Goal: Transaction & Acquisition: Purchase product/service

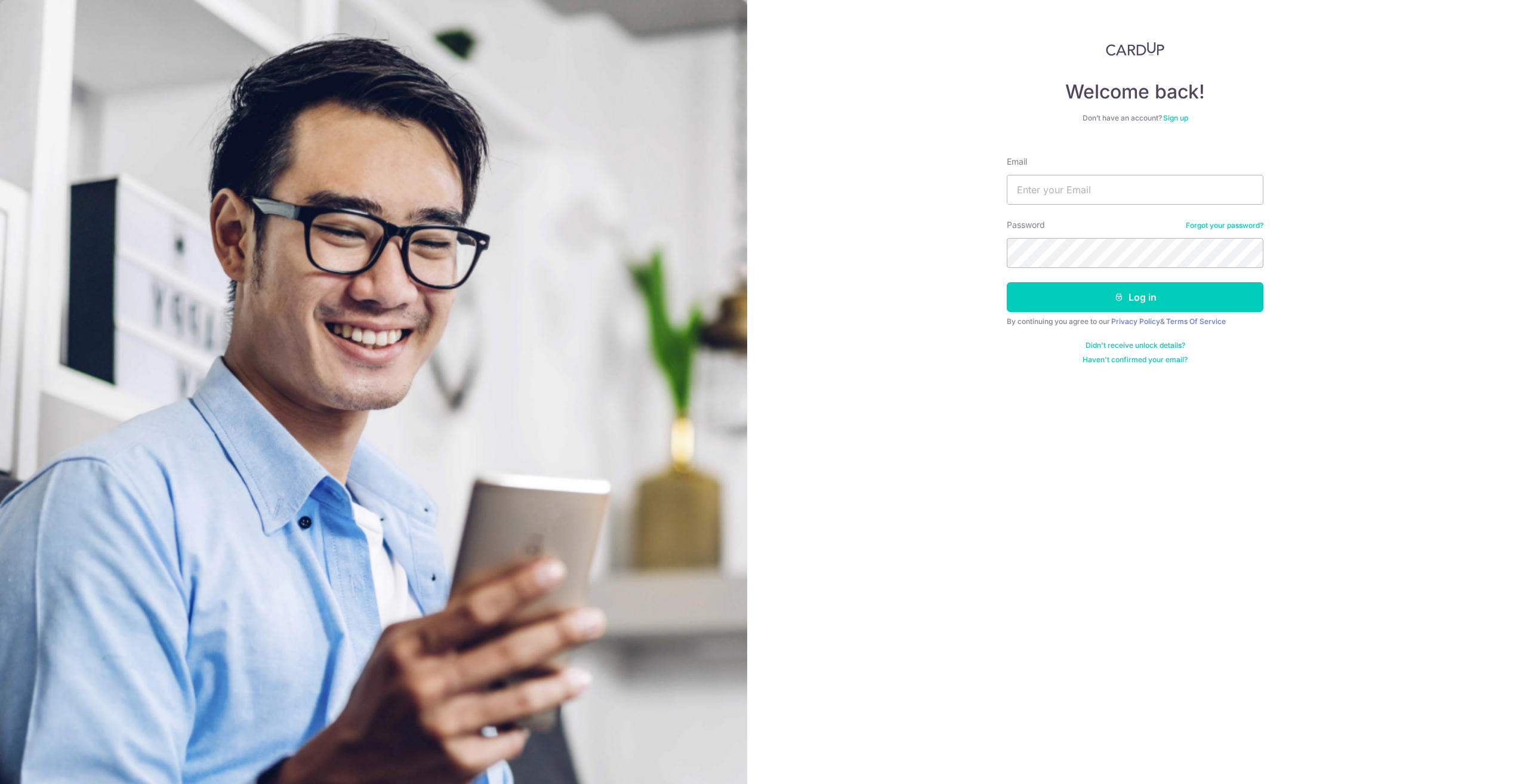
click at [1094, 34] on div "Welcome back! Don’t have an account? Sign up Email Password Forgot your passwor…" at bounding box center [1134, 392] width 775 height 784
click at [1059, 184] on input "Email" at bounding box center [1135, 190] width 257 height 30
click at [1059, 189] on input "Email" at bounding box center [1135, 190] width 257 height 30
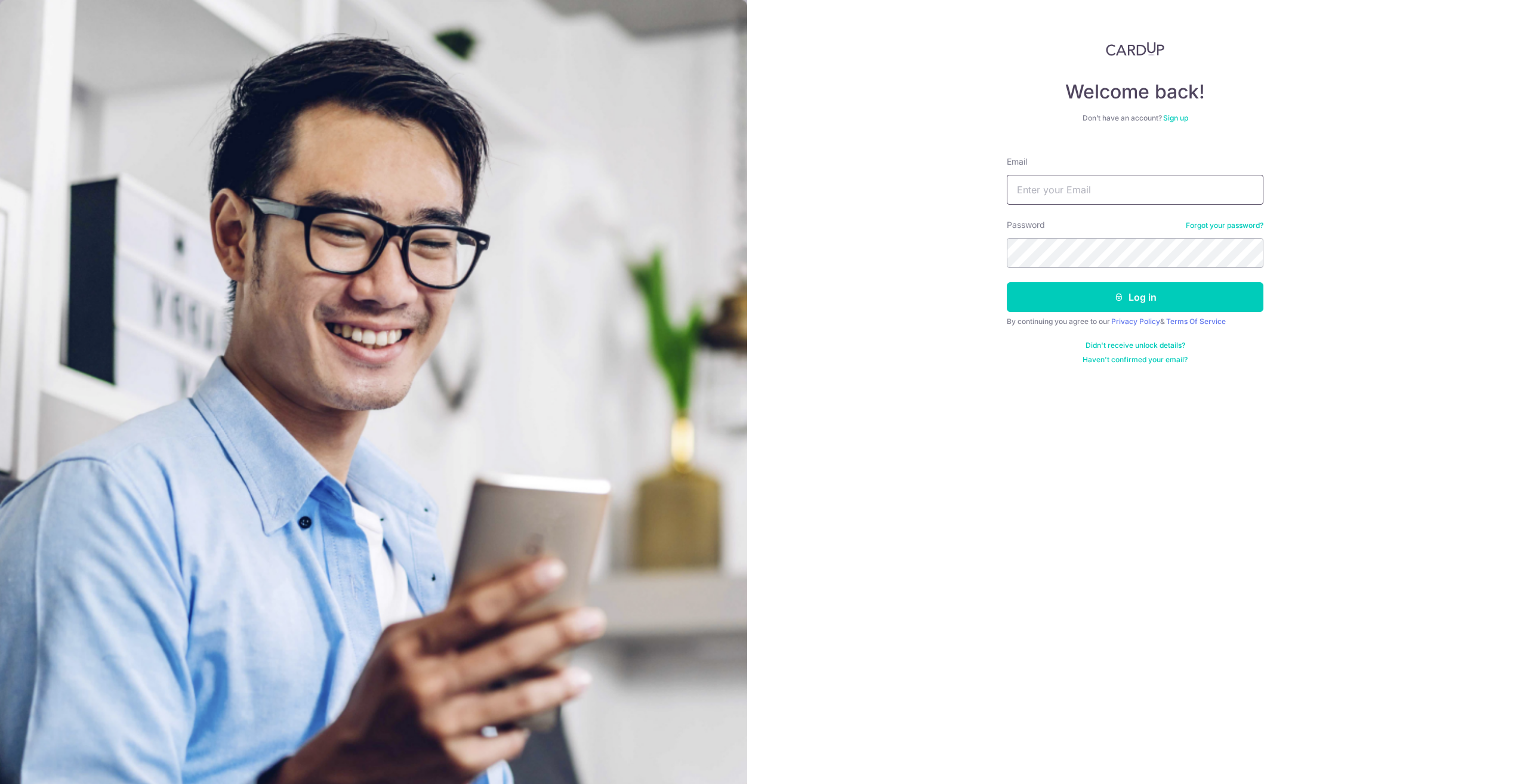
click at [1113, 189] on input "Email" at bounding box center [1135, 190] width 257 height 30
type input "stella.wijaya@gmail.com"
click at [1007, 282] on button "Log in" at bounding box center [1135, 297] width 257 height 30
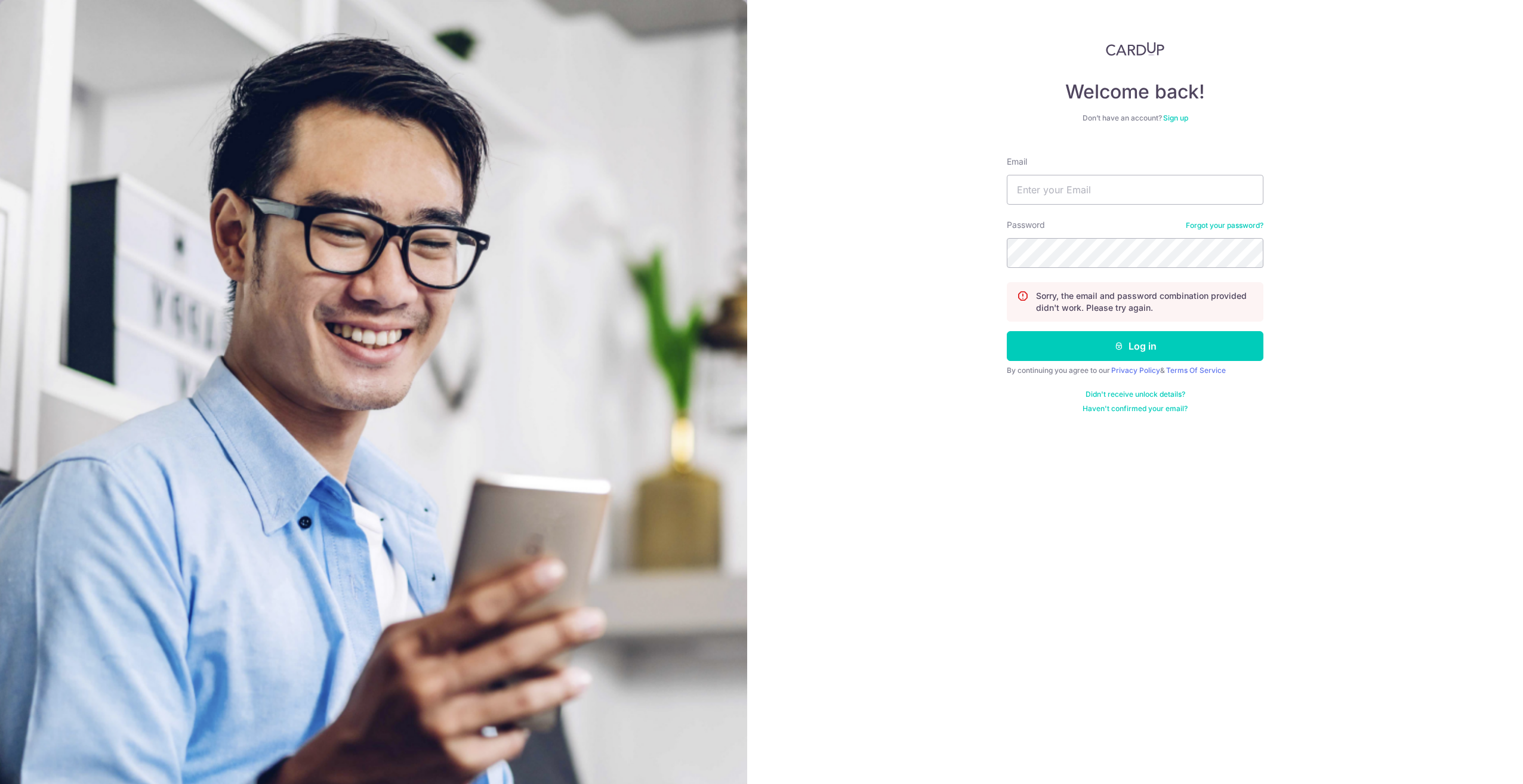
click at [1000, 445] on div "Welcome back! Don’t have an account? Sign up Email Password Forgot your passwor…" at bounding box center [1134, 392] width 775 height 784
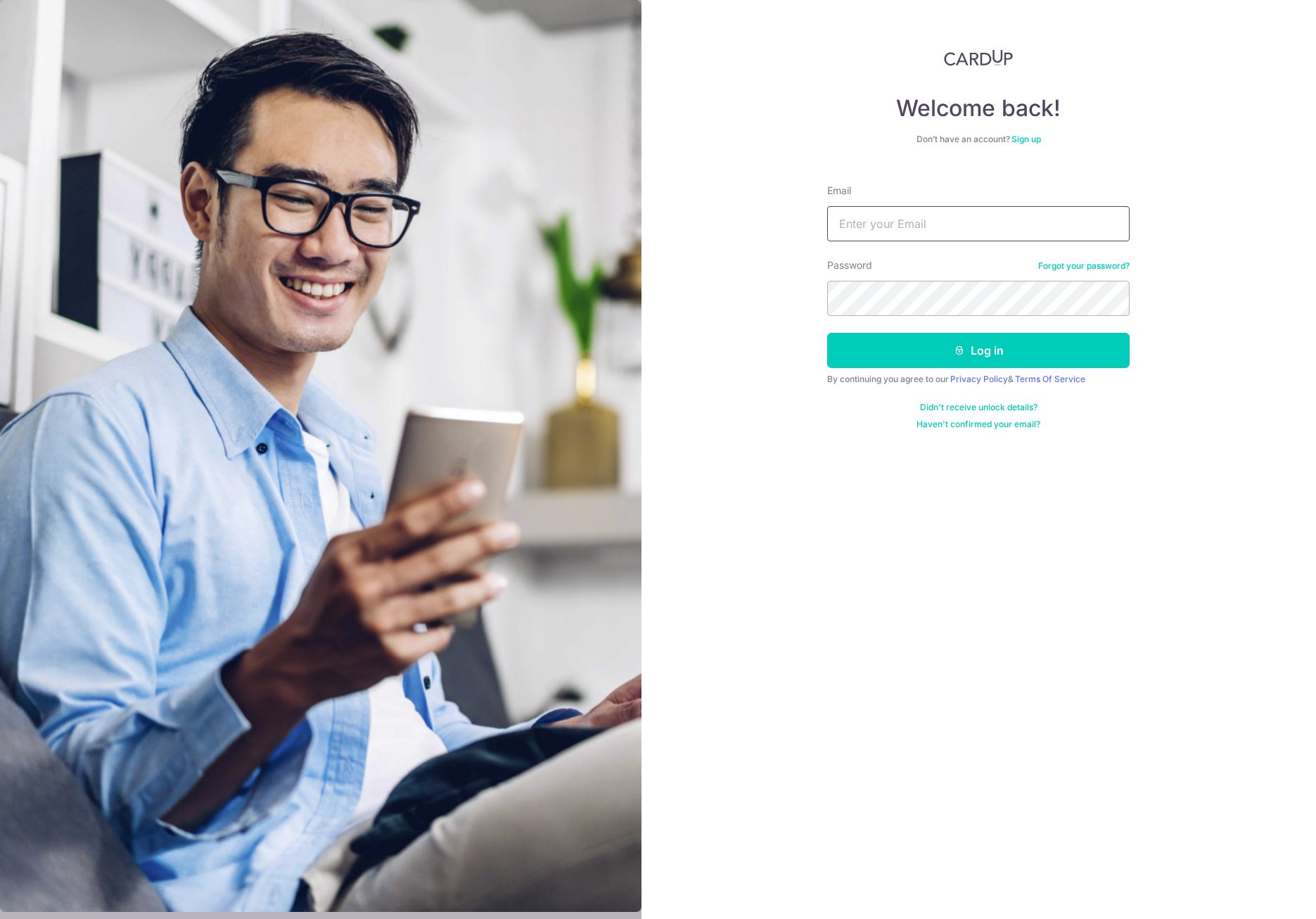
click at [996, 219] on input "Email" at bounding box center [978, 224] width 303 height 35
type input "stella.wijaya@gmail.com"
click at [827, 333] on button "Log in" at bounding box center [978, 351] width 303 height 35
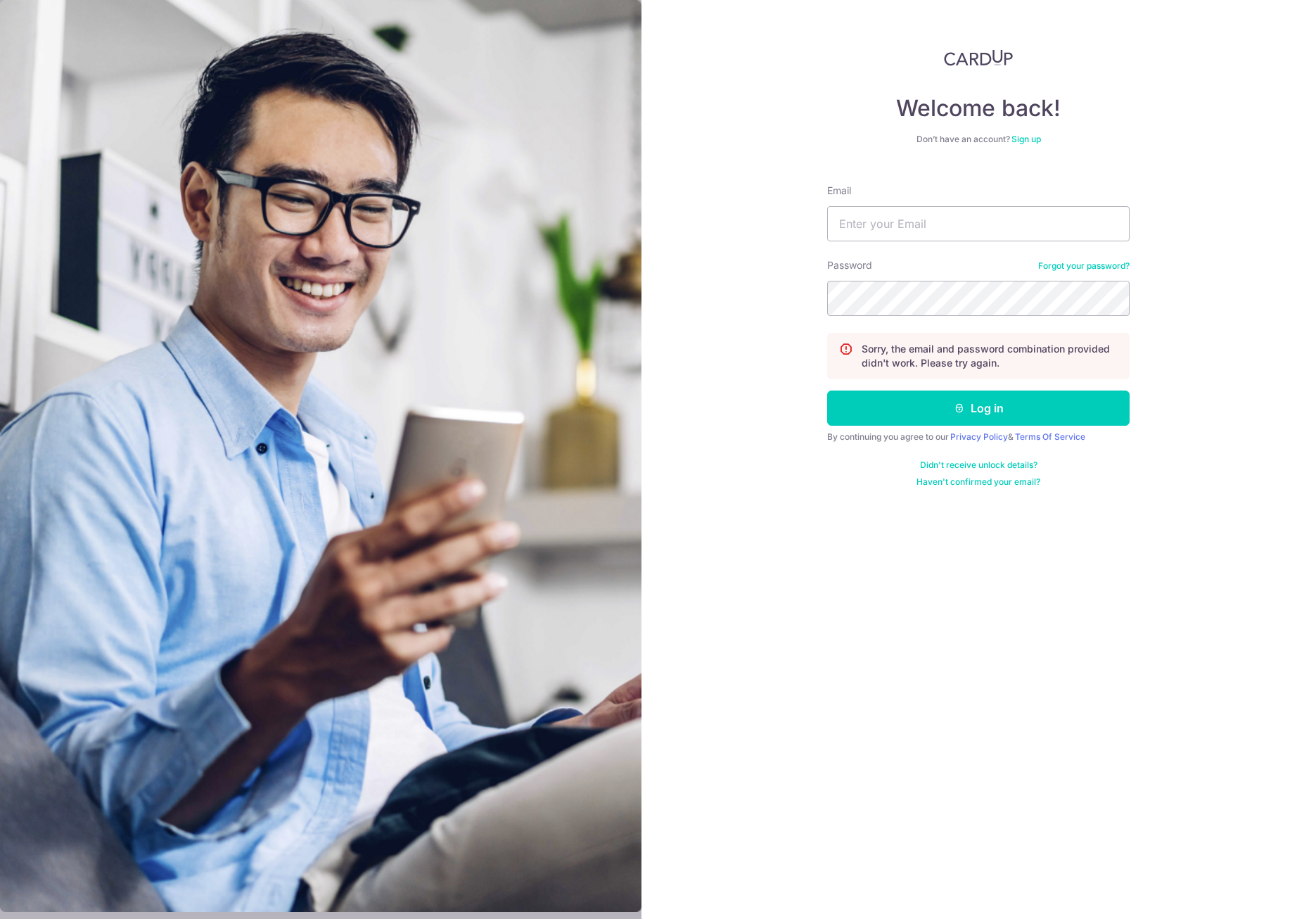
click at [1073, 267] on link "Forgot your password?" at bounding box center [1084, 266] width 92 height 11
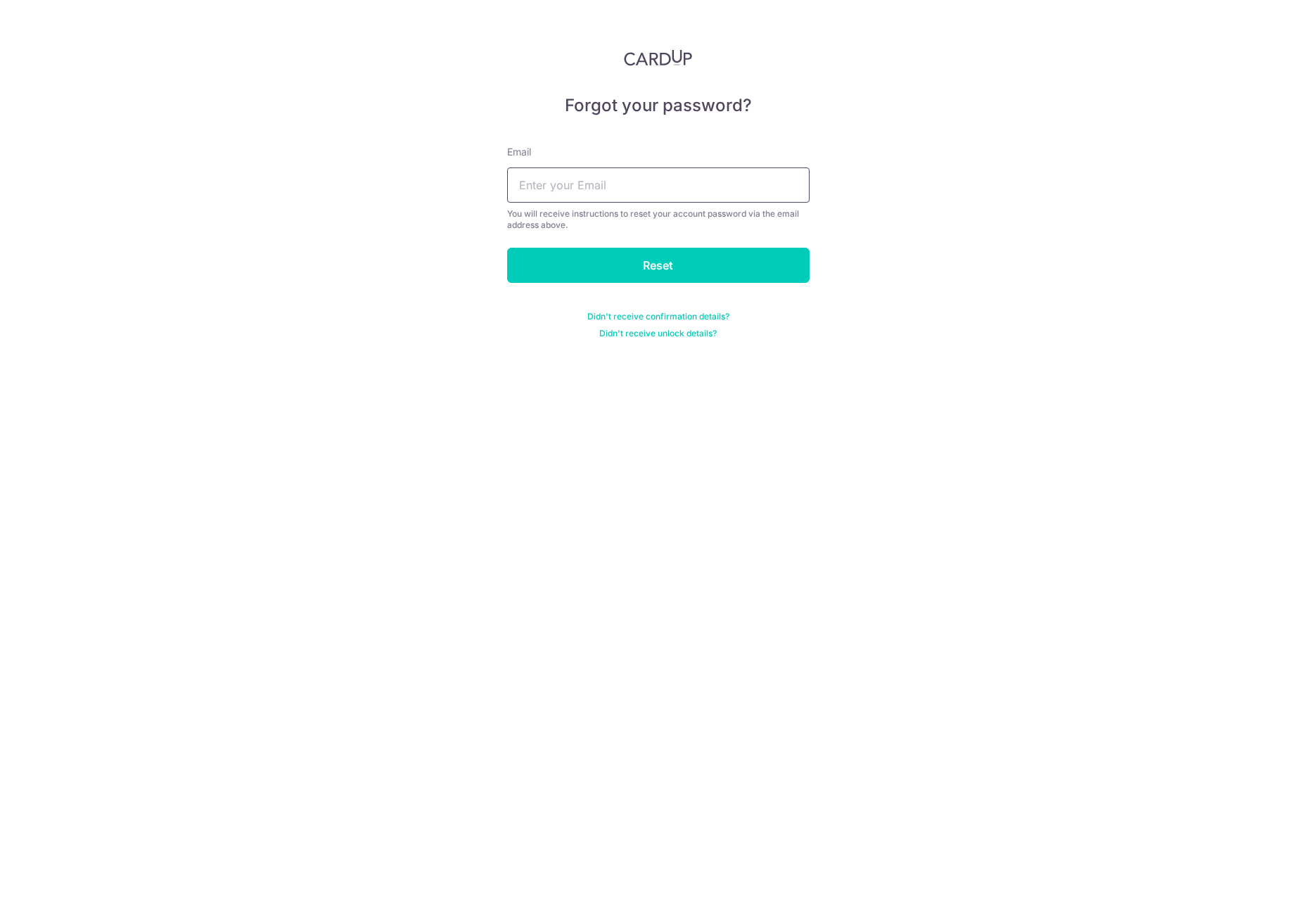
click at [574, 183] on input "text" at bounding box center [658, 185] width 303 height 35
type input "stella.wijaya@gmail.com"
click at [581, 256] on input "Reset" at bounding box center [658, 266] width 303 height 35
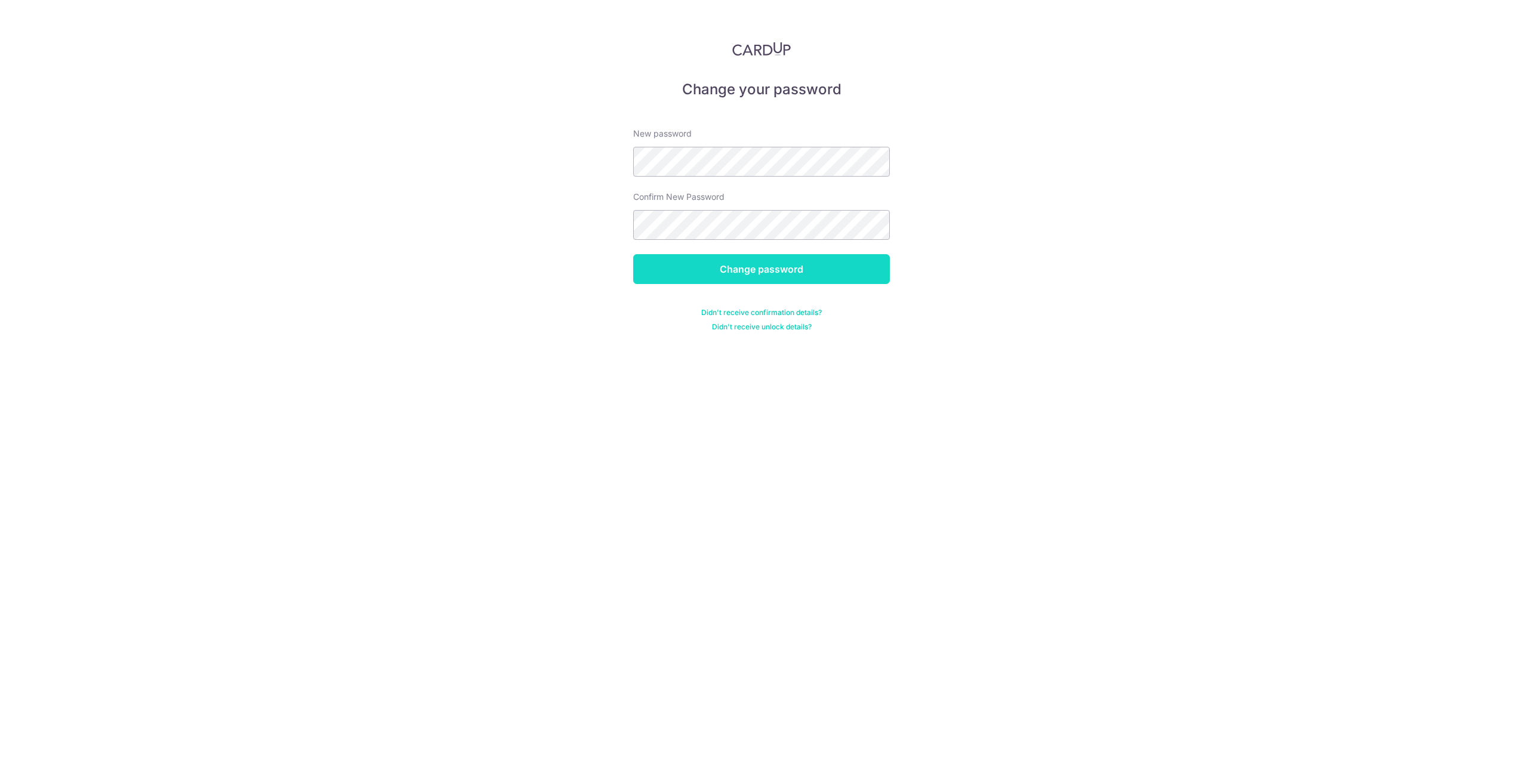
click at [790, 271] on input "Change password" at bounding box center [761, 269] width 257 height 30
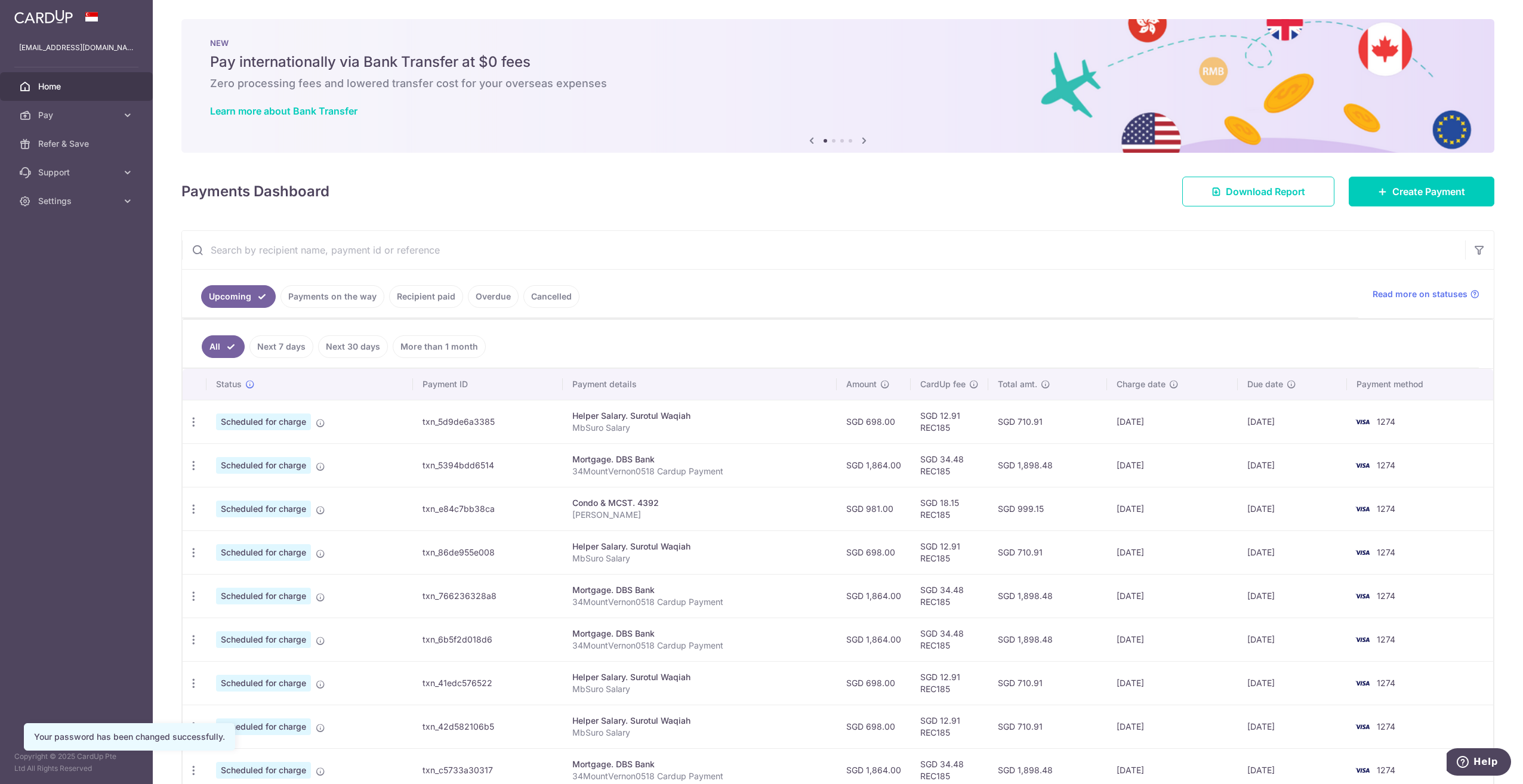
click at [409, 294] on link "Recipient paid" at bounding box center [426, 297] width 74 height 22
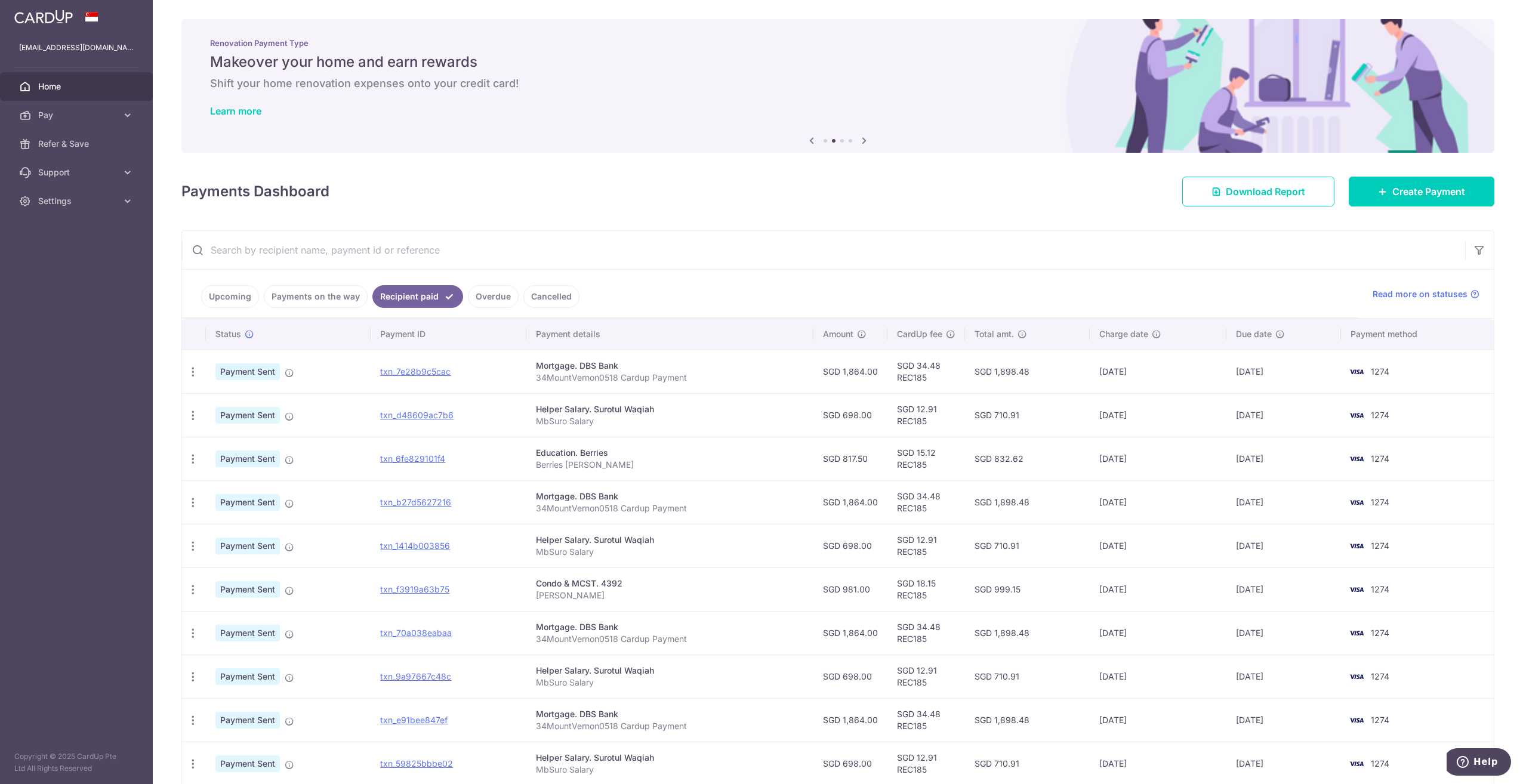
click at [322, 287] on link "Payments on the way" at bounding box center [315, 297] width 104 height 22
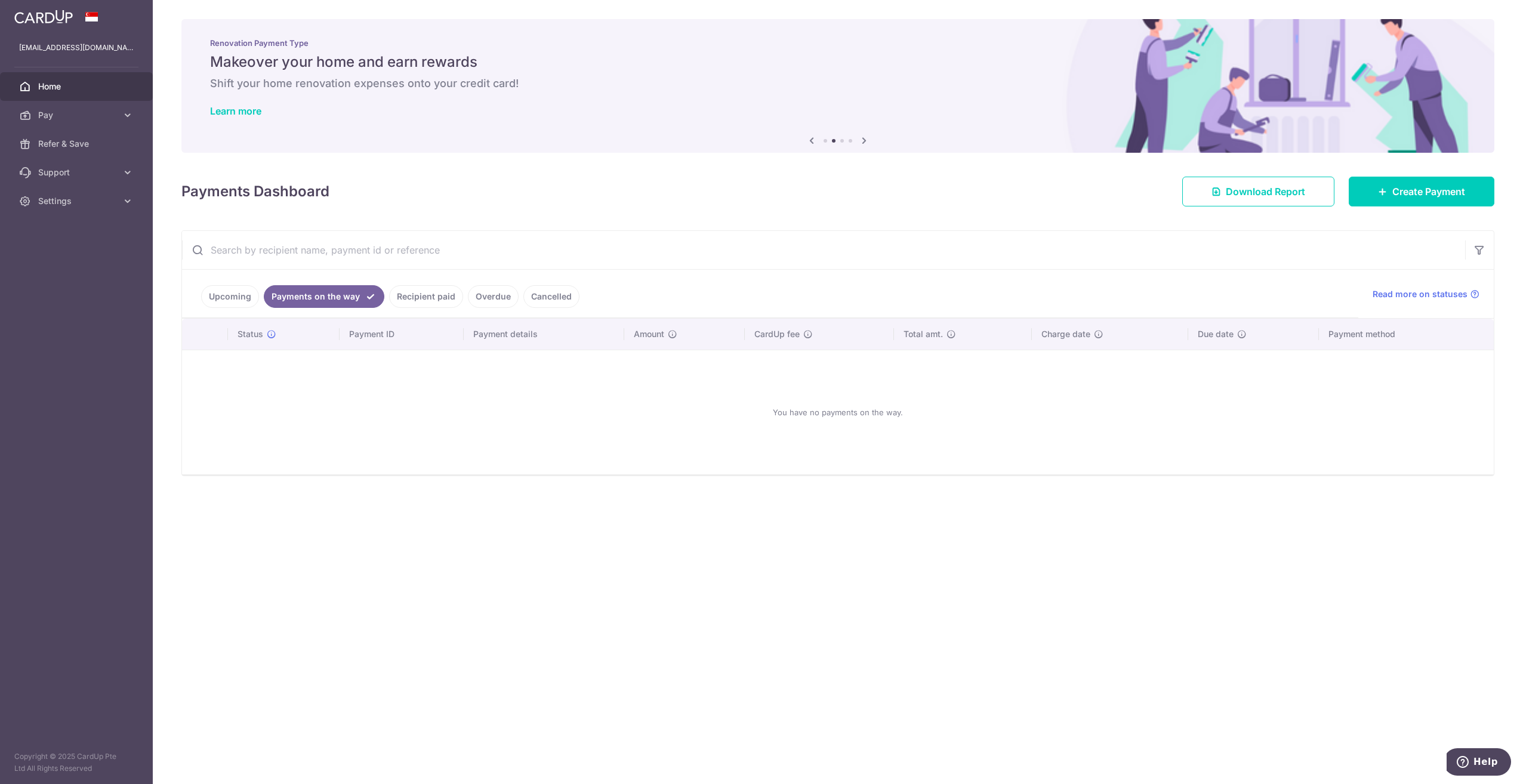
click at [218, 293] on link "Upcoming" at bounding box center [229, 297] width 58 height 22
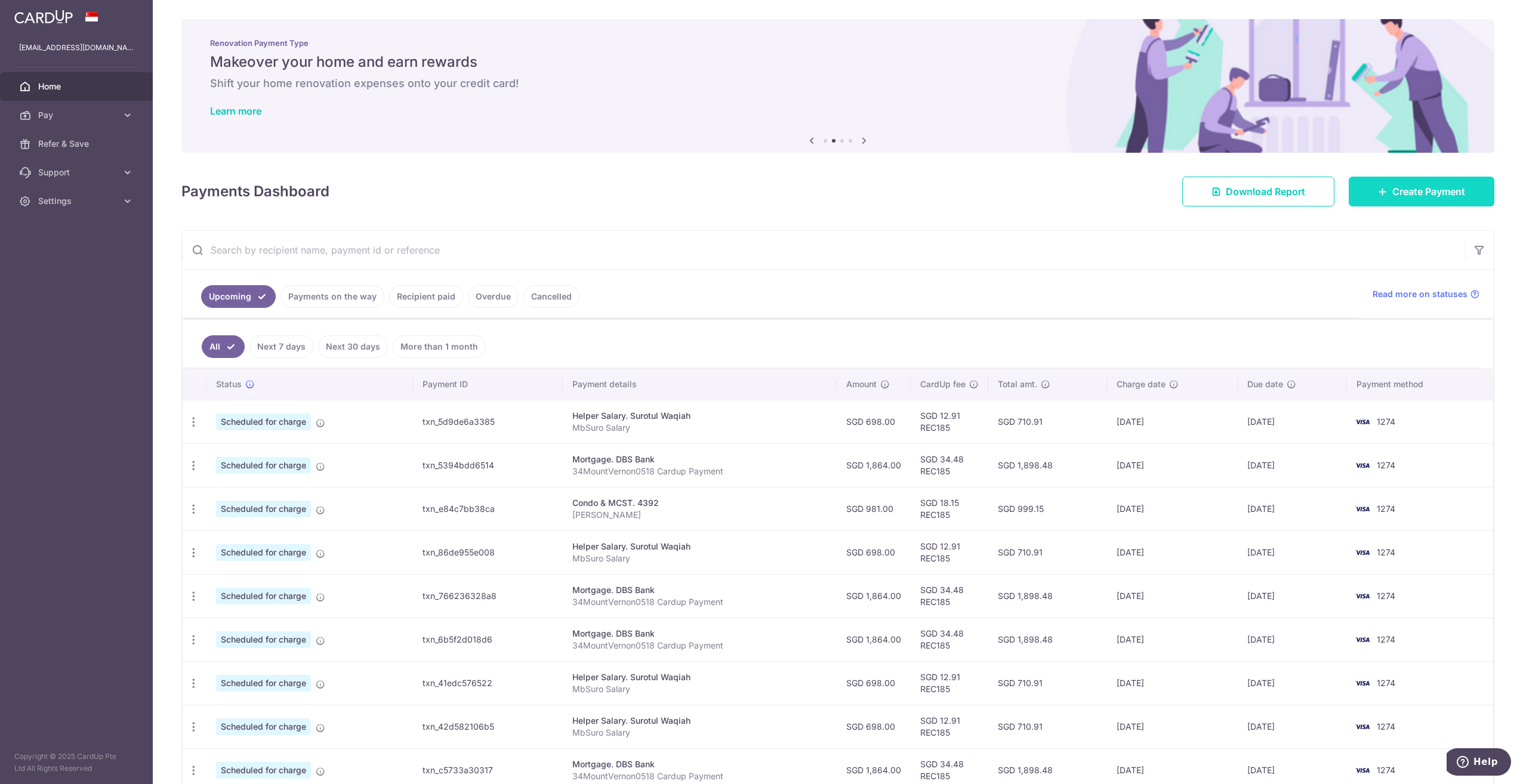
click at [1404, 190] on span "Create Payment" at bounding box center [1428, 191] width 73 height 14
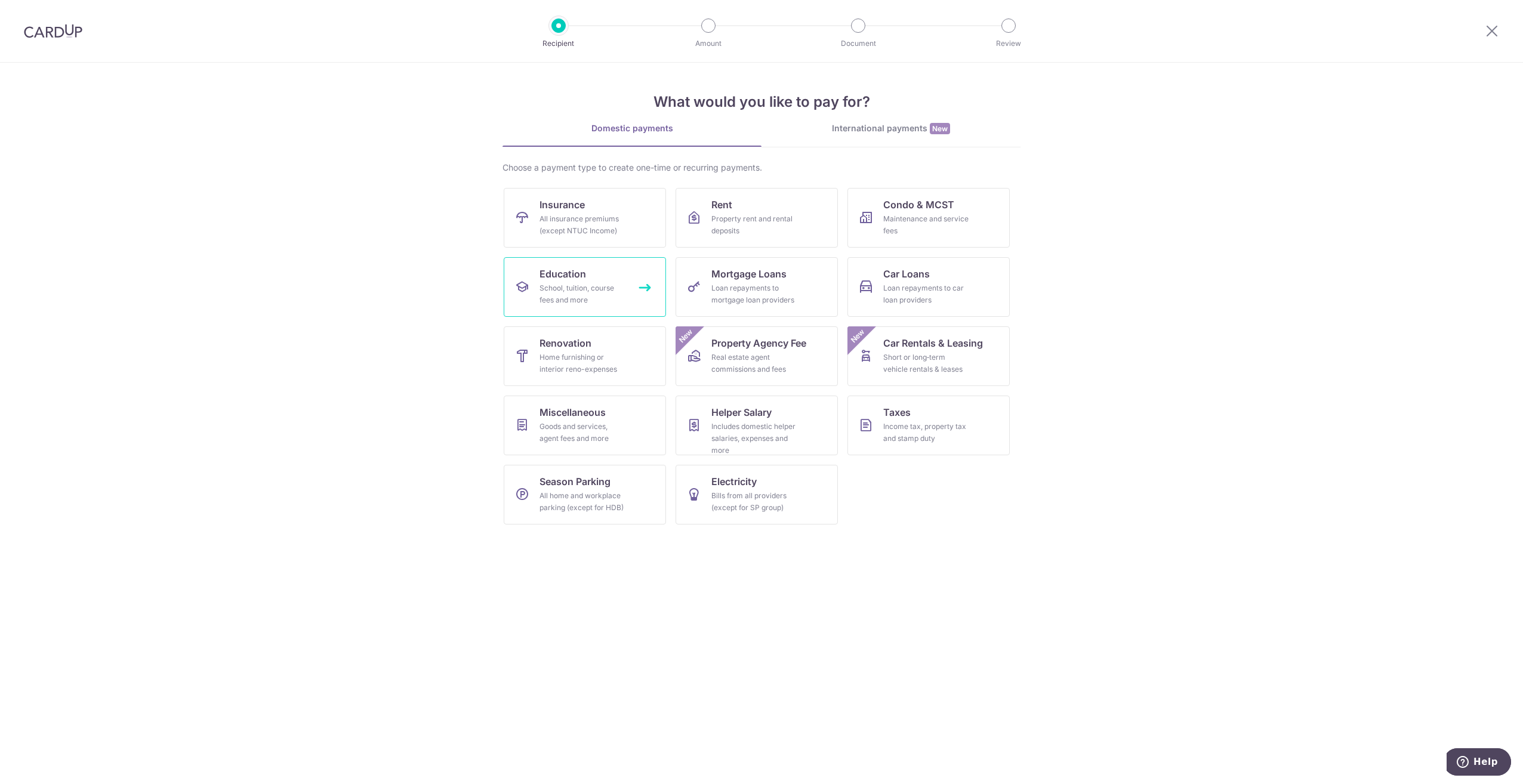
click at [556, 284] on div "School, tuition, course fees and more" at bounding box center [582, 294] width 86 height 24
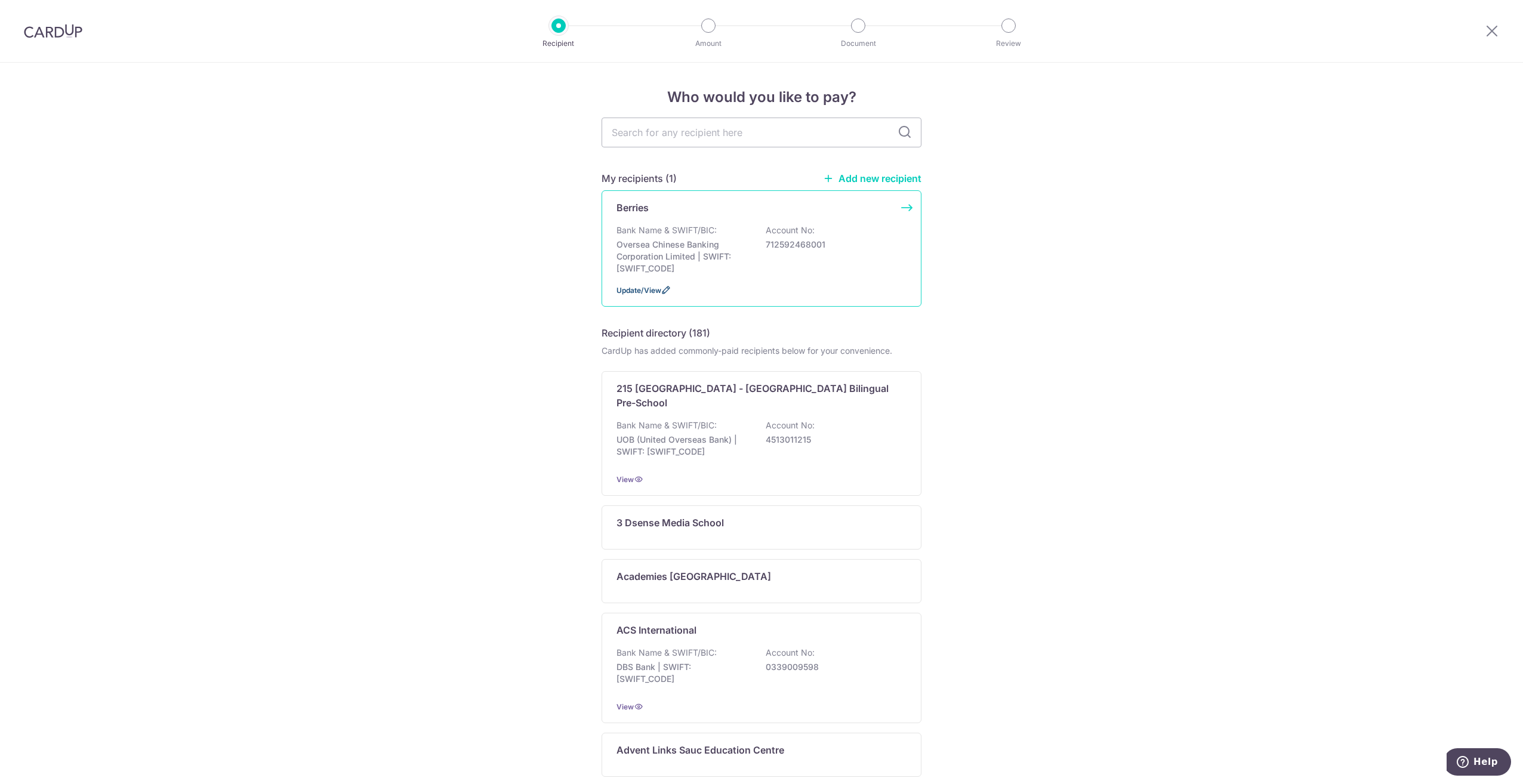
click at [664, 288] on icon at bounding box center [665, 290] width 9 height 9
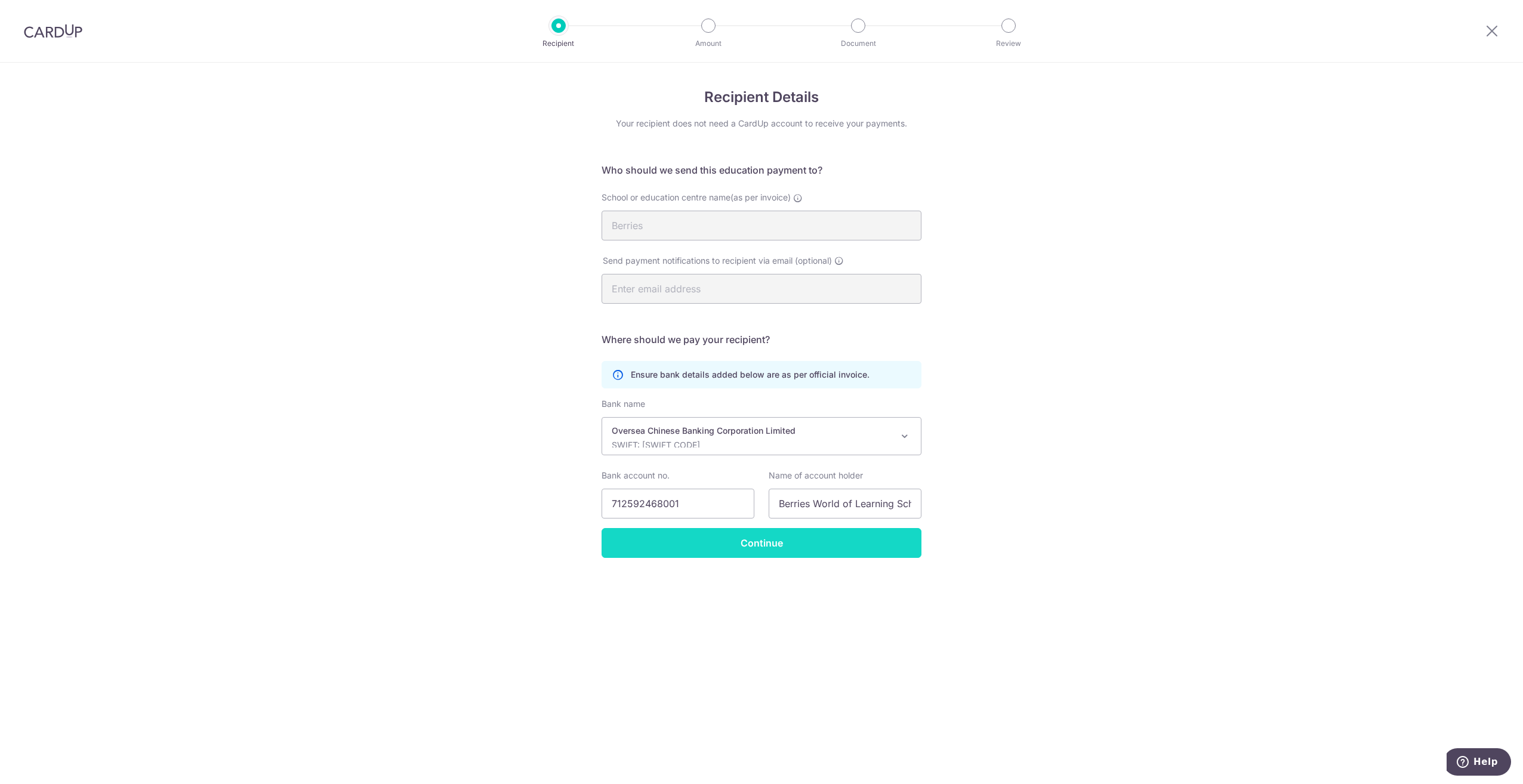
click at [744, 539] on input "Continue" at bounding box center [761, 543] width 320 height 30
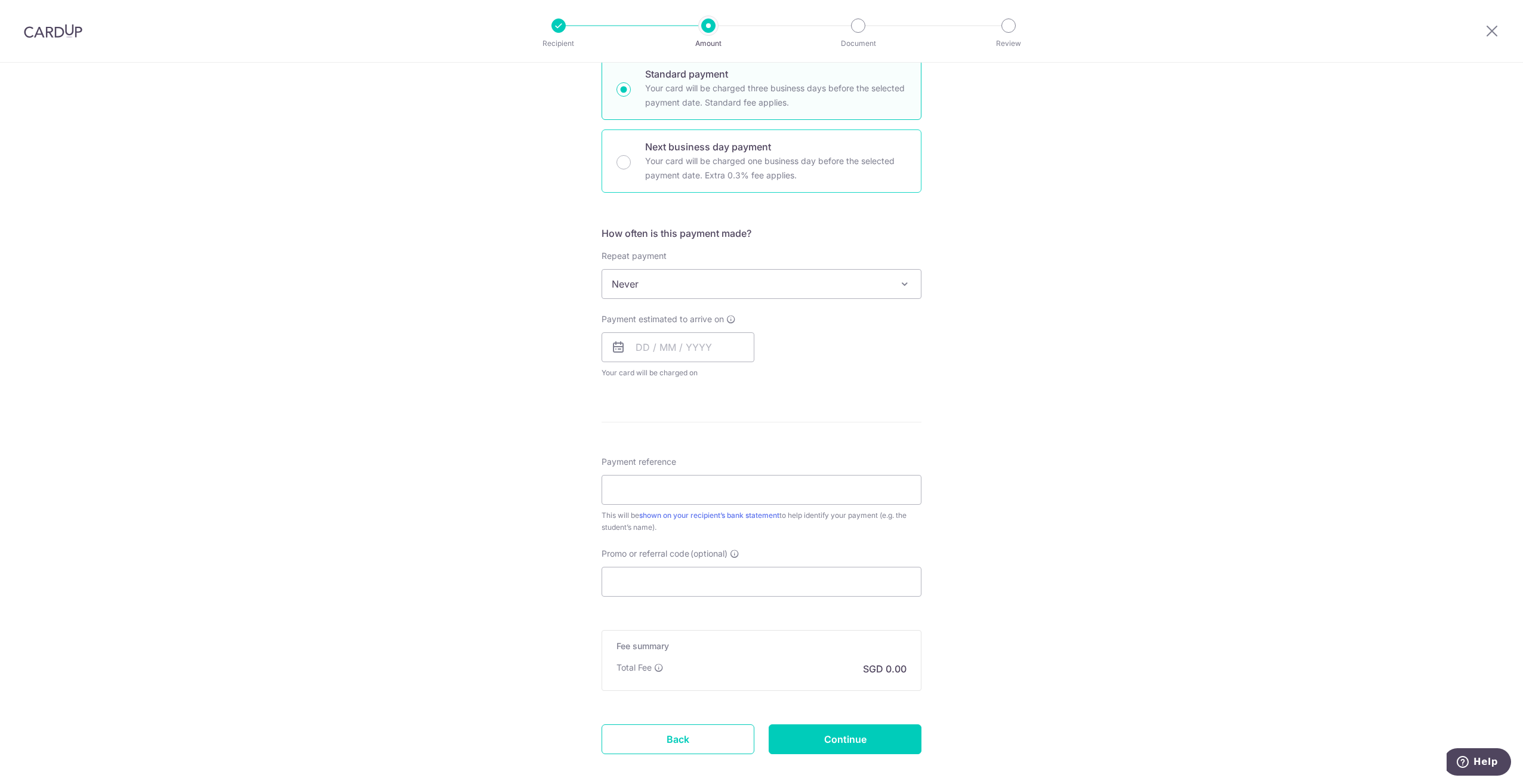
scroll to position [358, 0]
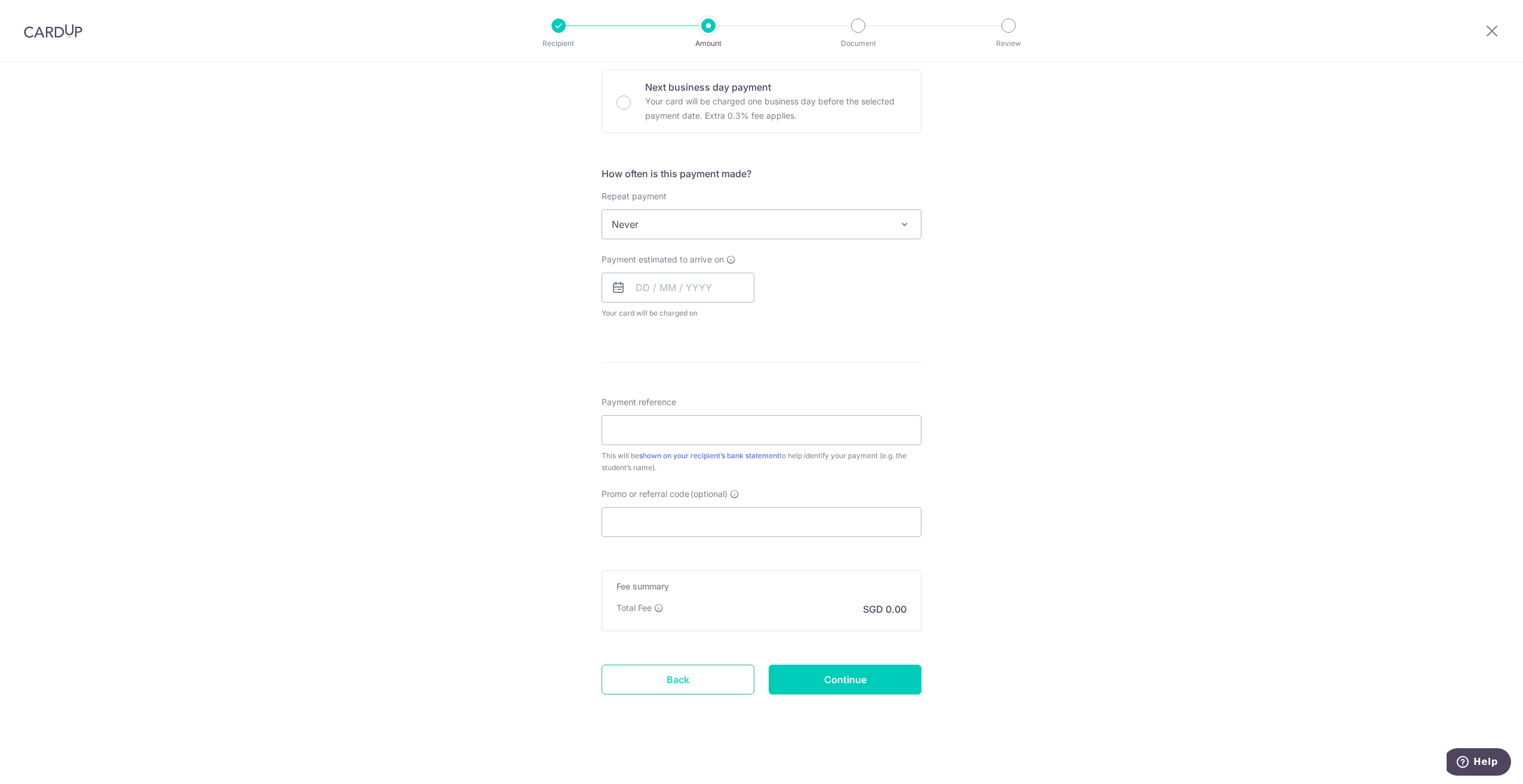
click at [703, 680] on link "Back" at bounding box center [678, 680] width 153 height 30
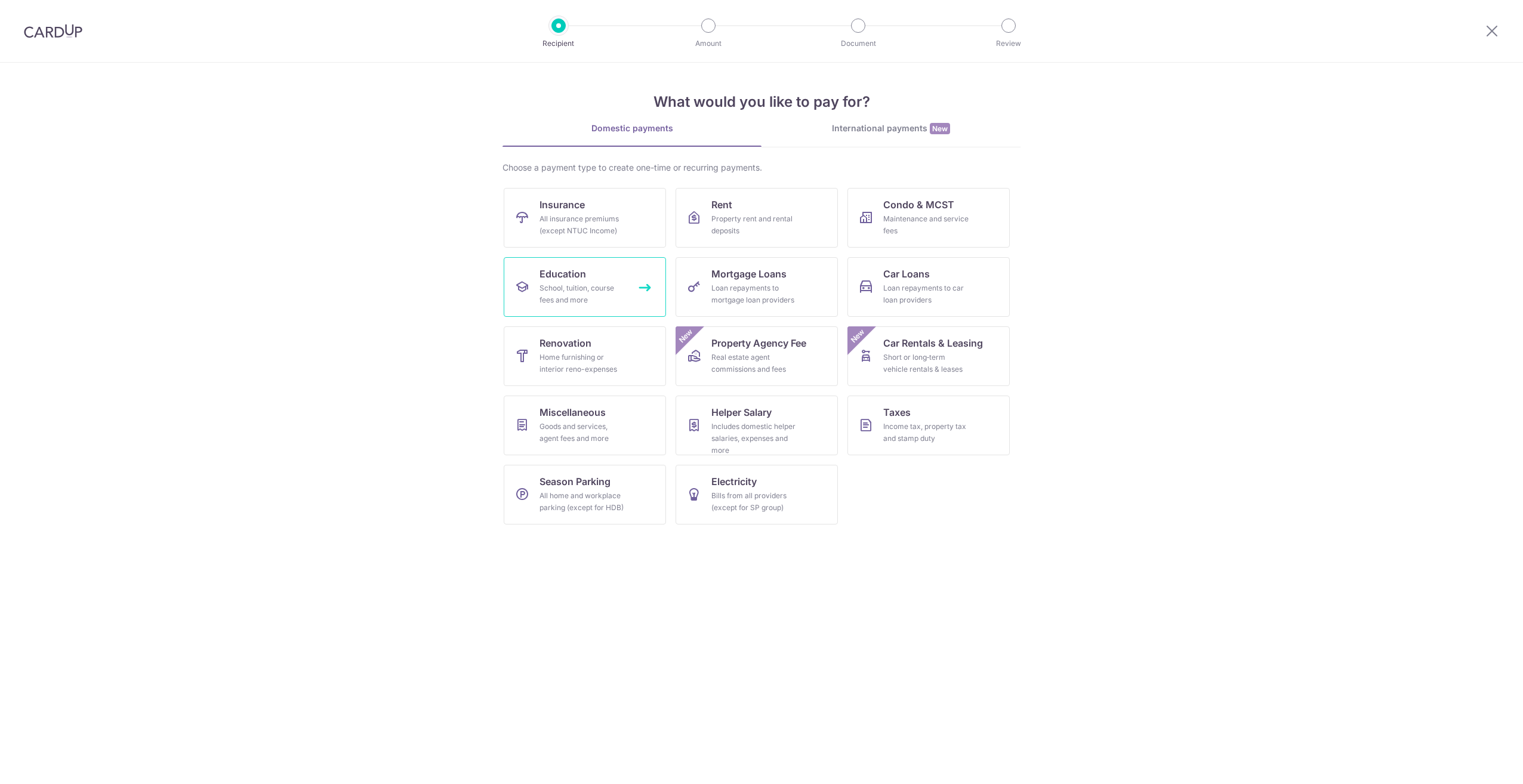
click at [557, 270] on span "Education" at bounding box center [562, 274] width 47 height 14
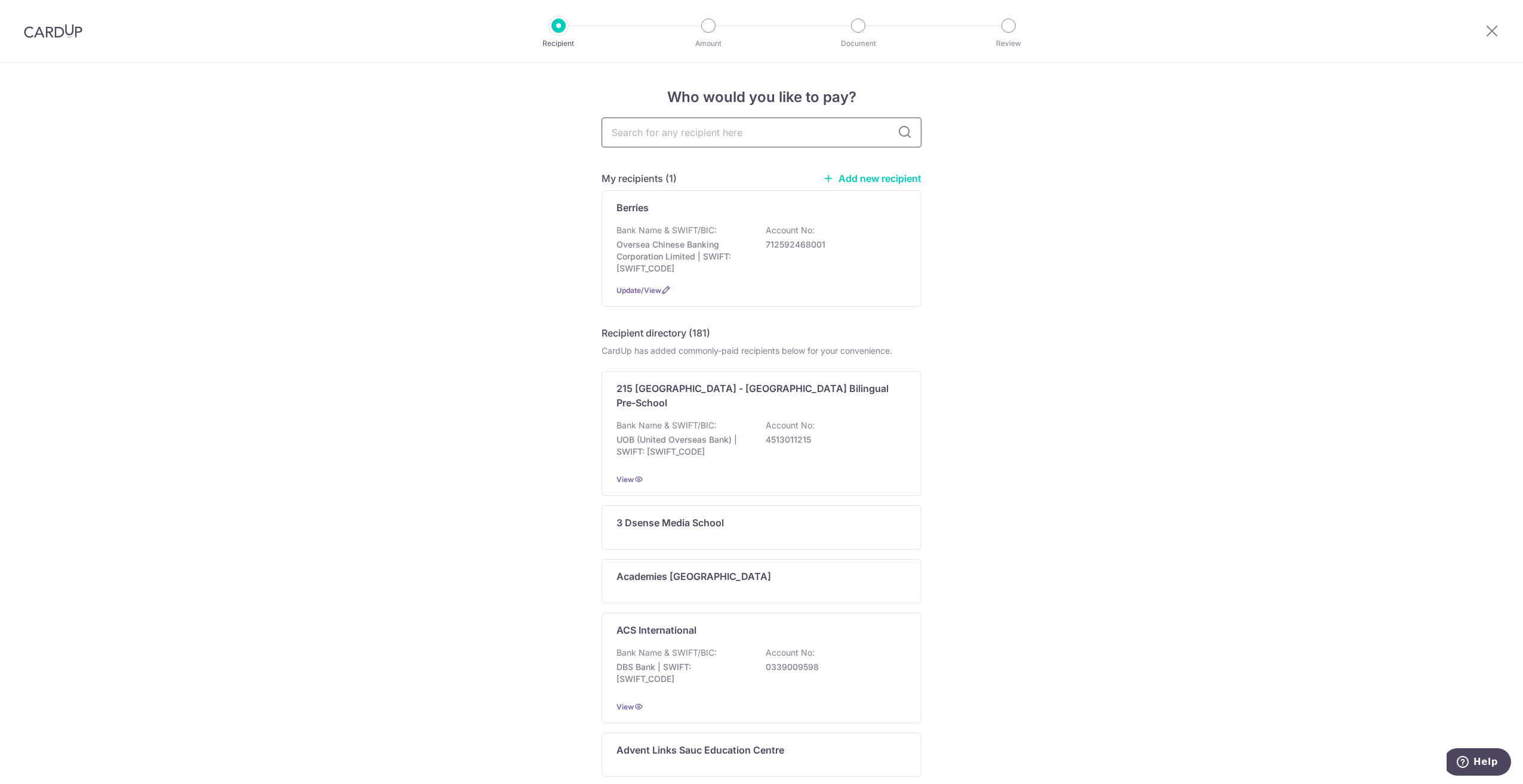
click at [700, 127] on input "text" at bounding box center [761, 132] width 320 height 30
type input "[PERSON_NAME]"
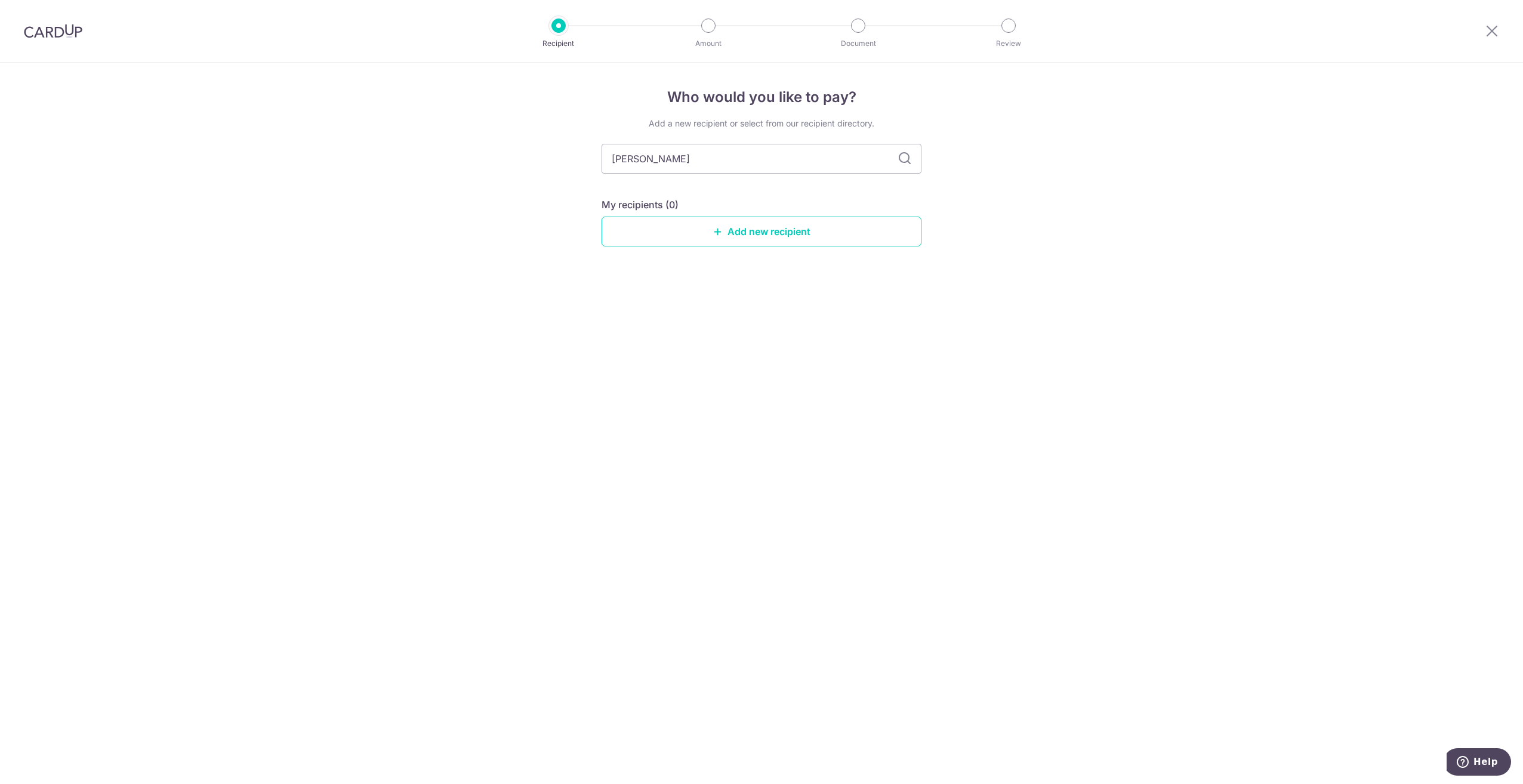
click at [907, 161] on icon at bounding box center [904, 159] width 14 height 14
click at [744, 231] on link "Add new recipient" at bounding box center [761, 231] width 320 height 30
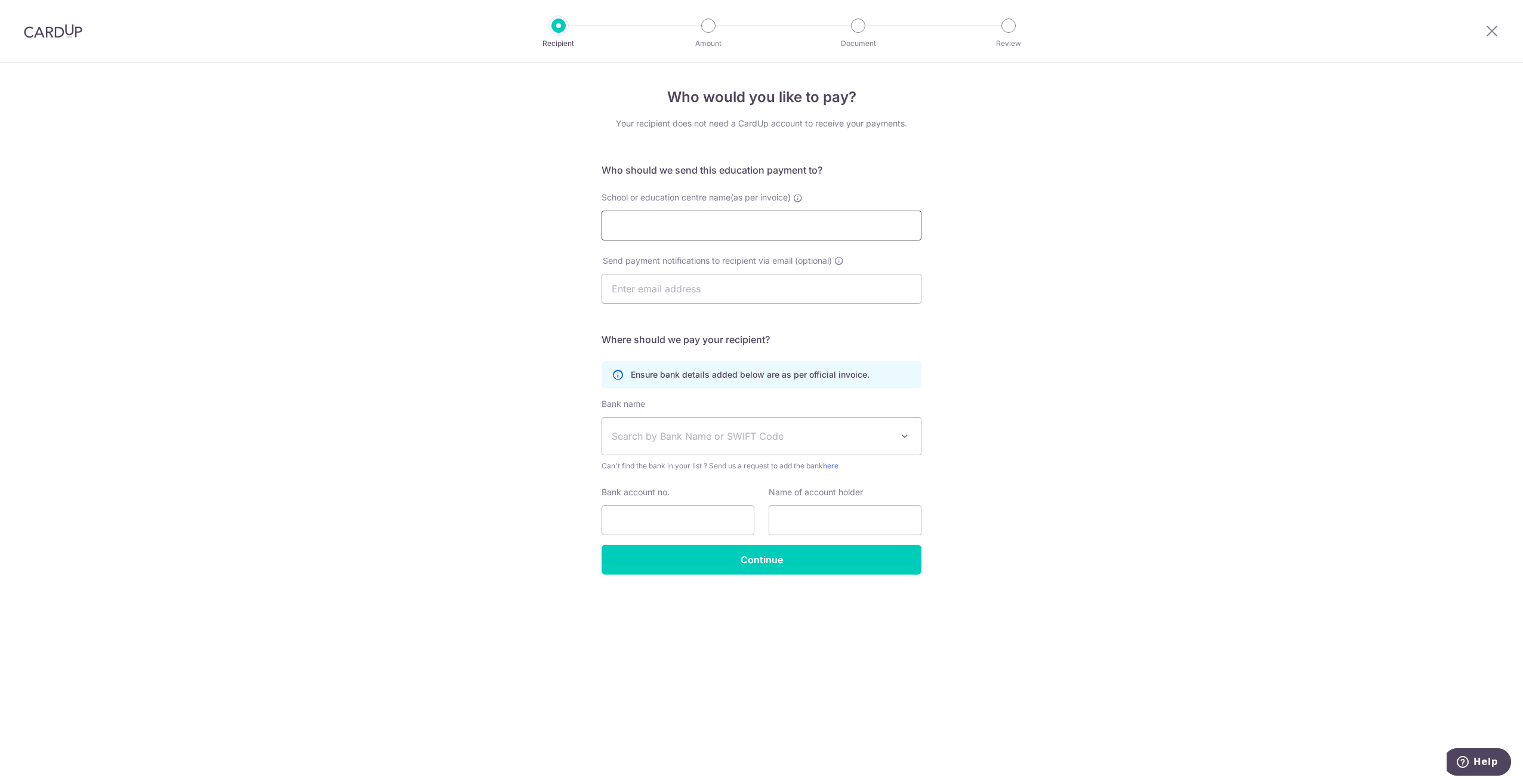
click at [722, 227] on input "School or education centre name(as per invoice)" at bounding box center [761, 226] width 320 height 30
click at [637, 218] on input "School or education centre name(as per invoice)" at bounding box center [761, 226] width 320 height 30
type input "[GEOGRAPHIC_DATA]"
click at [777, 293] on input "text" at bounding box center [761, 288] width 320 height 30
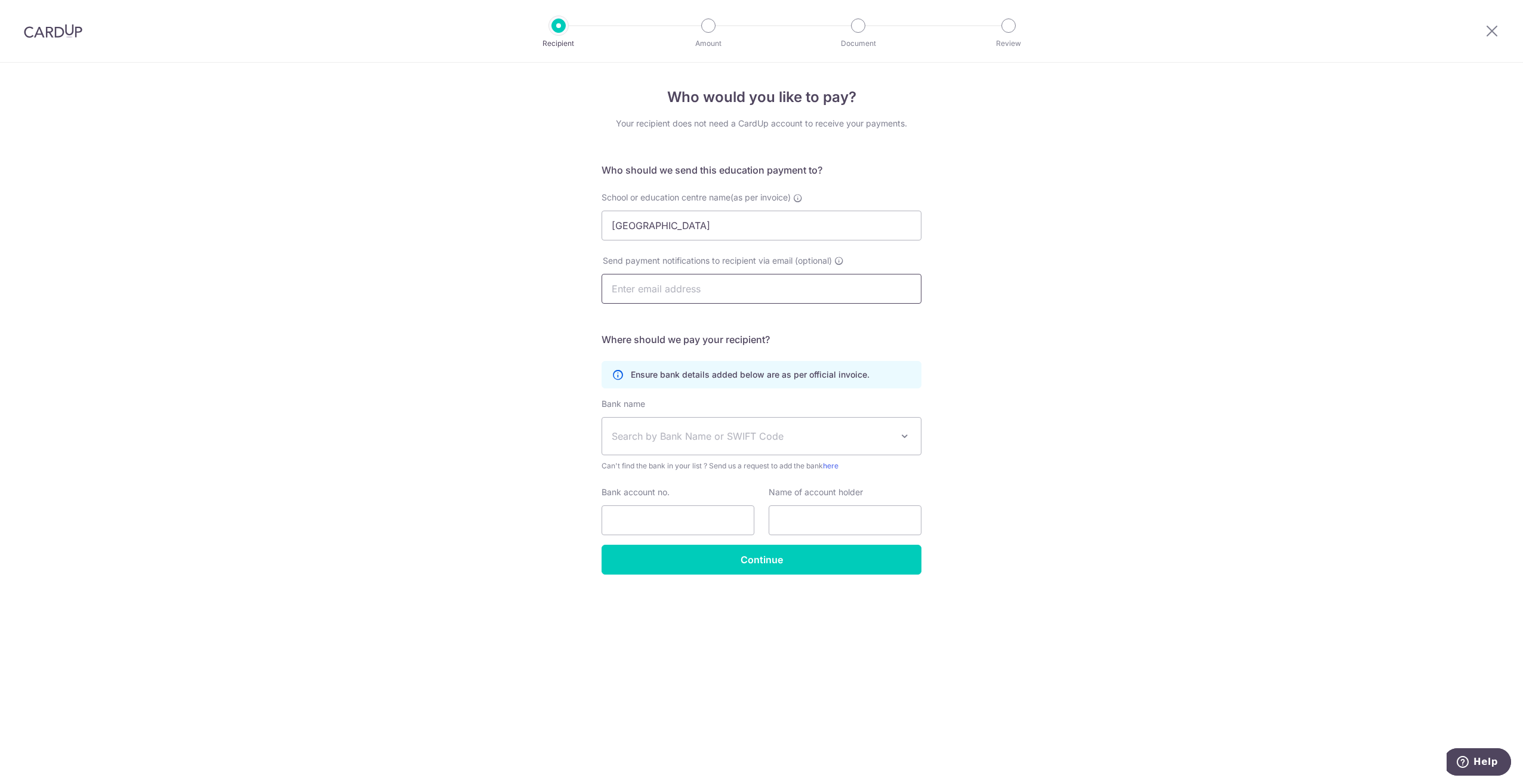
click at [655, 288] on input "text" at bounding box center [761, 288] width 320 height 30
type input "[EMAIL_ADDRESS][DOMAIN_NAME]"
type input "[PERSON_NAME] [PERSON_NAME]"
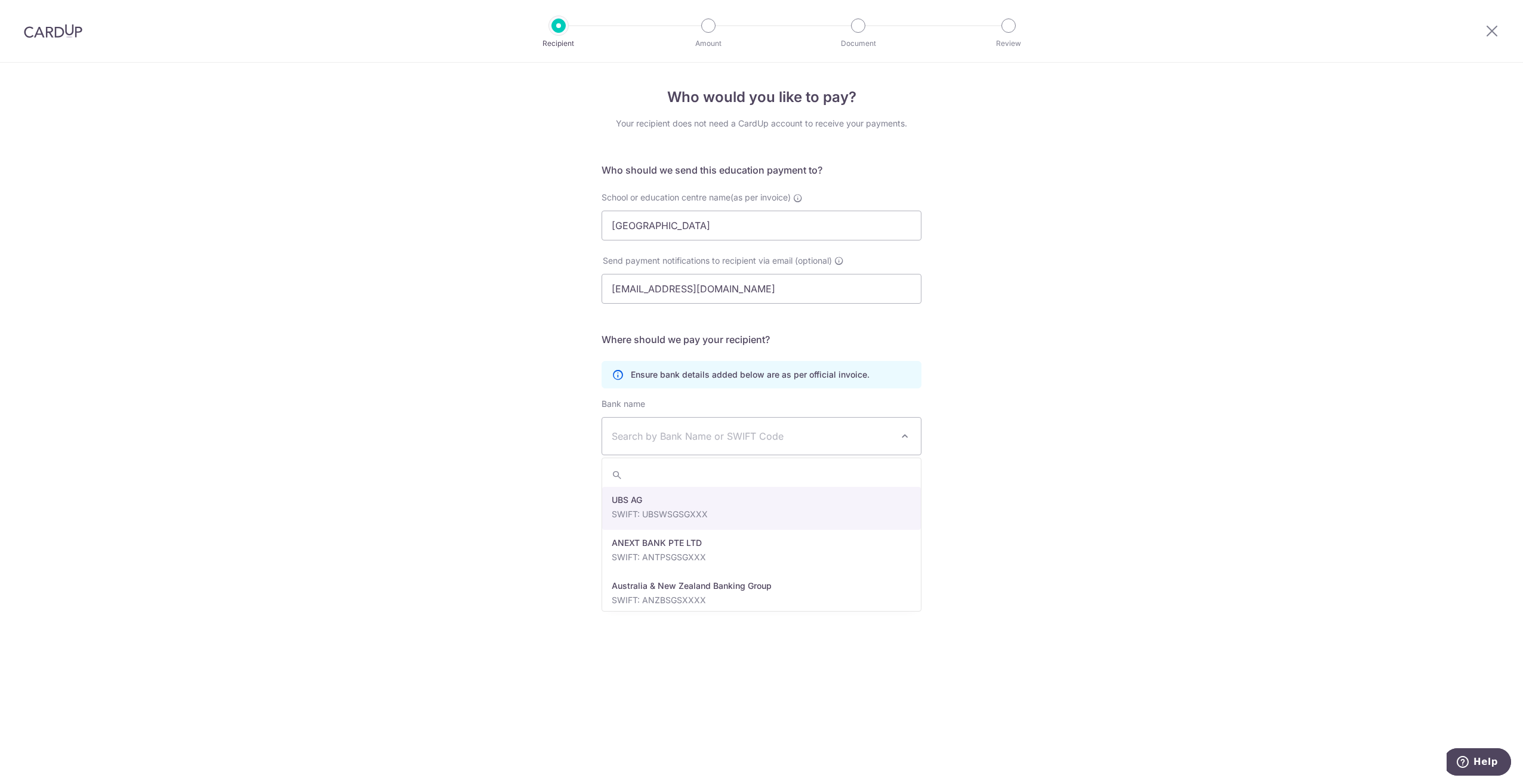
click at [666, 429] on span "Search by Bank Name or SWIFT Code" at bounding box center [751, 436] width 280 height 14
click at [555, 447] on div "Who would you like to pay? Your recipient does not need a CardUp account to rec…" at bounding box center [761, 423] width 1523 height 721
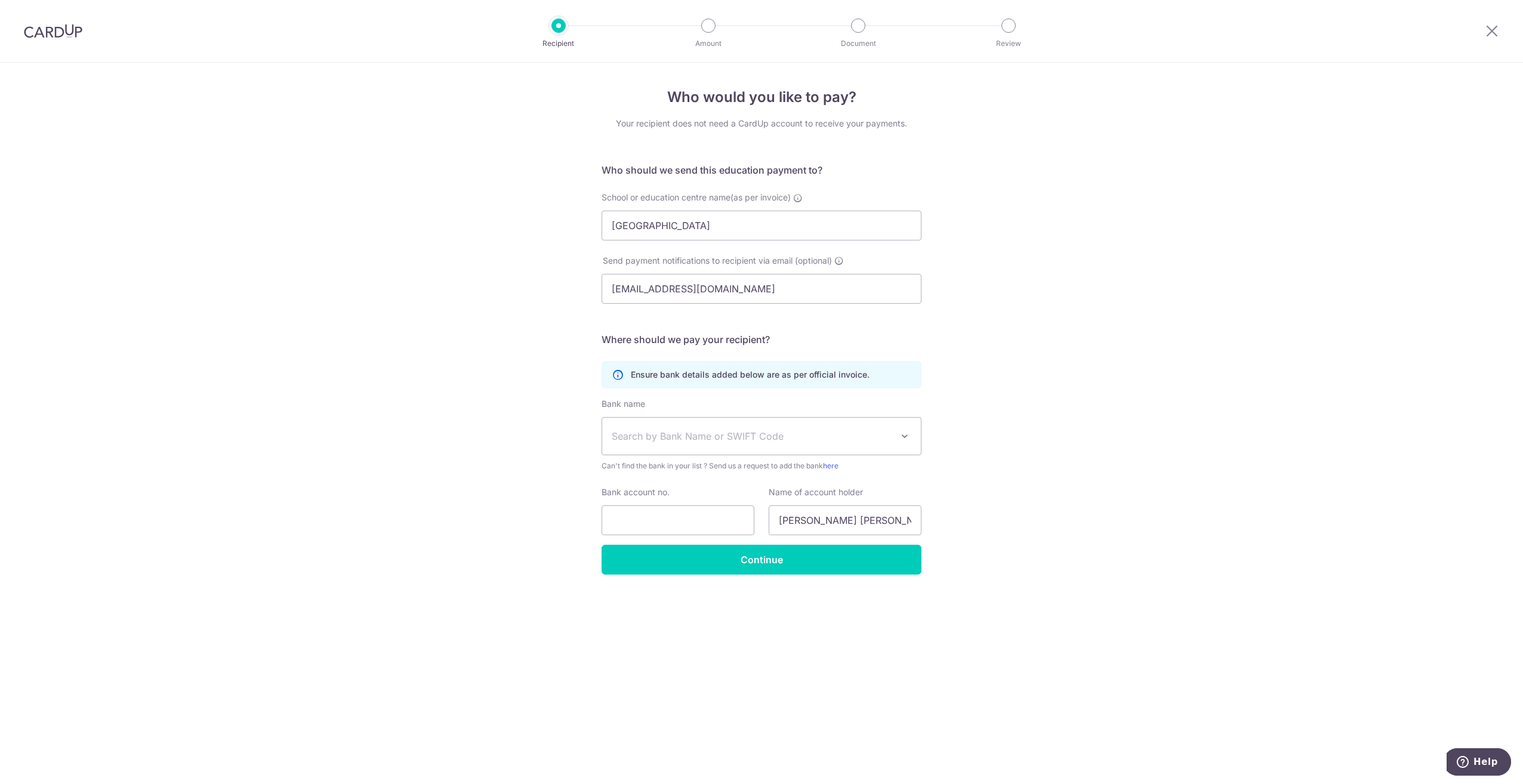
click at [826, 441] on span "Search by Bank Name or SWIFT Code" at bounding box center [751, 436] width 280 height 14
click at [452, 417] on div "Who would you like to pay? Your recipient does not need a CardUp account to rec…" at bounding box center [761, 423] width 1523 height 721
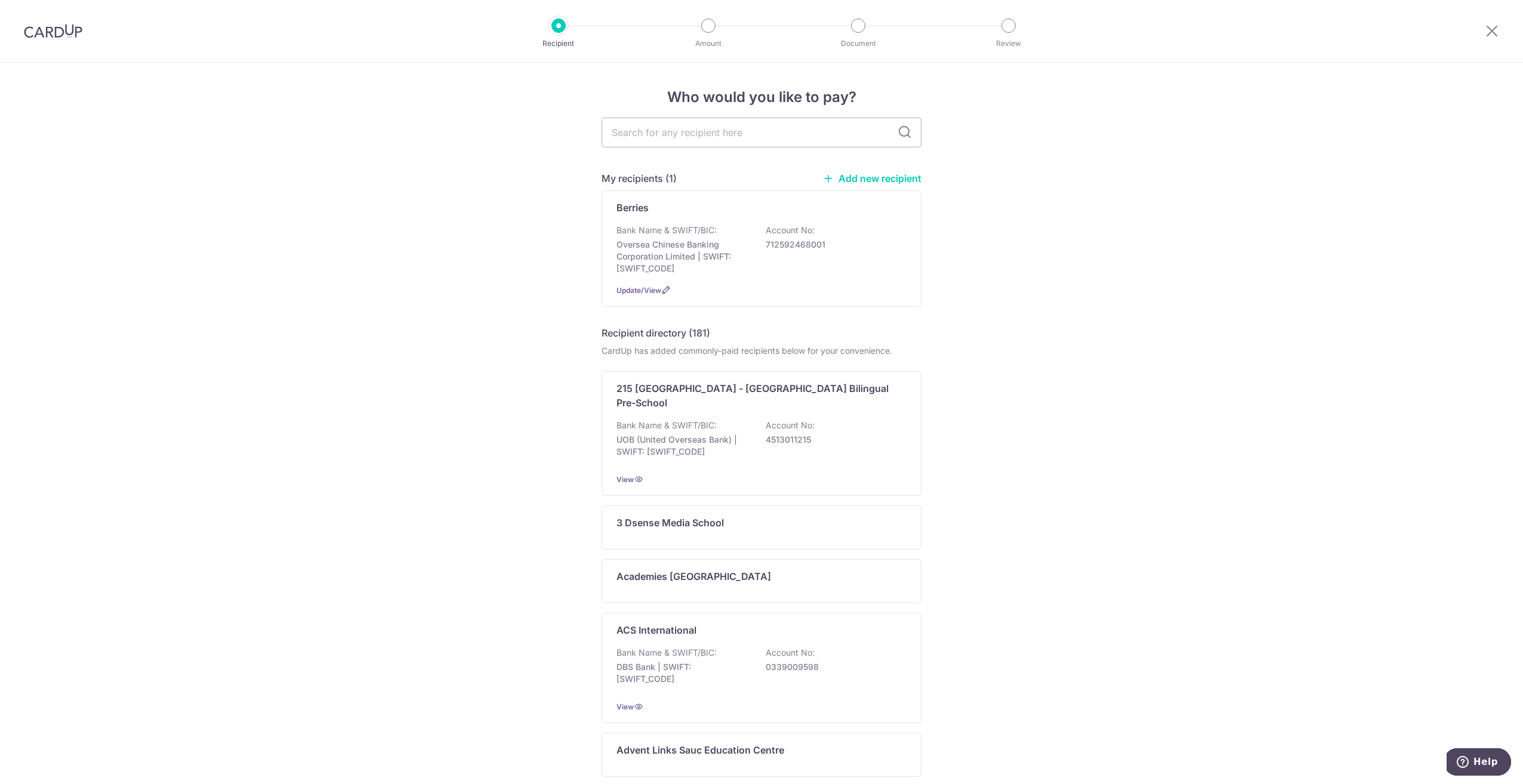
click at [871, 175] on link "Add new recipient" at bounding box center [872, 178] width 98 height 12
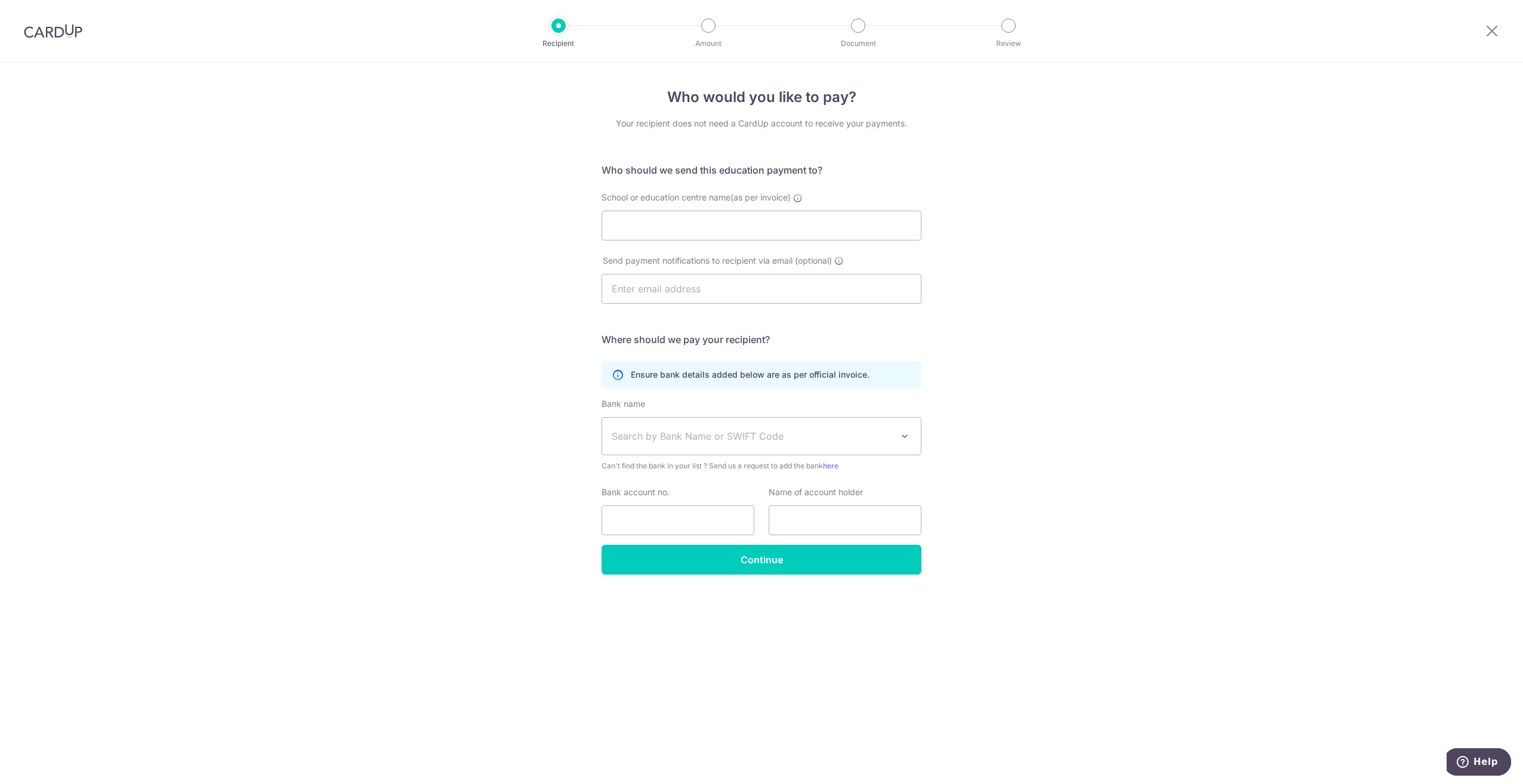
click at [715, 441] on span "Search by Bank Name or SWIFT Code" at bounding box center [751, 436] width 280 height 14
type input "U"
click at [724, 223] on input "School or education centre name(as per invoice)" at bounding box center [761, 226] width 320 height 30
type input "Wang Learning Centre"
type input "stella.wijaya@gmail.com"
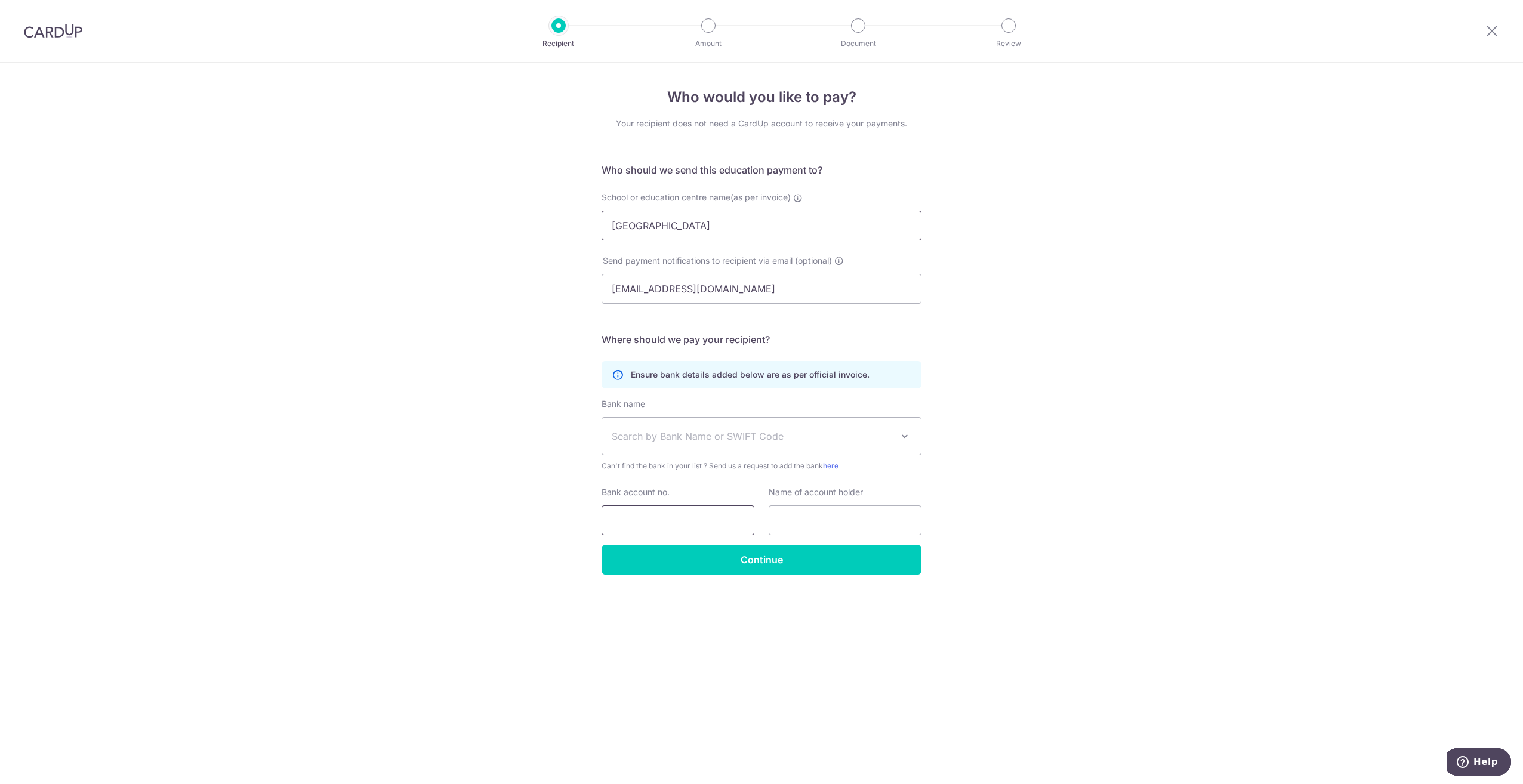
type input "Stella Wijaya Stella Wijaya"
click at [733, 433] on span "Search by Bank Name or SWIFT Code" at bounding box center [751, 436] width 280 height 14
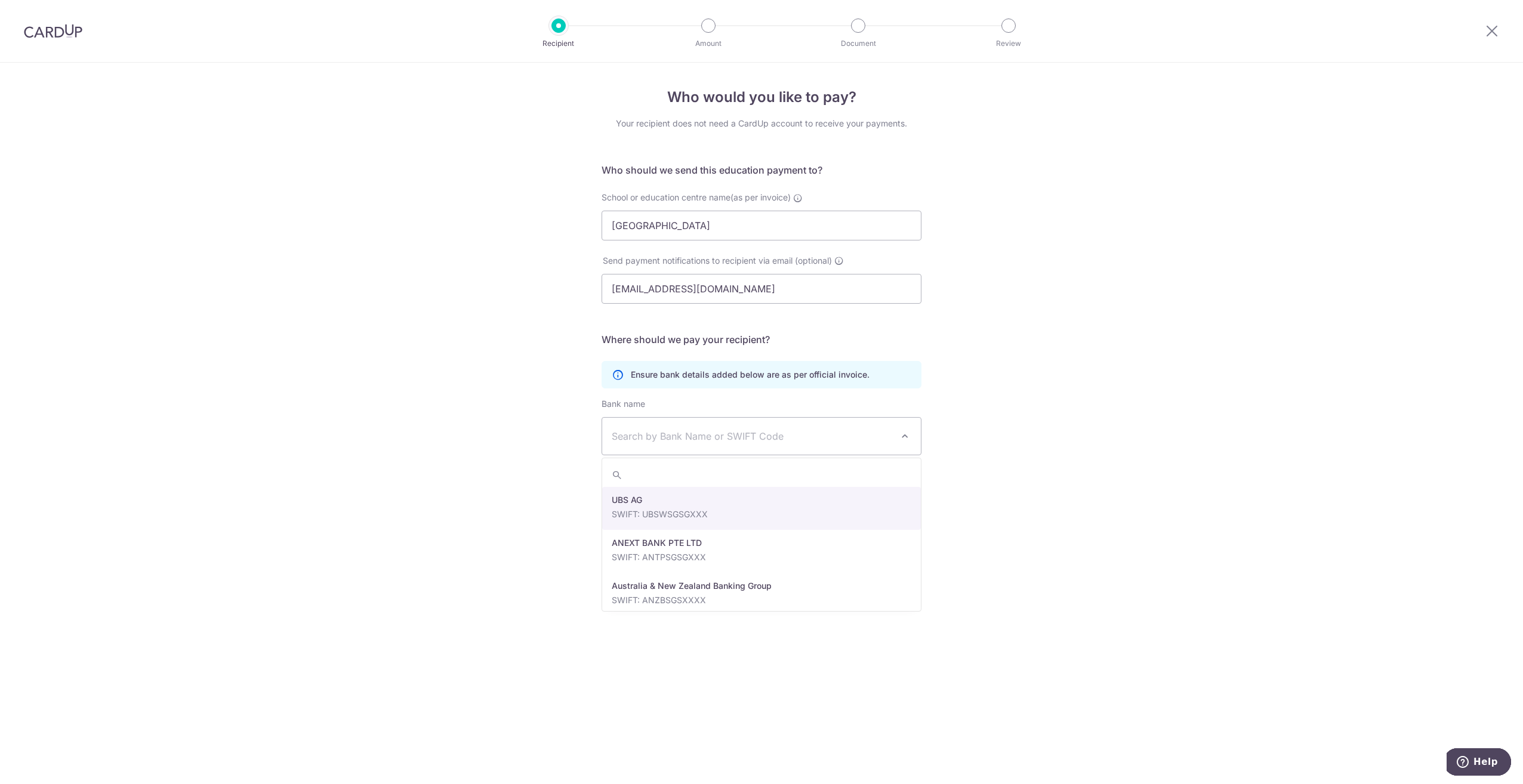
click at [733, 433] on span "Search by Bank Name or SWIFT Code" at bounding box center [751, 436] width 280 height 14
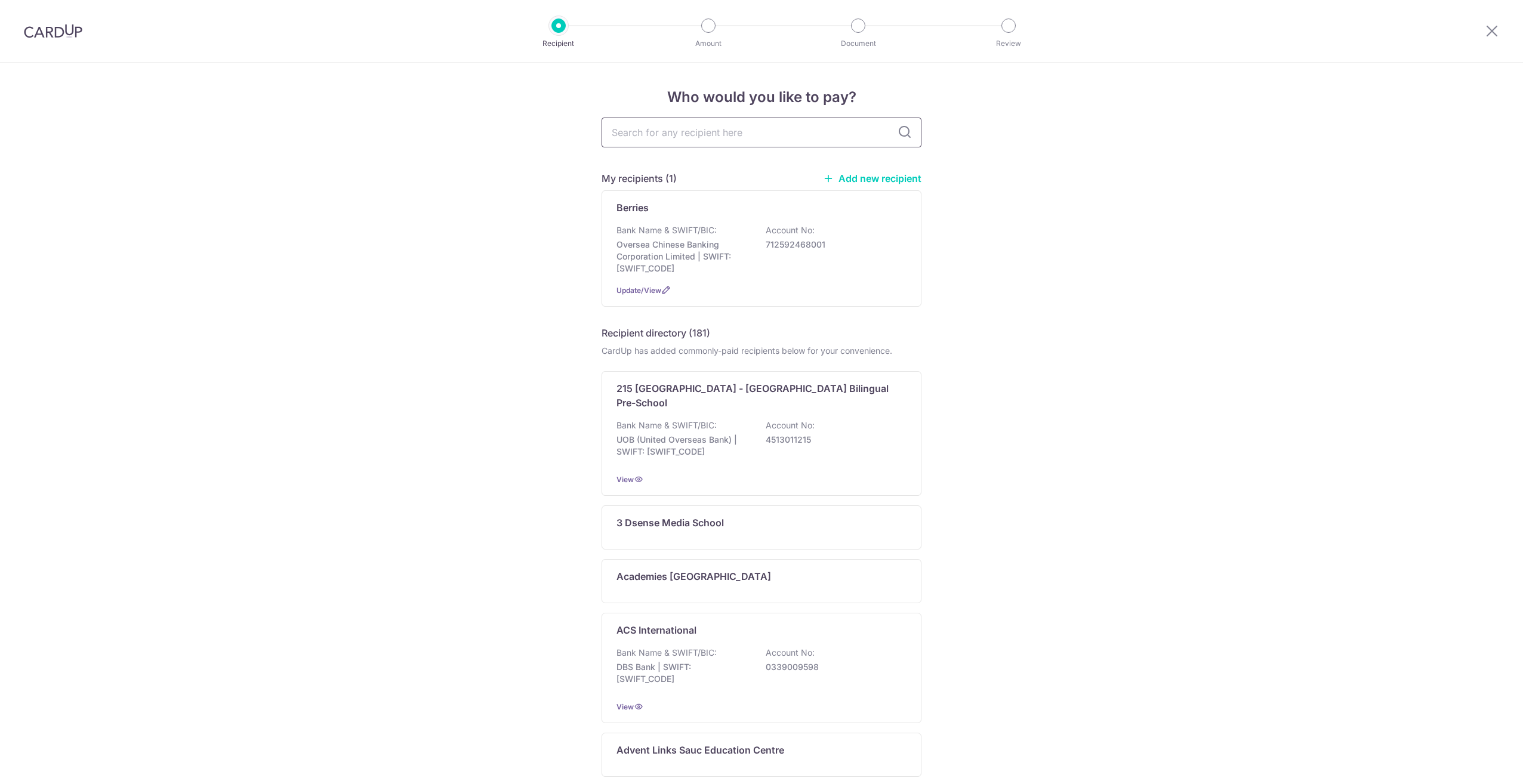
click at [729, 131] on input "text" at bounding box center [761, 132] width 320 height 30
click at [669, 132] on input "text" at bounding box center [761, 132] width 320 height 30
type input "c"
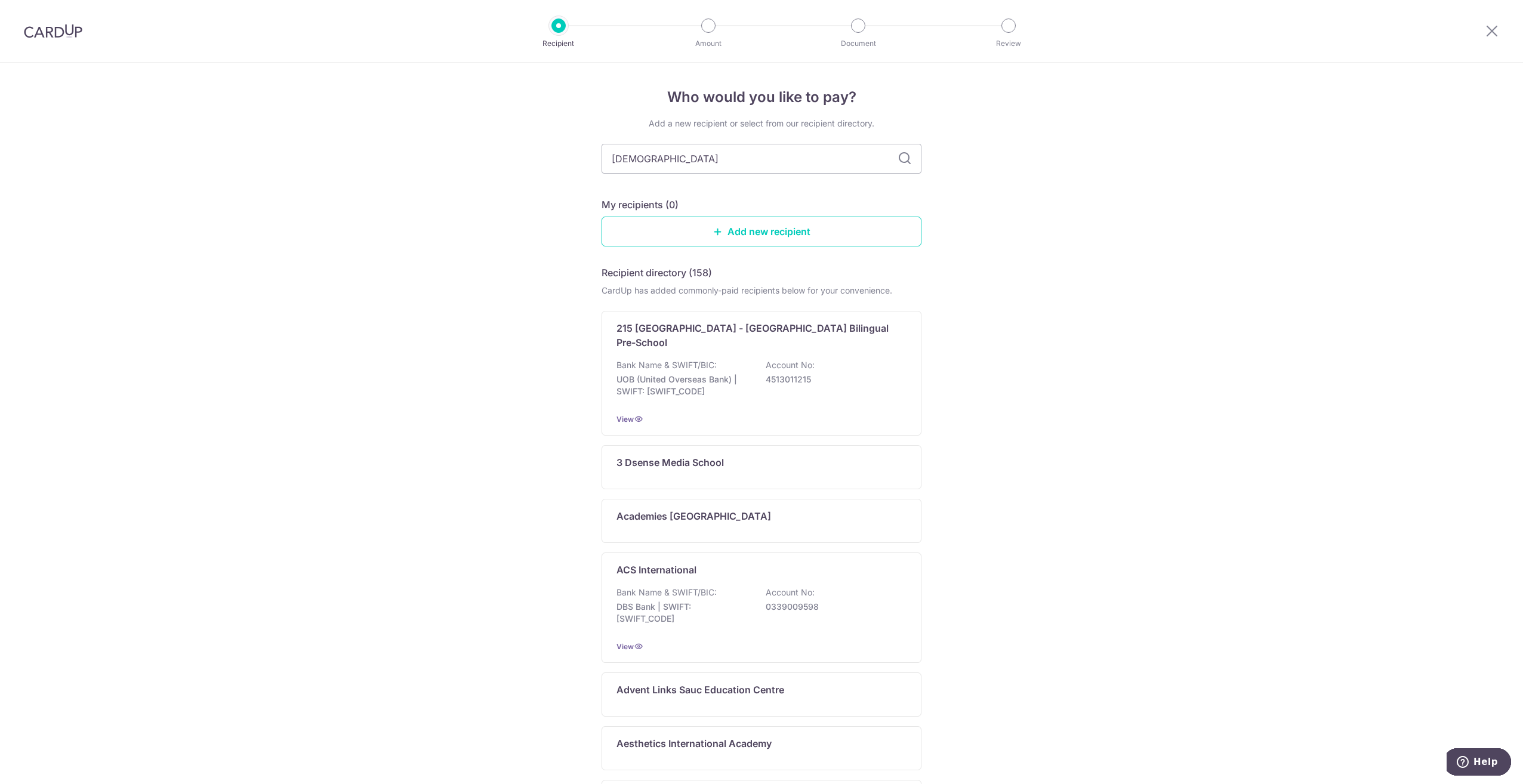
type input "cristo"
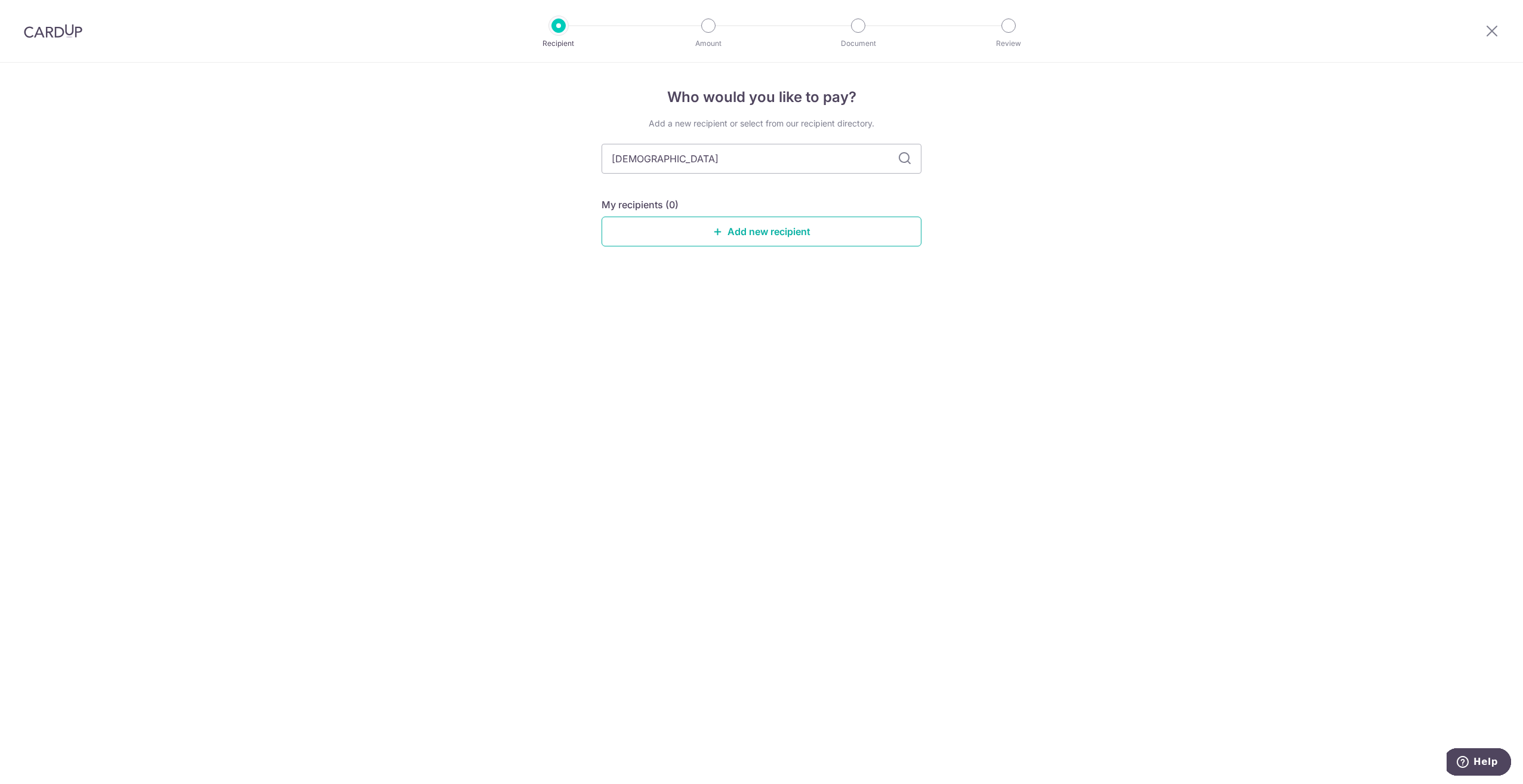
drag, startPoint x: 788, startPoint y: 233, endPoint x: 817, endPoint y: 67, distance: 168.5
click at [788, 233] on link "Add new recipient" at bounding box center [761, 231] width 320 height 30
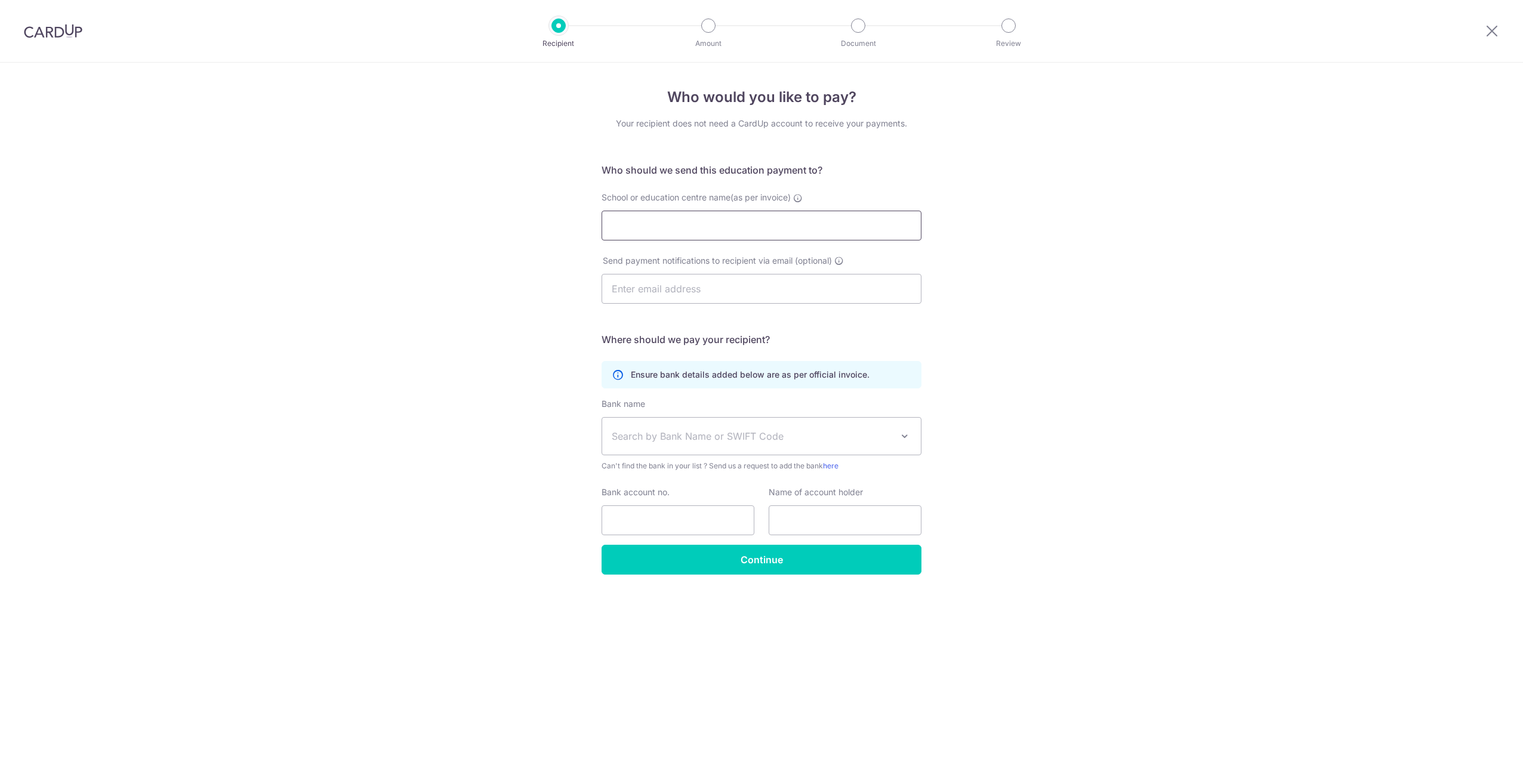
click at [688, 225] on input "School or education centre name(as per invoice)" at bounding box center [761, 226] width 320 height 30
type input "Cristofori Music Pte Ltd - Toa Payoh"
click at [682, 295] on input "text" at bounding box center [761, 288] width 320 height 30
click at [681, 282] on input "text" at bounding box center [761, 288] width 320 height 30
click at [682, 285] on input "text" at bounding box center [761, 288] width 320 height 30
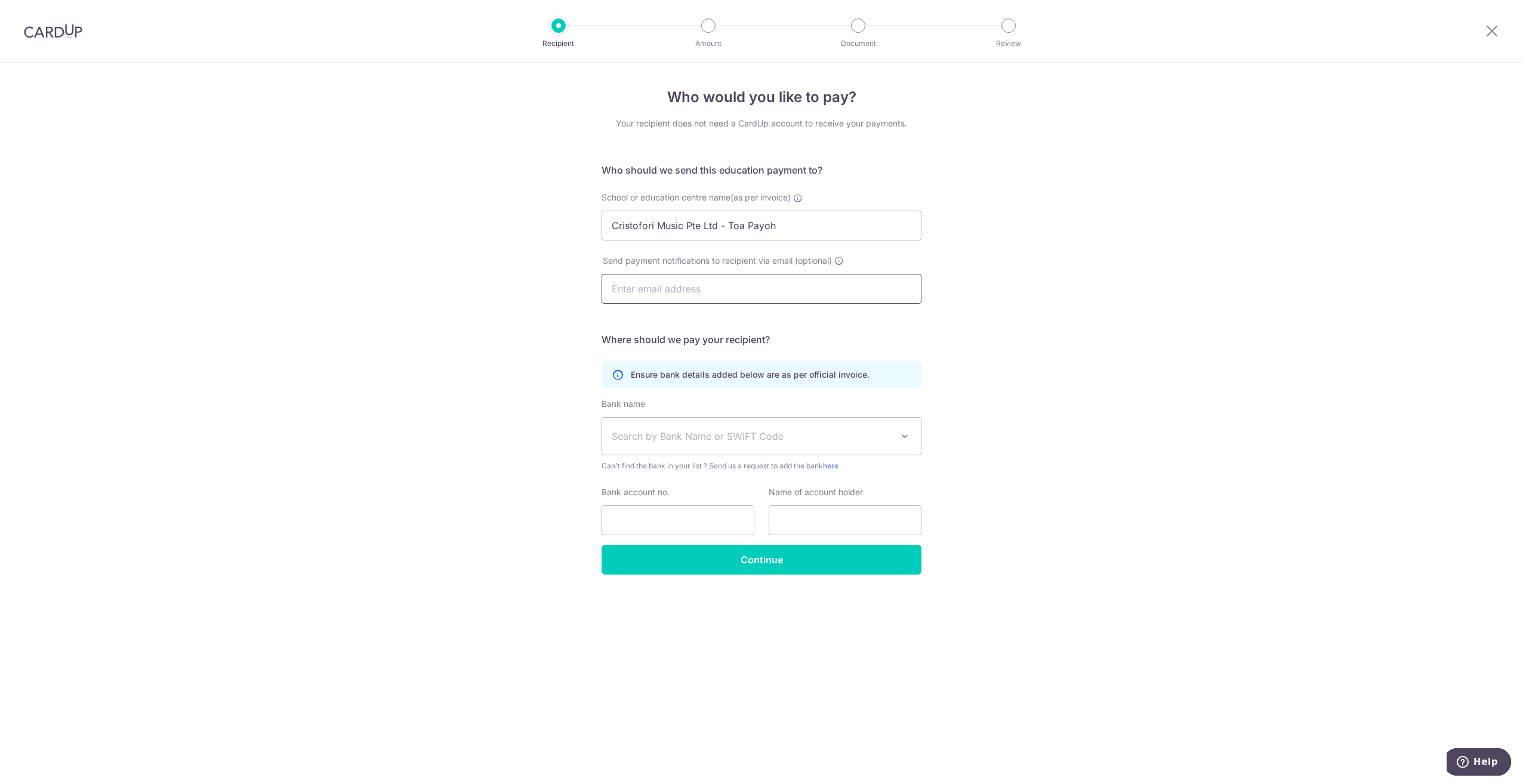
click at [682, 285] on input "text" at bounding box center [761, 288] width 320 height 30
type input "stella.wijaya@gmail.com"
type input "Stella Wijaya Stella Wijaya"
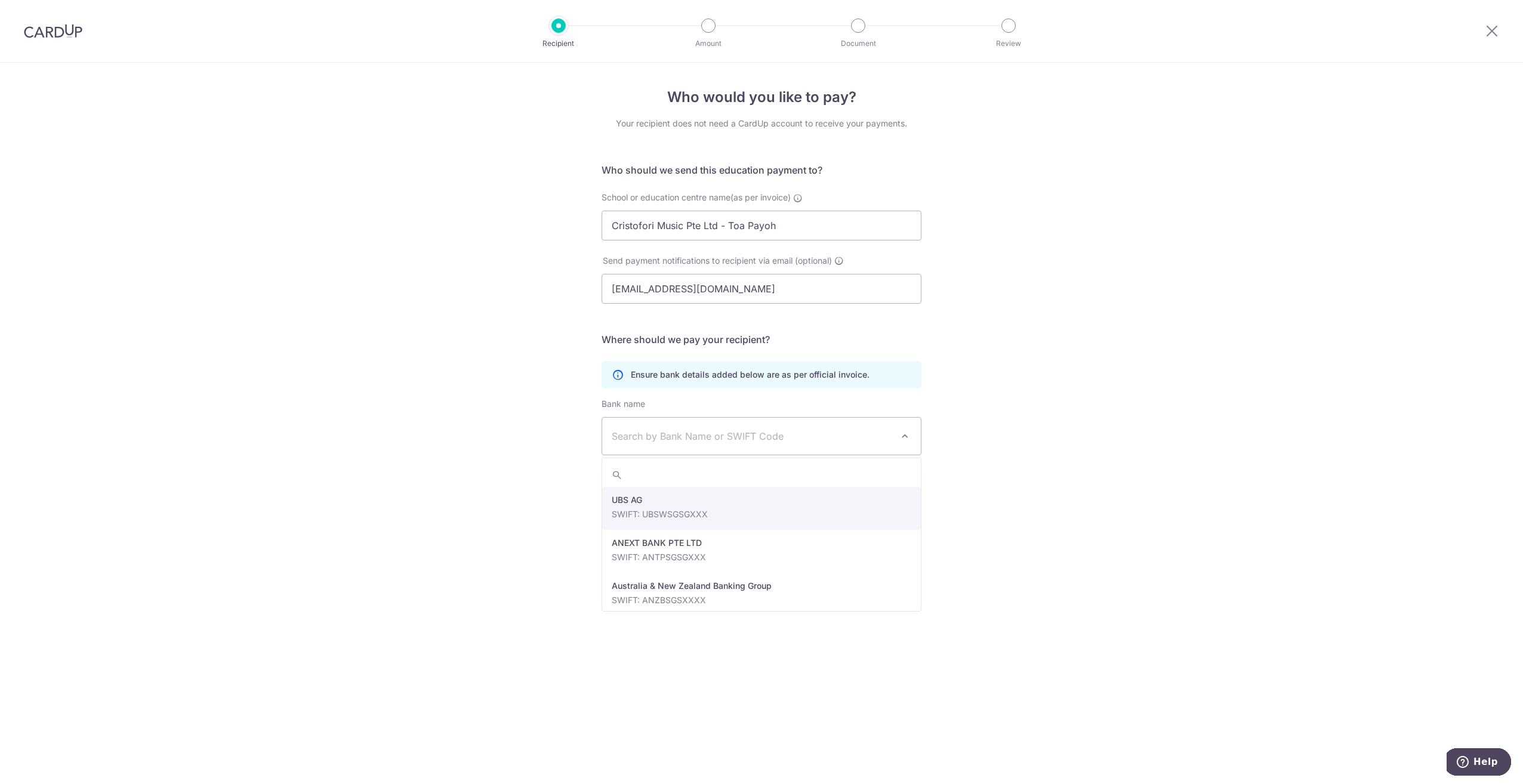
click at [669, 432] on span "Search by Bank Name or SWIFT Code" at bounding box center [751, 436] width 280 height 14
type input "DBS"
select select "6"
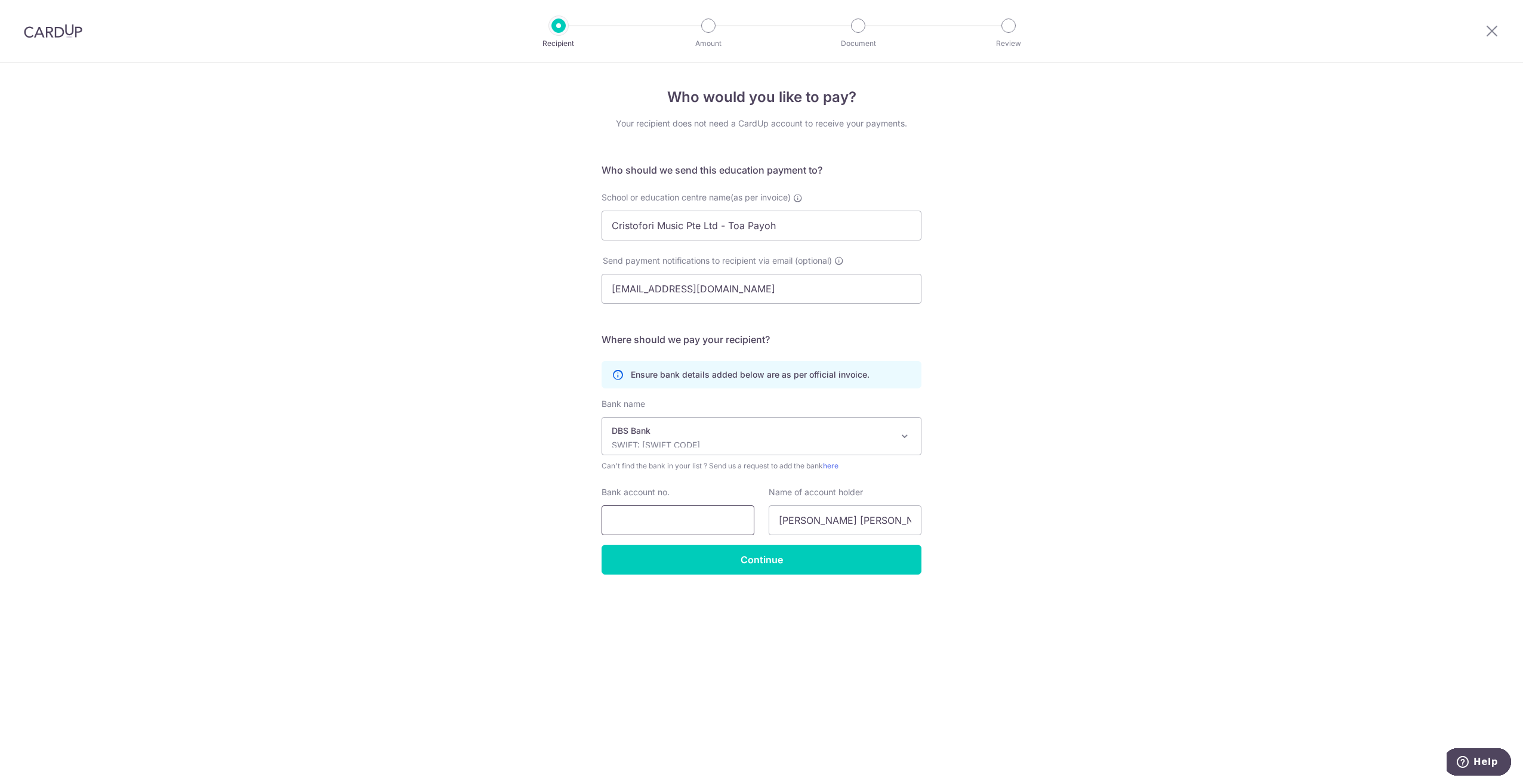
click at [685, 520] on input "Bank account no." at bounding box center [678, 520] width 153 height 30
click at [697, 519] on input "0720035470" at bounding box center [678, 520] width 153 height 30
type input "0720035470"
drag, startPoint x: 856, startPoint y: 519, endPoint x: 928, endPoint y: 523, distance: 72.1
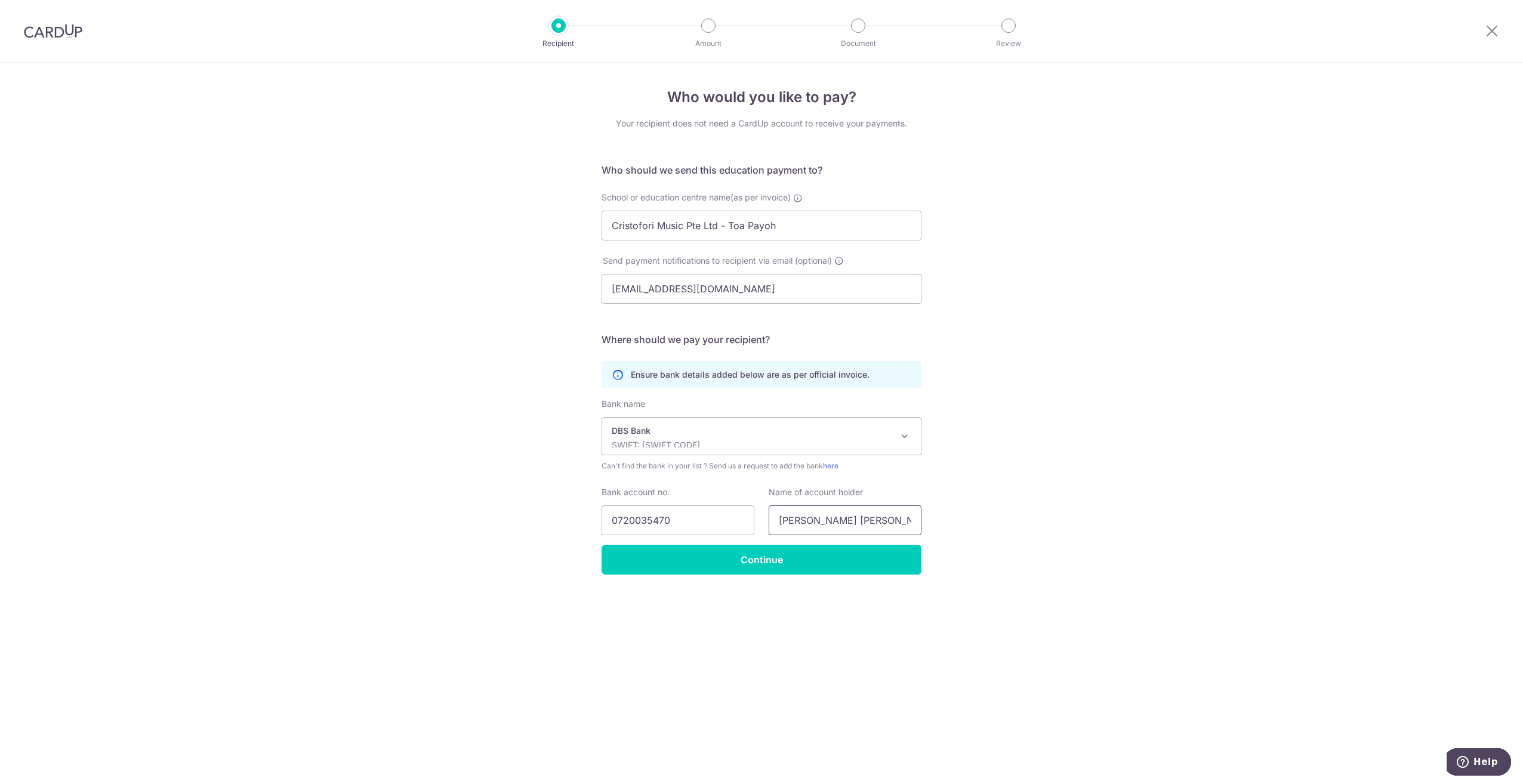
click at [928, 523] on div "Who would you like to pay? Your recipient does not need a CardUp account to rec…" at bounding box center [761, 423] width 1523 height 721
type input "Stella Wijaya"
click at [836, 515] on input "Stella Wijaya" at bounding box center [845, 520] width 153 height 30
drag, startPoint x: 861, startPoint y: 523, endPoint x: 743, endPoint y: 523, distance: 118.0
click at [743, 523] on div "Bank account no. 0720035470 Name of account holder Stella Wijaya" at bounding box center [761, 510] width 334 height 49
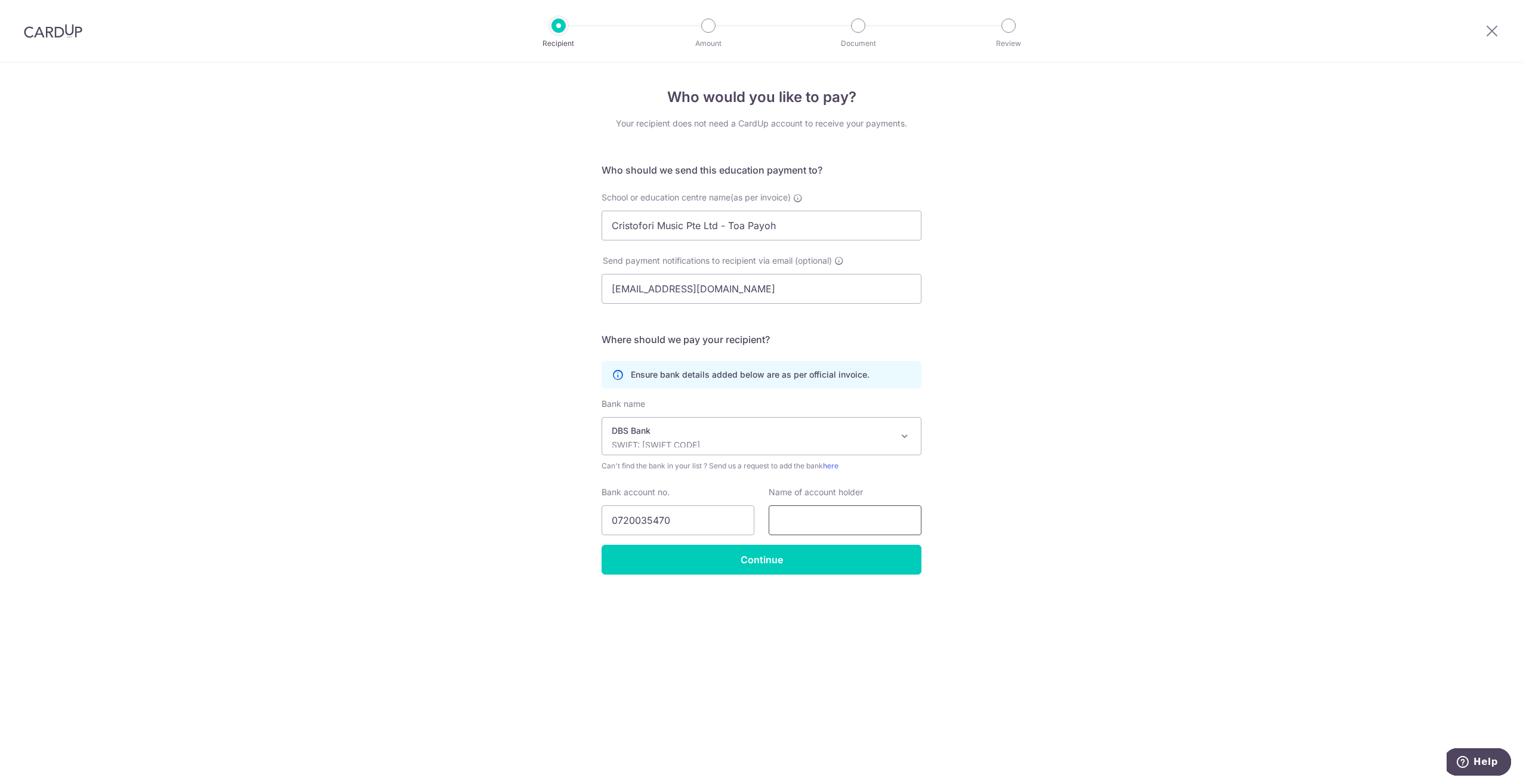
click at [801, 520] on input "text" at bounding box center [845, 520] width 153 height 30
drag, startPoint x: 789, startPoint y: 224, endPoint x: 581, endPoint y: 223, distance: 208.0
click at [582, 223] on div "Who would you like to pay? Your recipient does not need a CardUp account to rec…" at bounding box center [761, 423] width 1523 height 721
click at [831, 508] on input "text" at bounding box center [845, 520] width 153 height 30
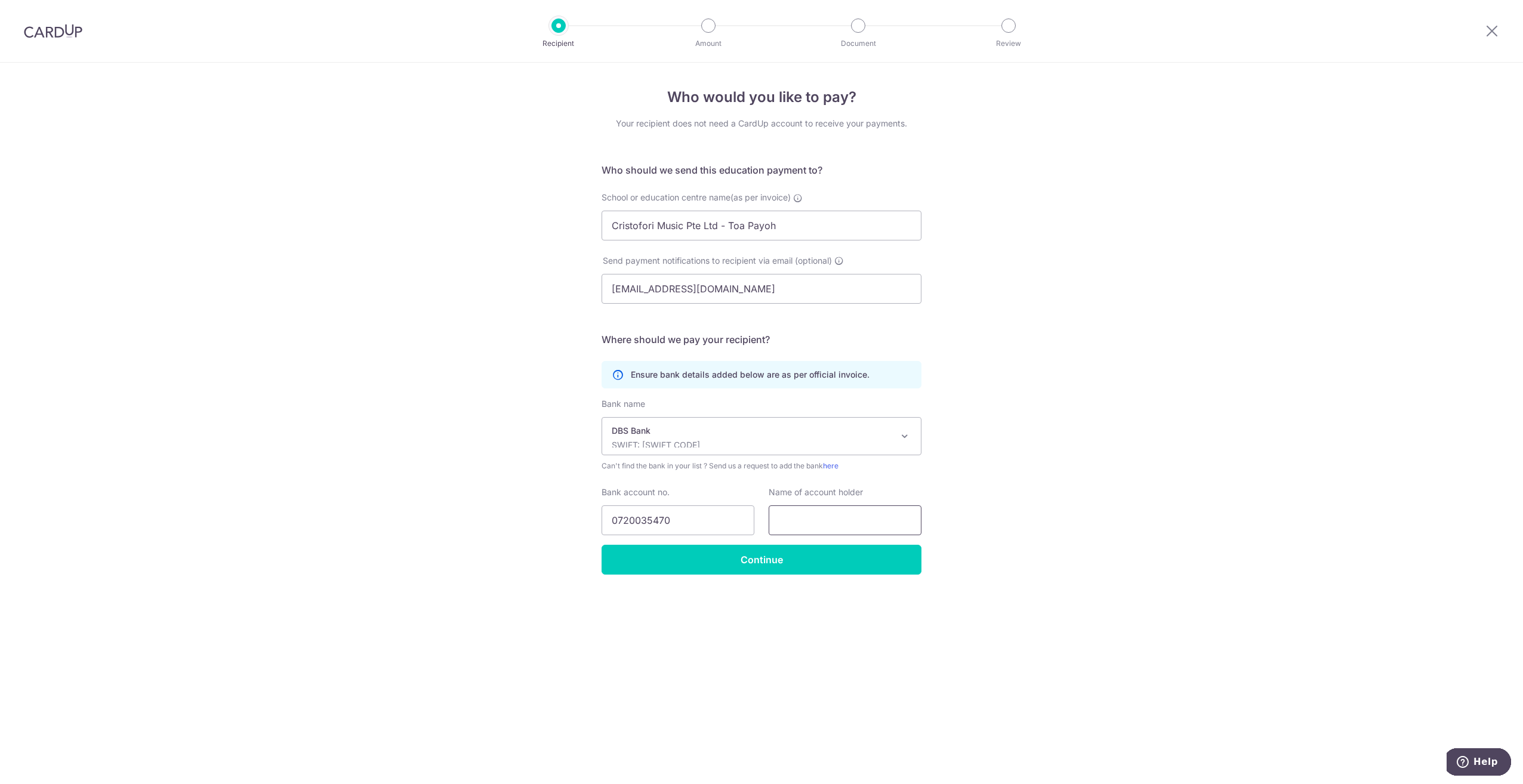
paste input "Cristofori Music Pte Ltd - Toa Payoh"
type input "Cristofori Music Pte Ltd - Toa Payoh"
click at [744, 555] on input "Continue" at bounding box center [761, 560] width 320 height 30
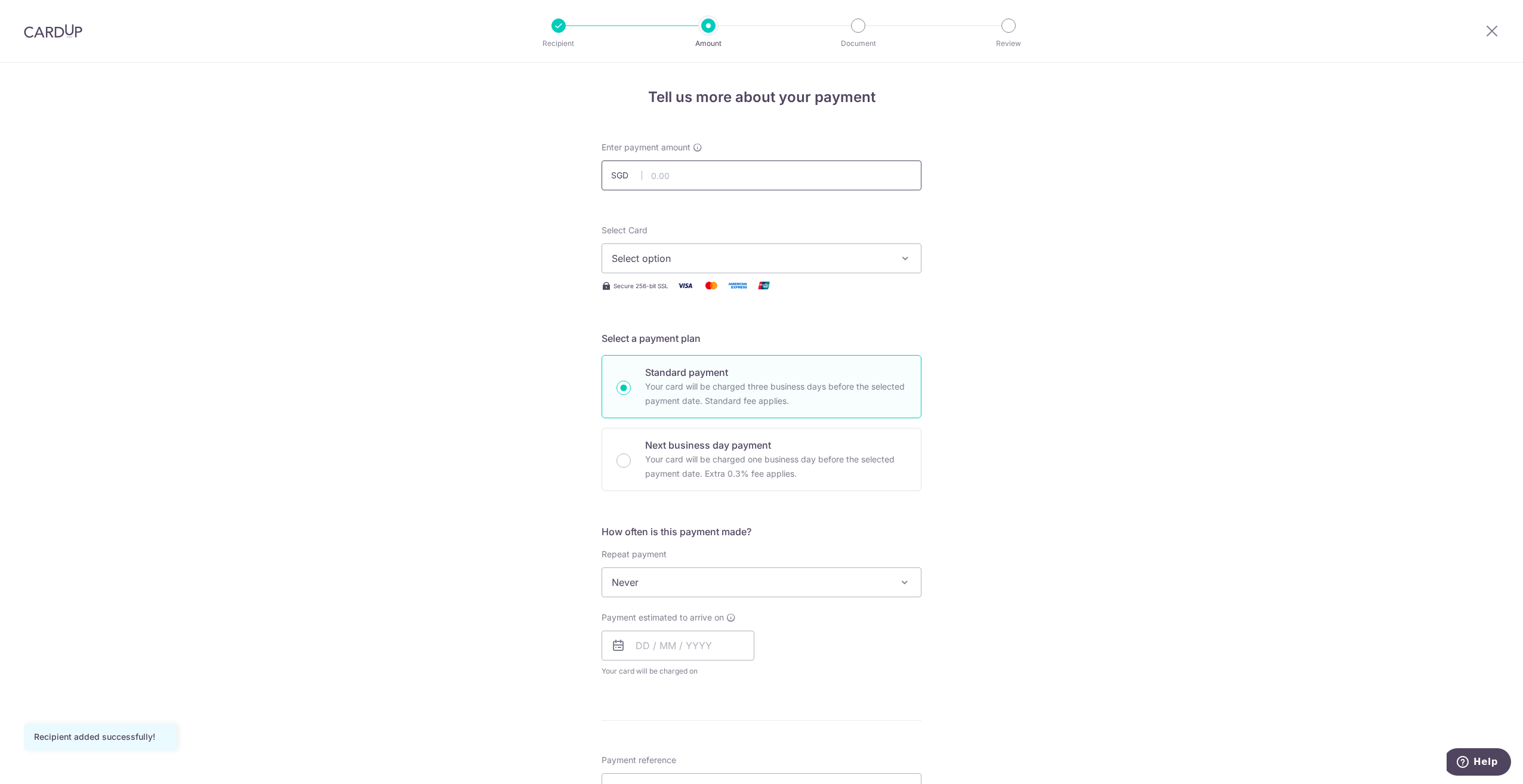
click at [672, 173] on input "text" at bounding box center [761, 175] width 320 height 30
type input "675.80"
click at [674, 254] on span "Select option" at bounding box center [750, 258] width 278 height 14
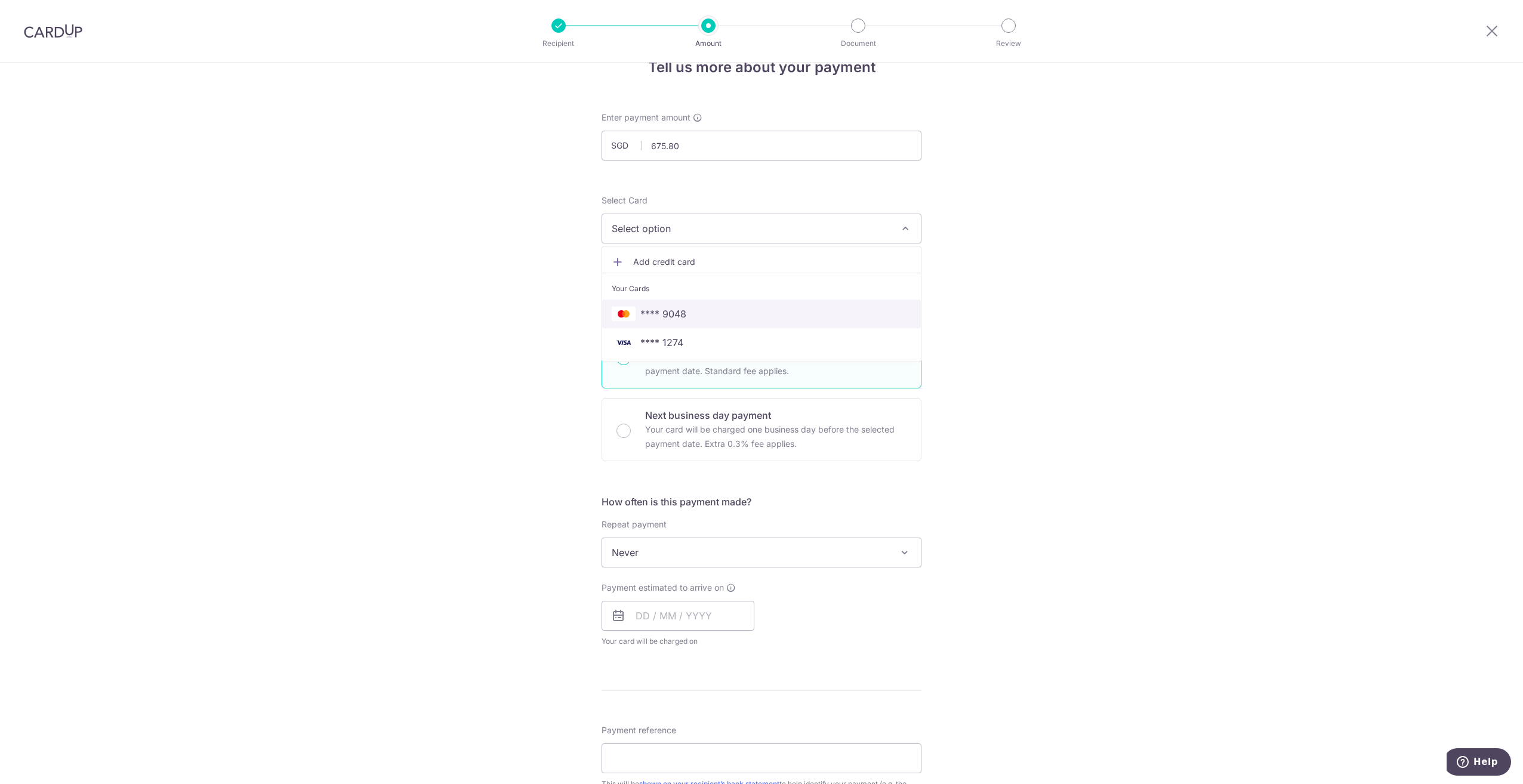
scroll to position [60, 0]
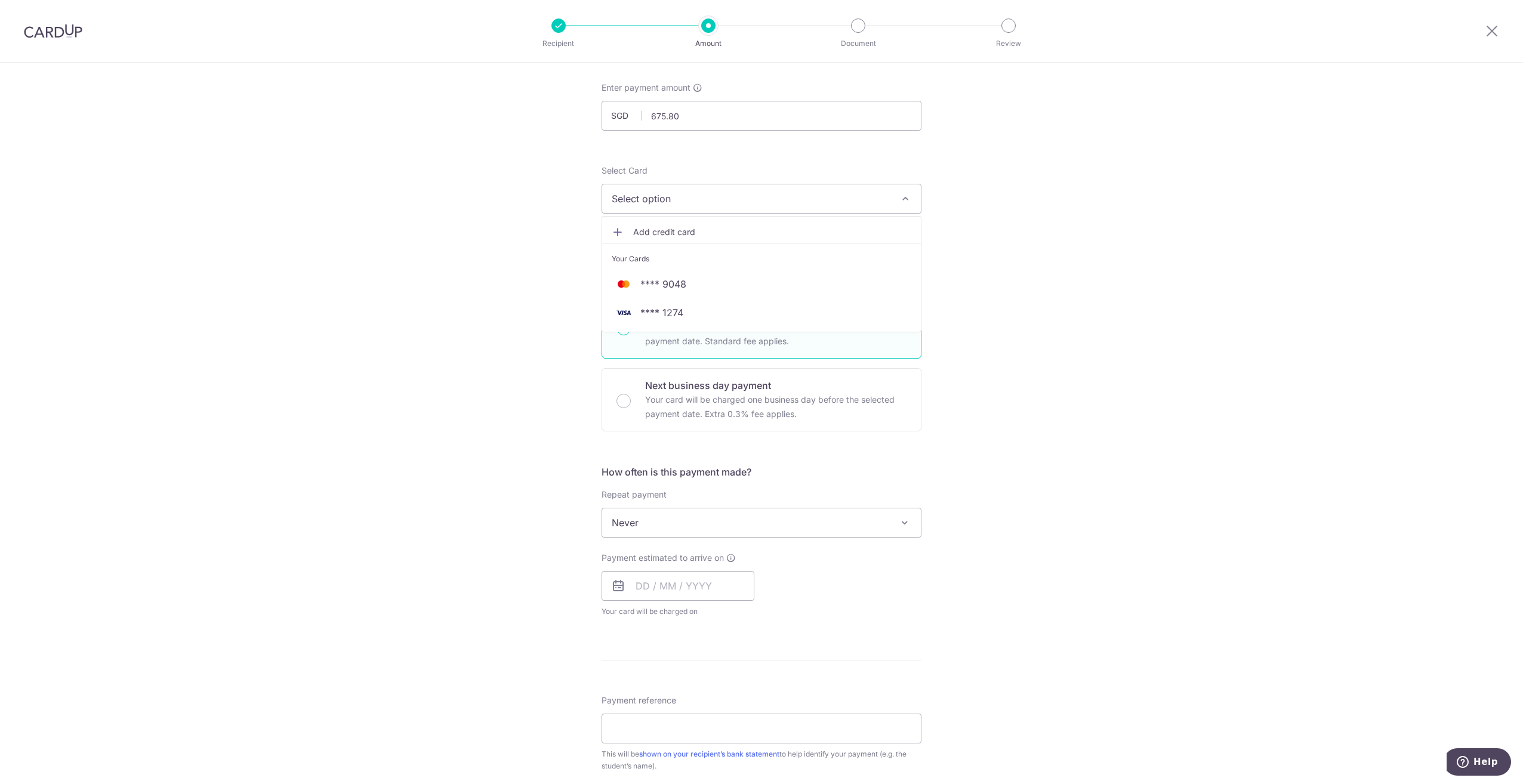
click at [410, 265] on div "Tell us more about your payment Enter payment amount SGD 675.80 675.80 Recipien…" at bounding box center [761, 543] width 1523 height 1079
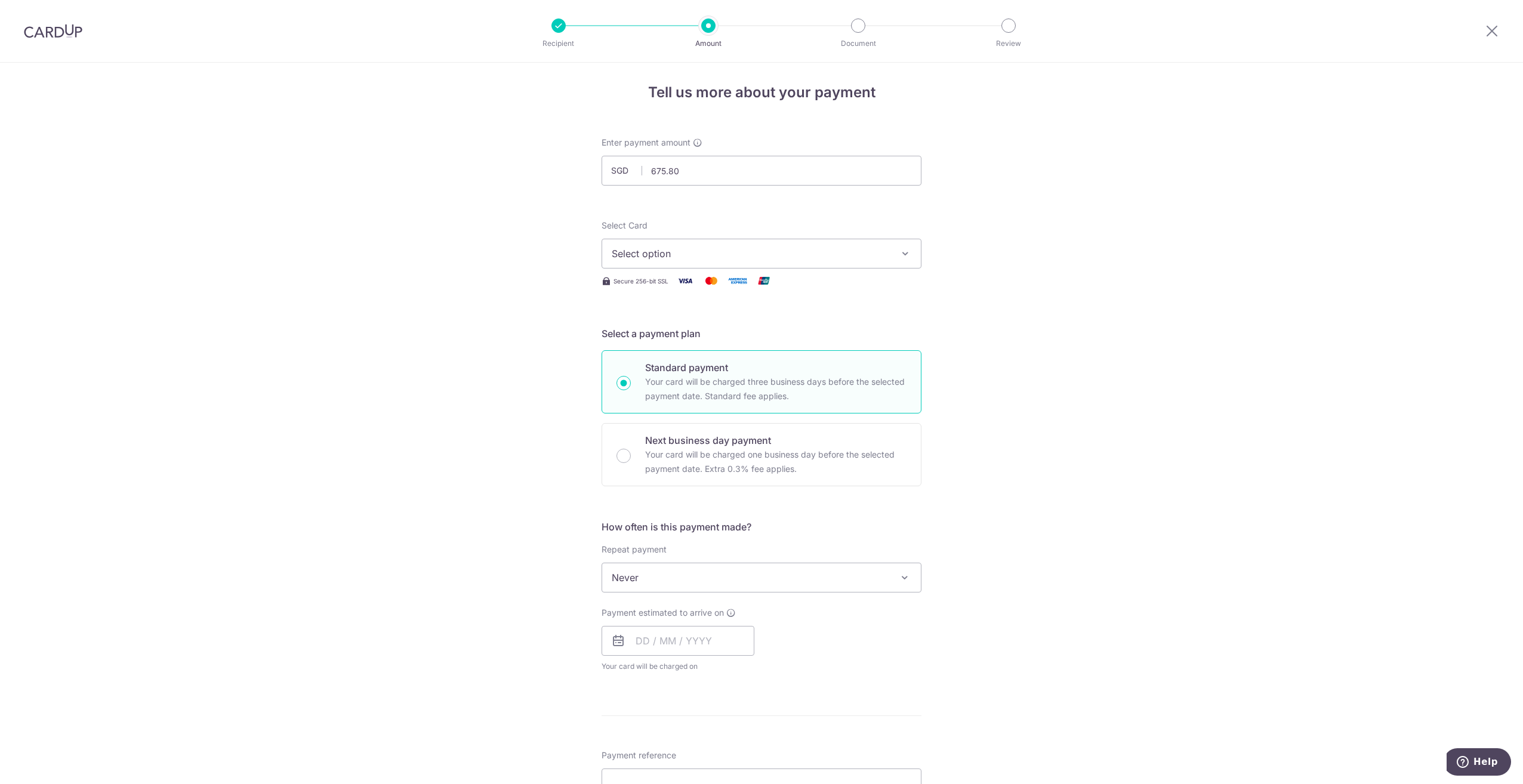
scroll to position [0, 0]
click at [707, 254] on span "Select option" at bounding box center [750, 258] width 278 height 14
drag, startPoint x: 688, startPoint y: 371, endPoint x: 693, endPoint y: 356, distance: 15.8
click at [688, 371] on span "**** 1274" at bounding box center [761, 372] width 300 height 14
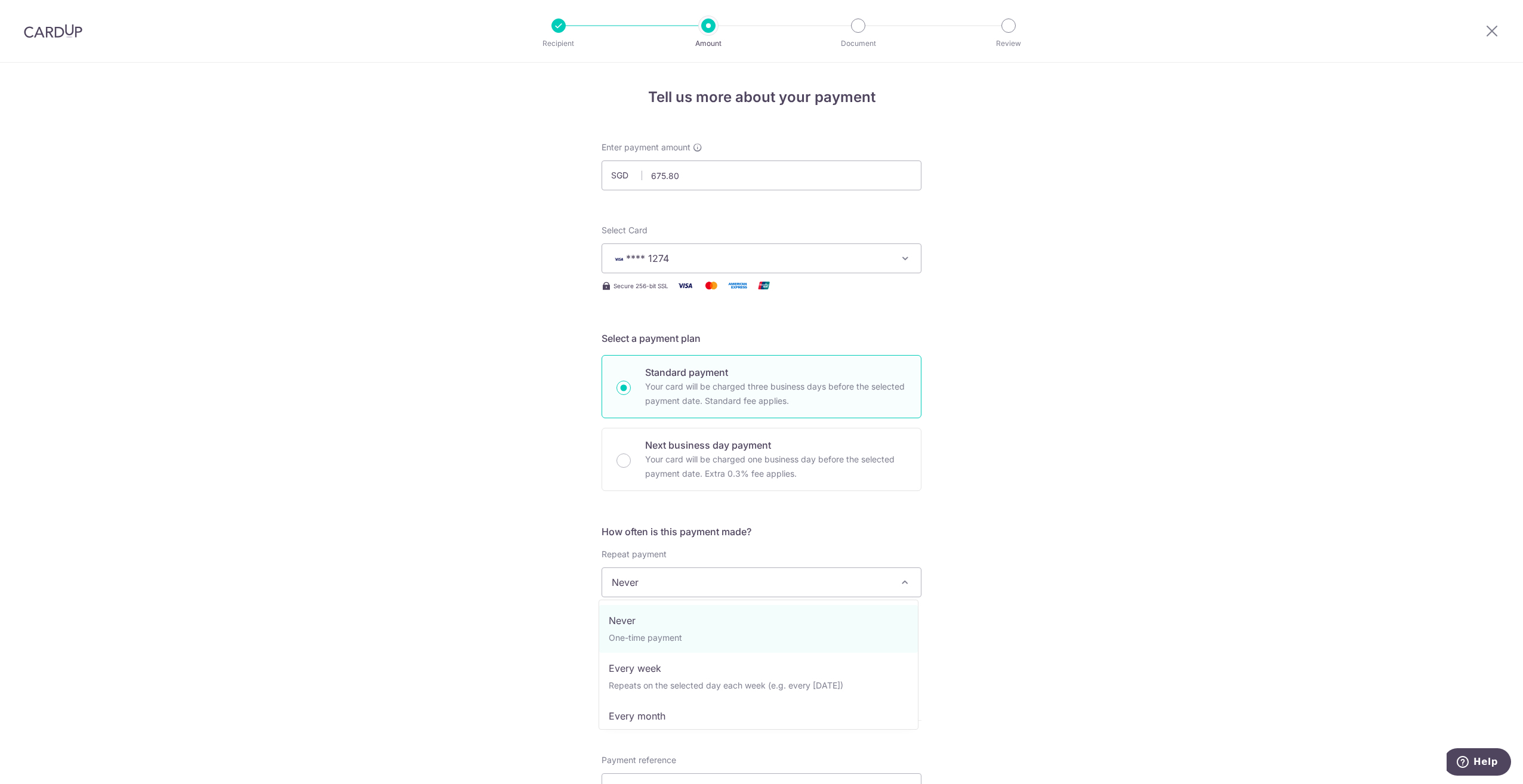
click at [631, 580] on span "Never" at bounding box center [761, 582] width 318 height 29
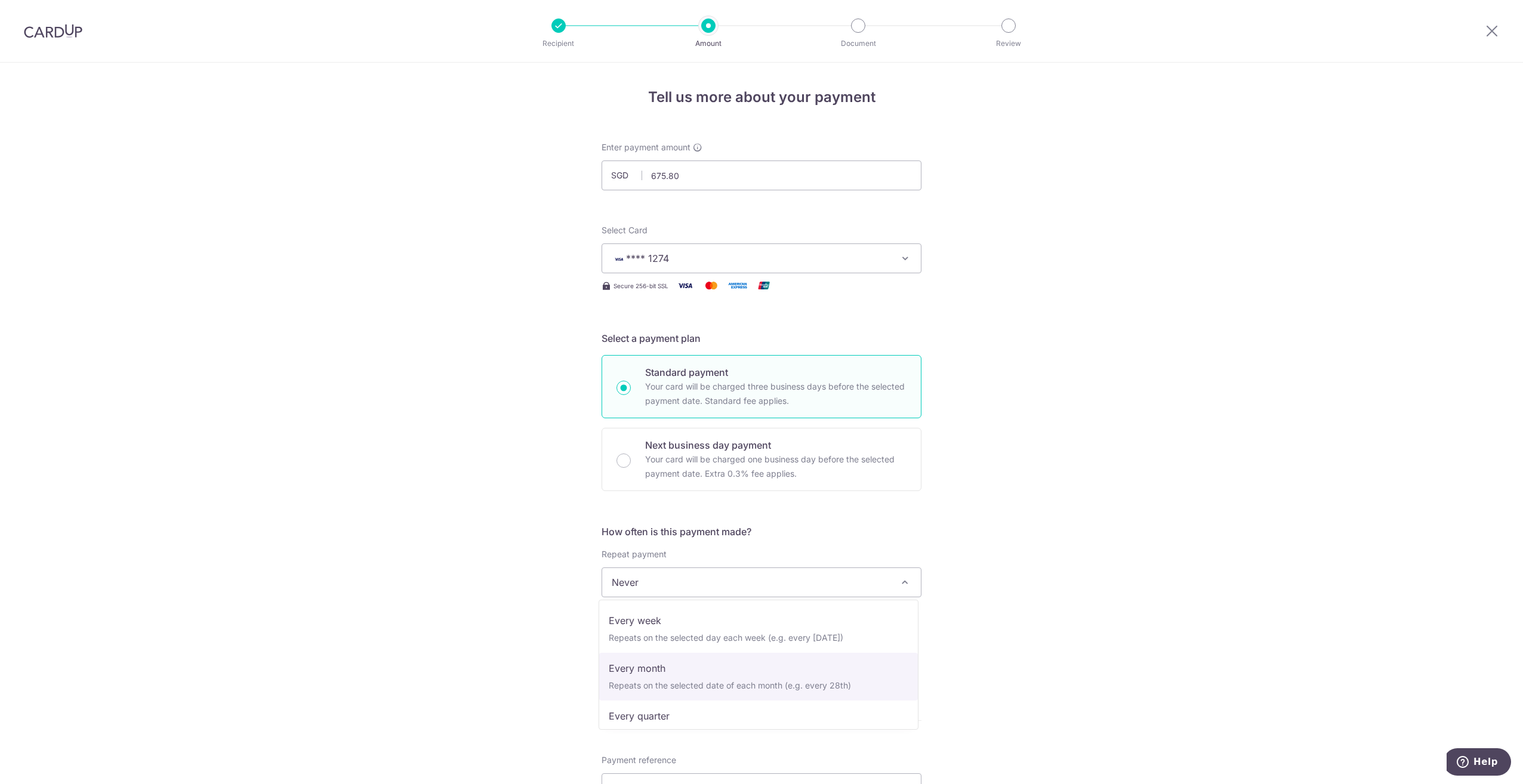
scroll to position [119, 0]
select select "4"
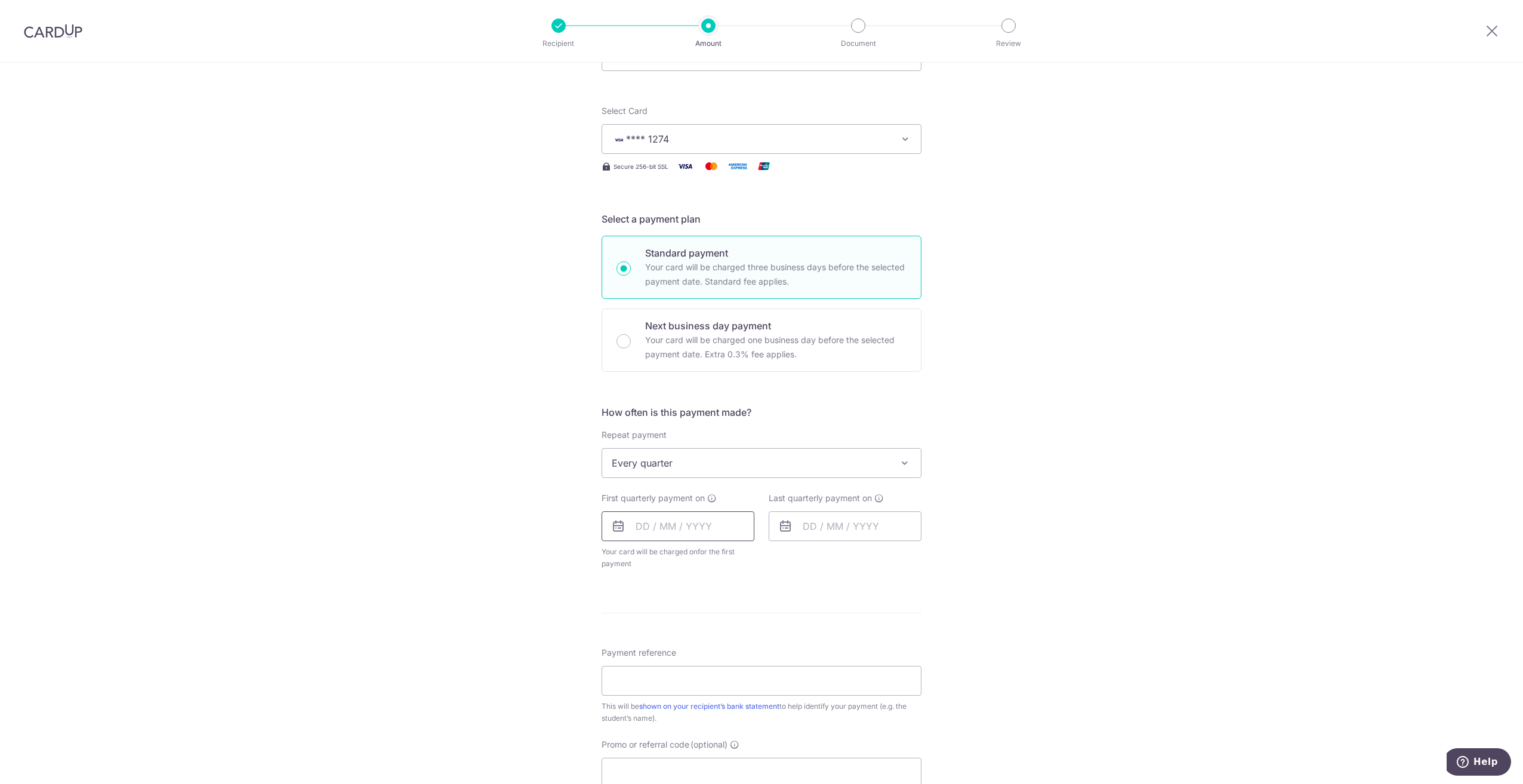
click at [647, 526] on input "text" at bounding box center [678, 526] width 153 height 30
click at [719, 659] on link "18" at bounding box center [721, 658] width 19 height 19
type input "[DATE]"
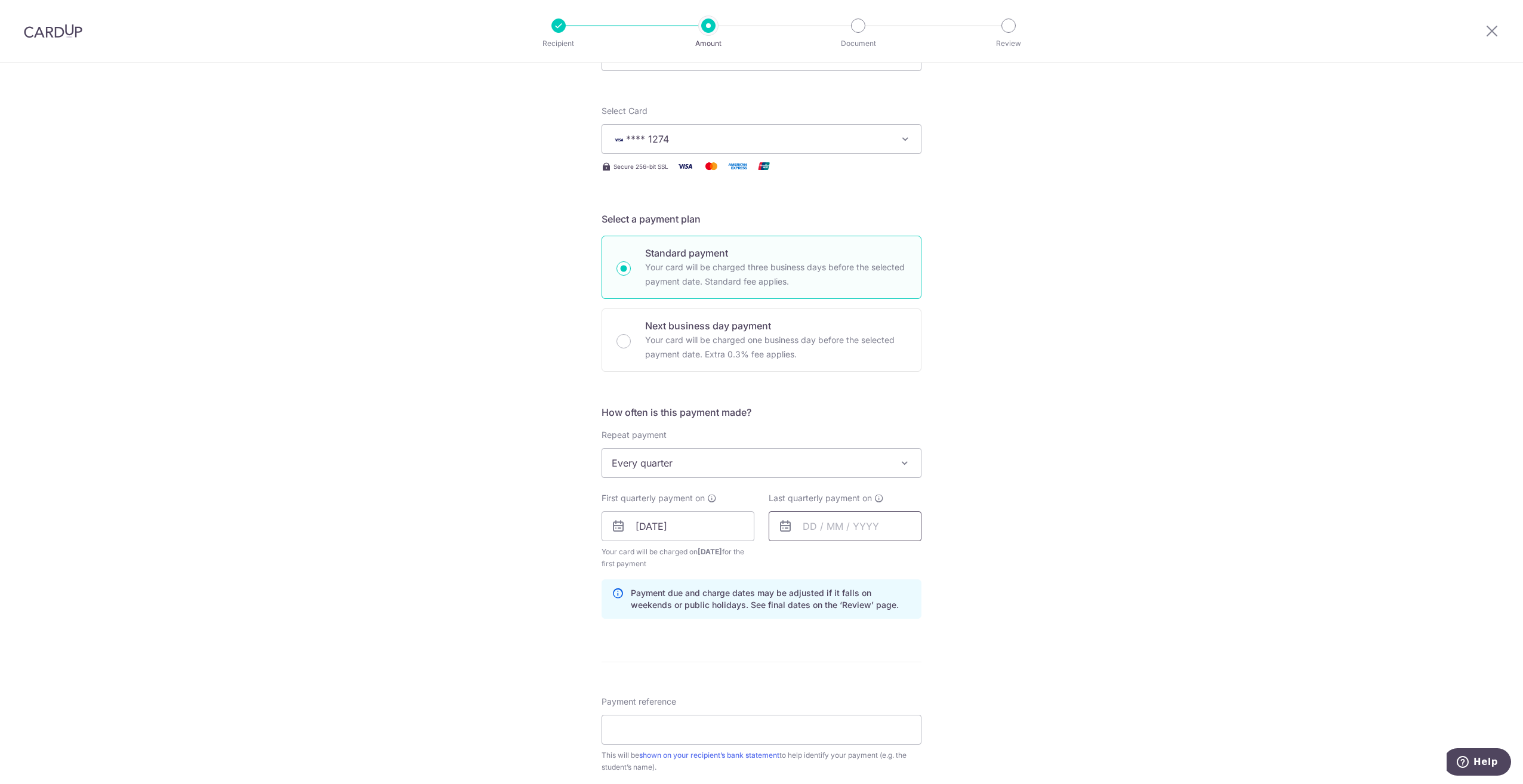
click at [821, 528] on input "text" at bounding box center [845, 526] width 153 height 30
click at [903, 556] on select "2025 2026 2027 2028 2029 2030 2031 2032 2033 2034 2035" at bounding box center [891, 558] width 32 height 9
click at [860, 706] on link "30" at bounding box center [864, 706] width 19 height 19
type input "30/09/2026"
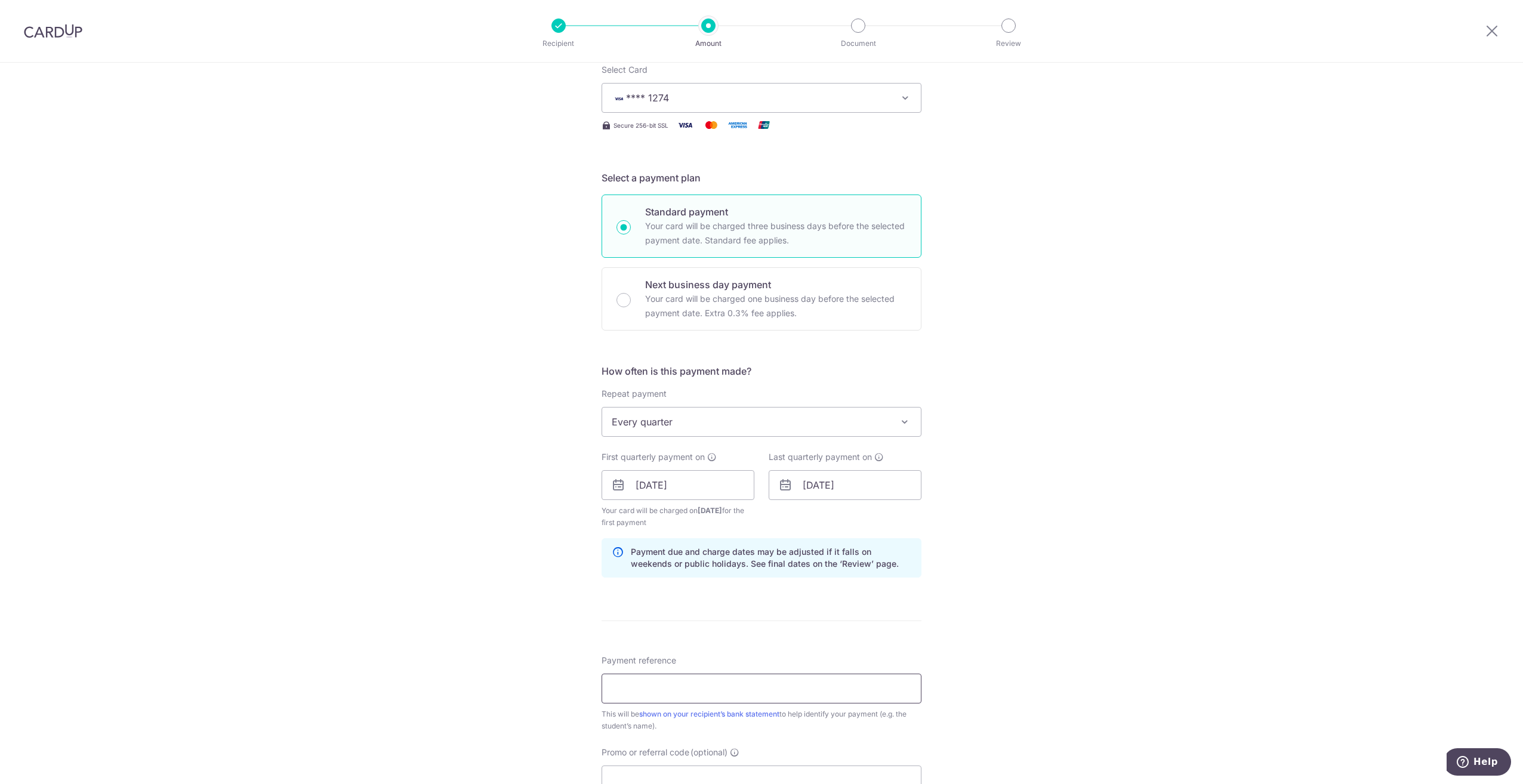
scroll to position [179, 0]
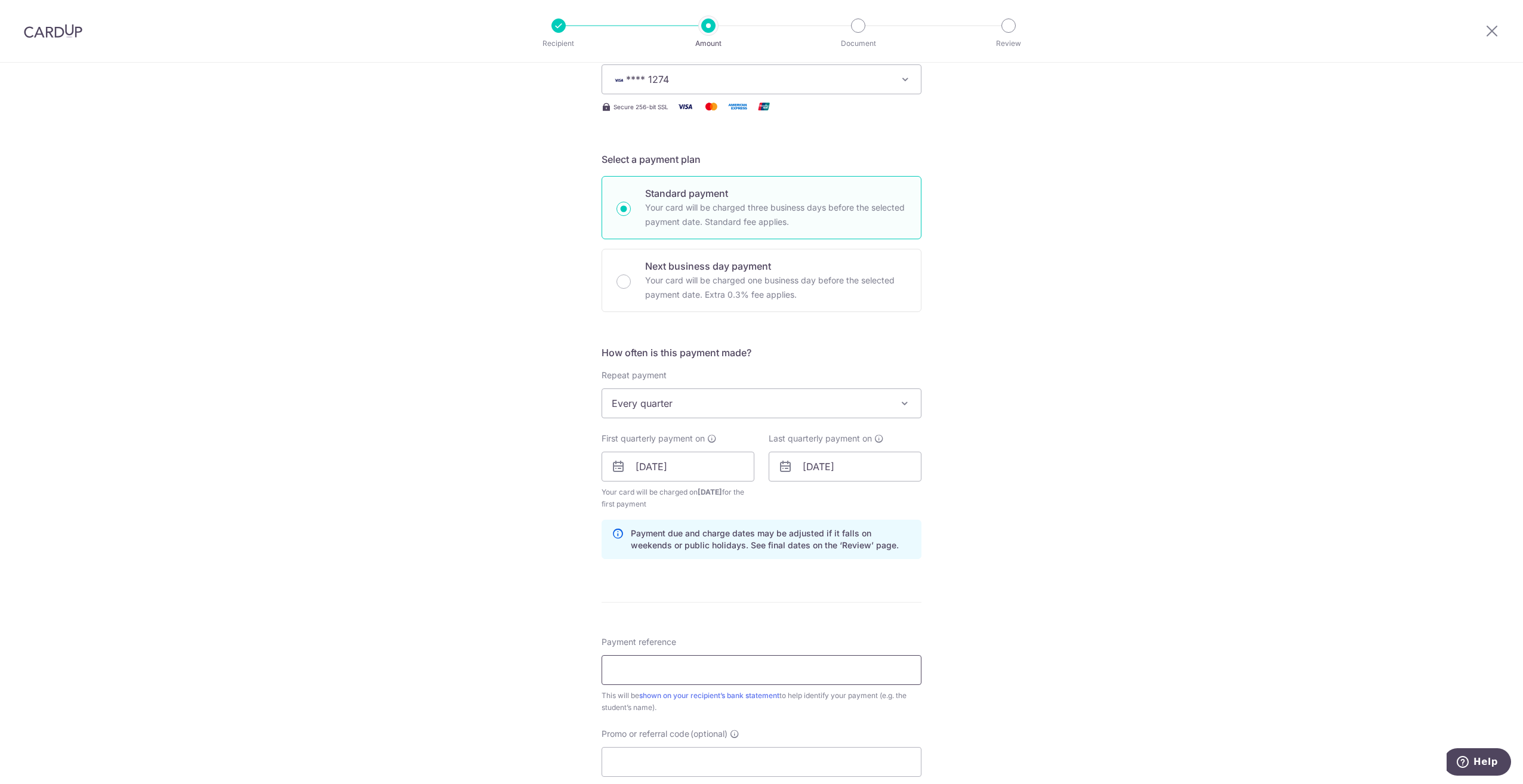
click at [652, 668] on input "Payment reference" at bounding box center [761, 670] width 320 height 30
type input "[DATE][PERSON_NAME] LIONG PIANO BEGINNER"
click at [681, 767] on input "Promo or referral code (optional)" at bounding box center [761, 762] width 320 height 30
type input "r"
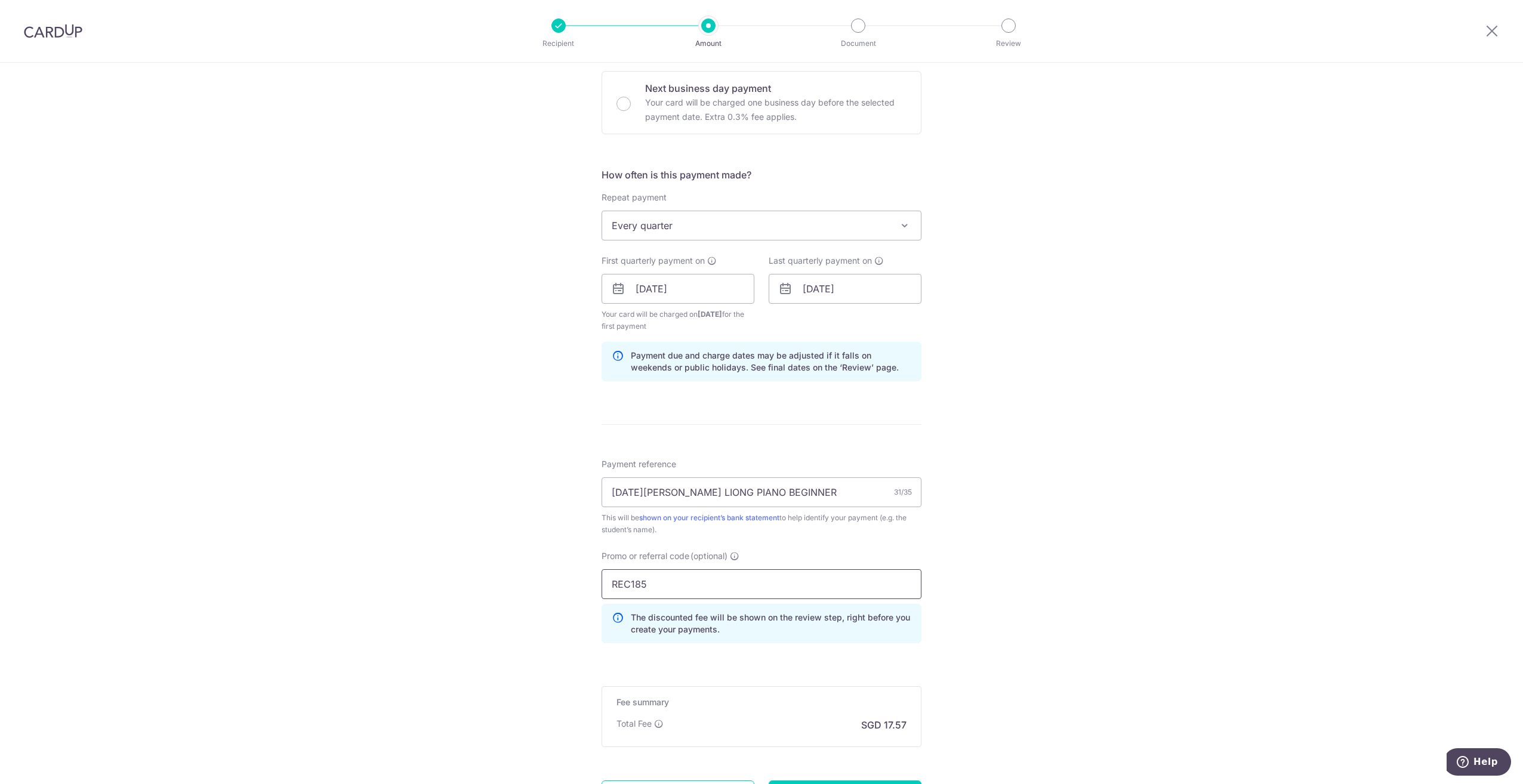
scroll to position [358, 0]
type input "REC185"
click button "Add Card" at bounding box center [0, 0] width 0 height 0
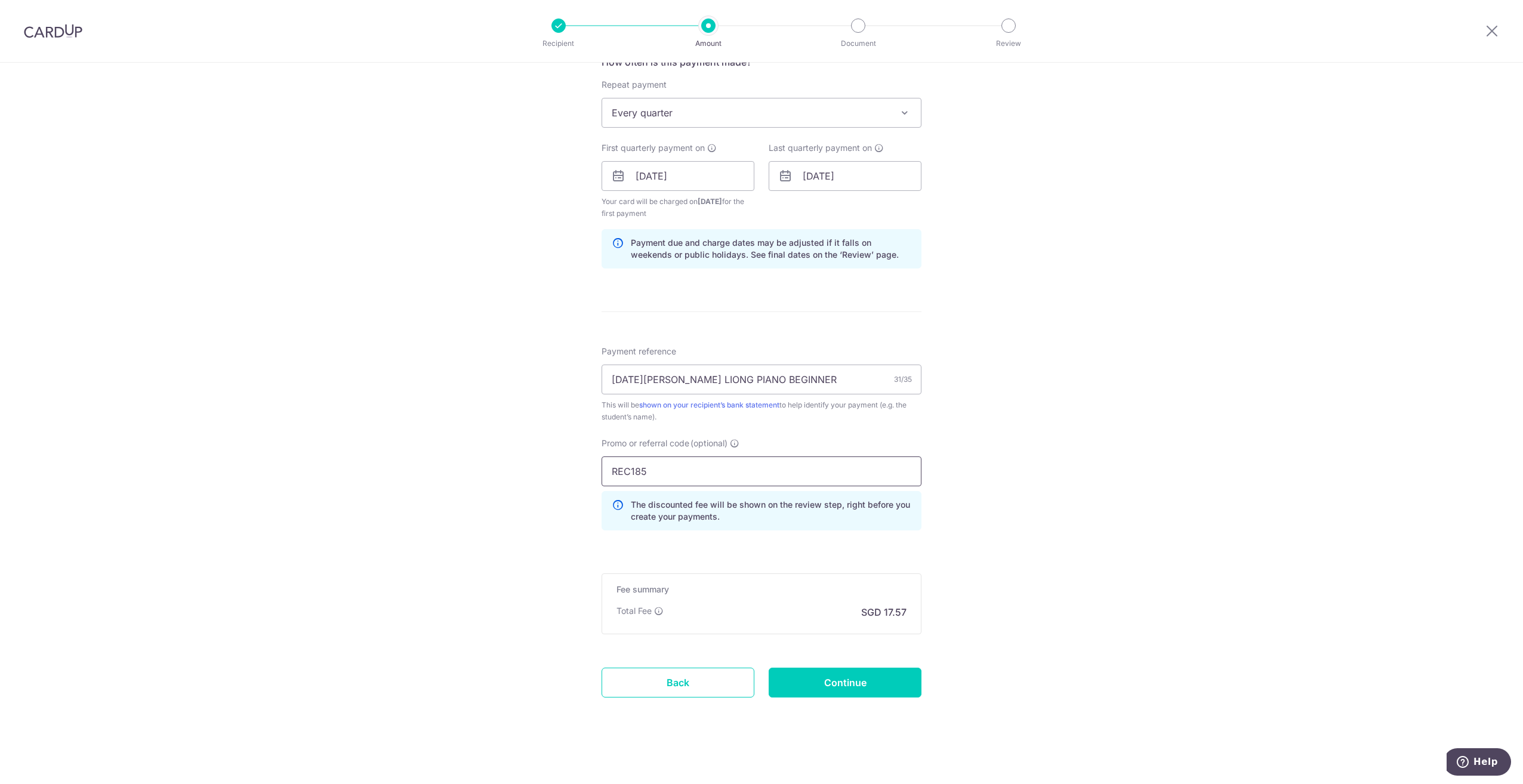
scroll to position [473, 0]
click at [827, 681] on input "Continue" at bounding box center [845, 680] width 153 height 30
type input "Create Schedule"
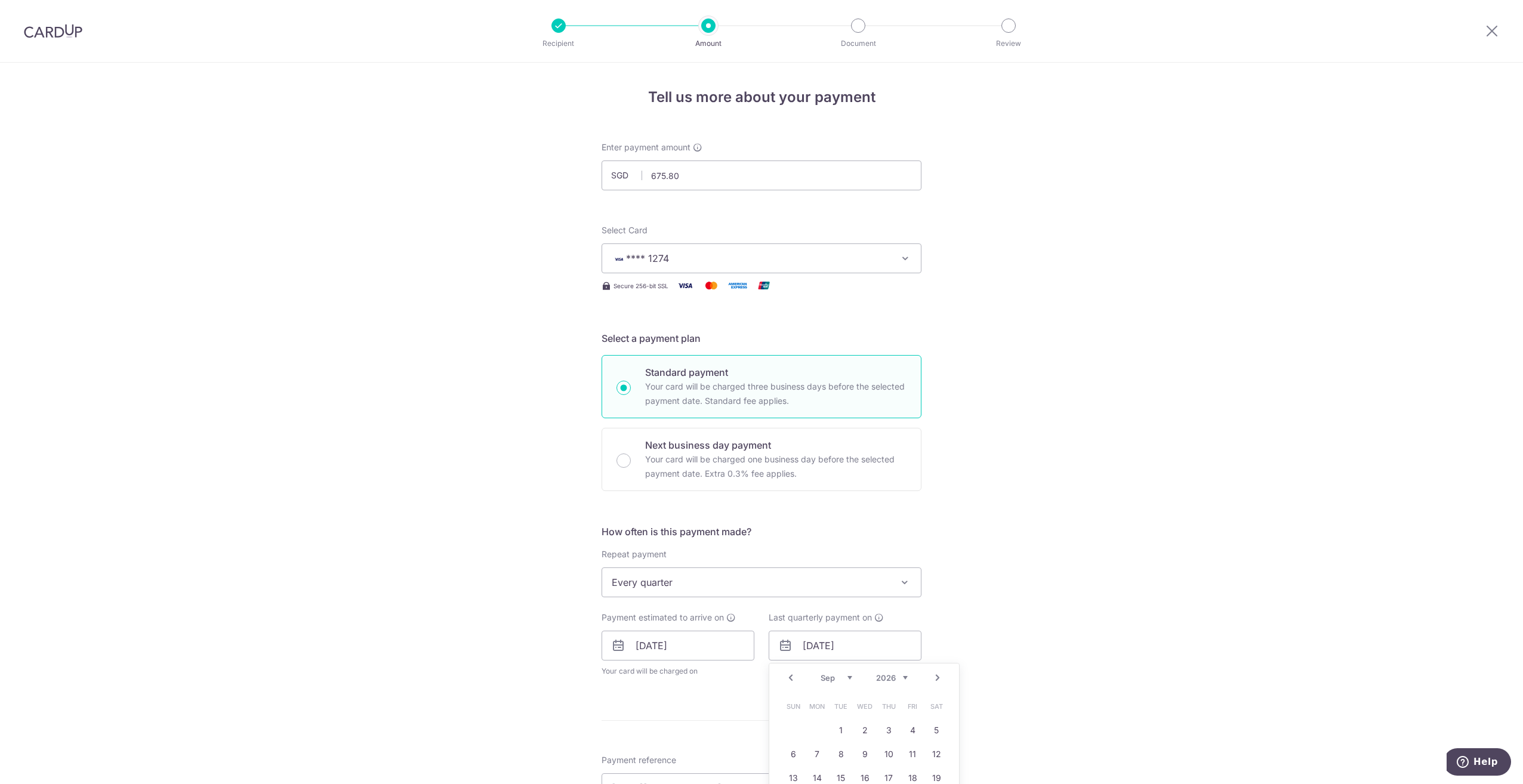
scroll to position [119, 0]
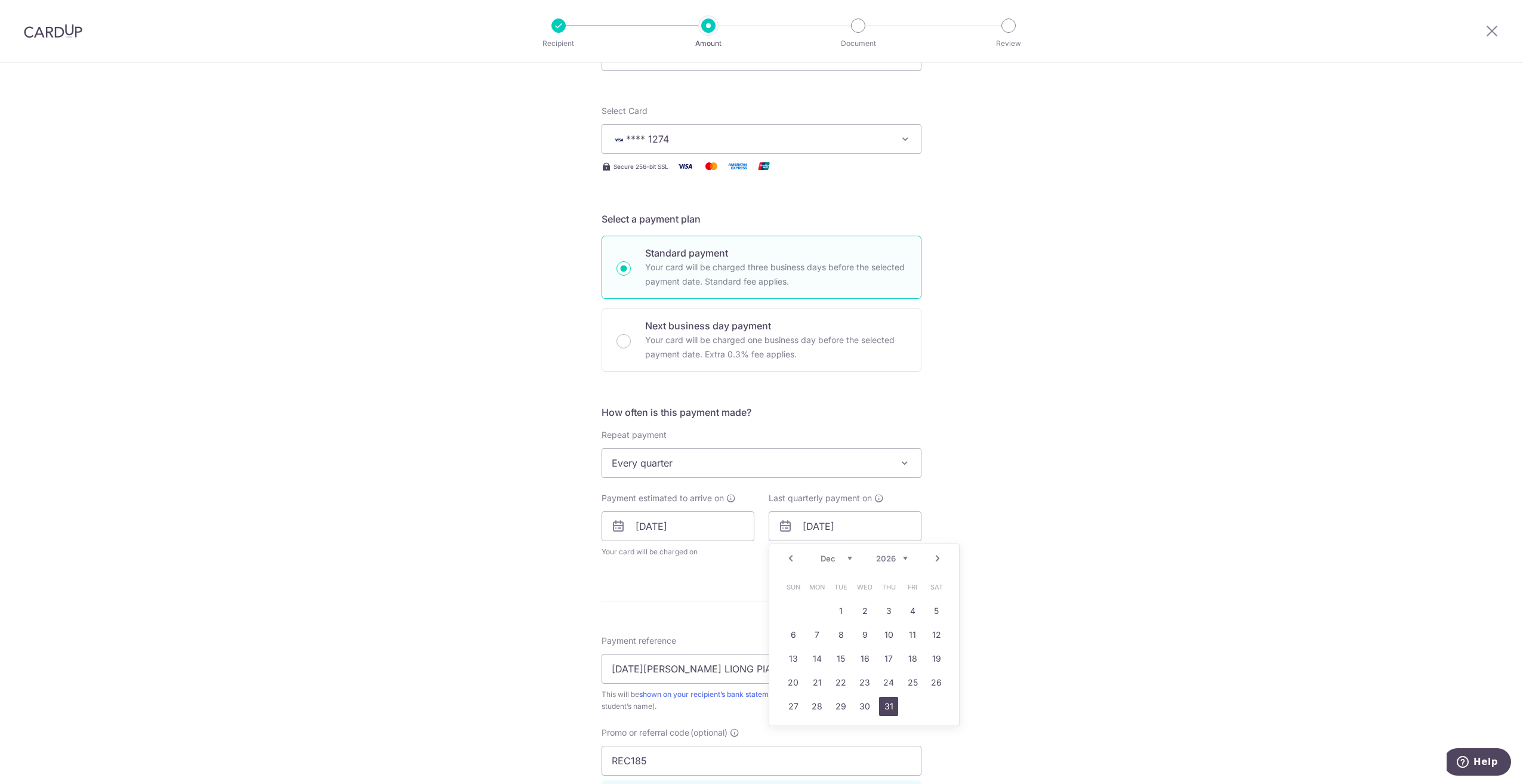
click at [885, 704] on link "31" at bounding box center [888, 706] width 19 height 19
type input "[DATE]"
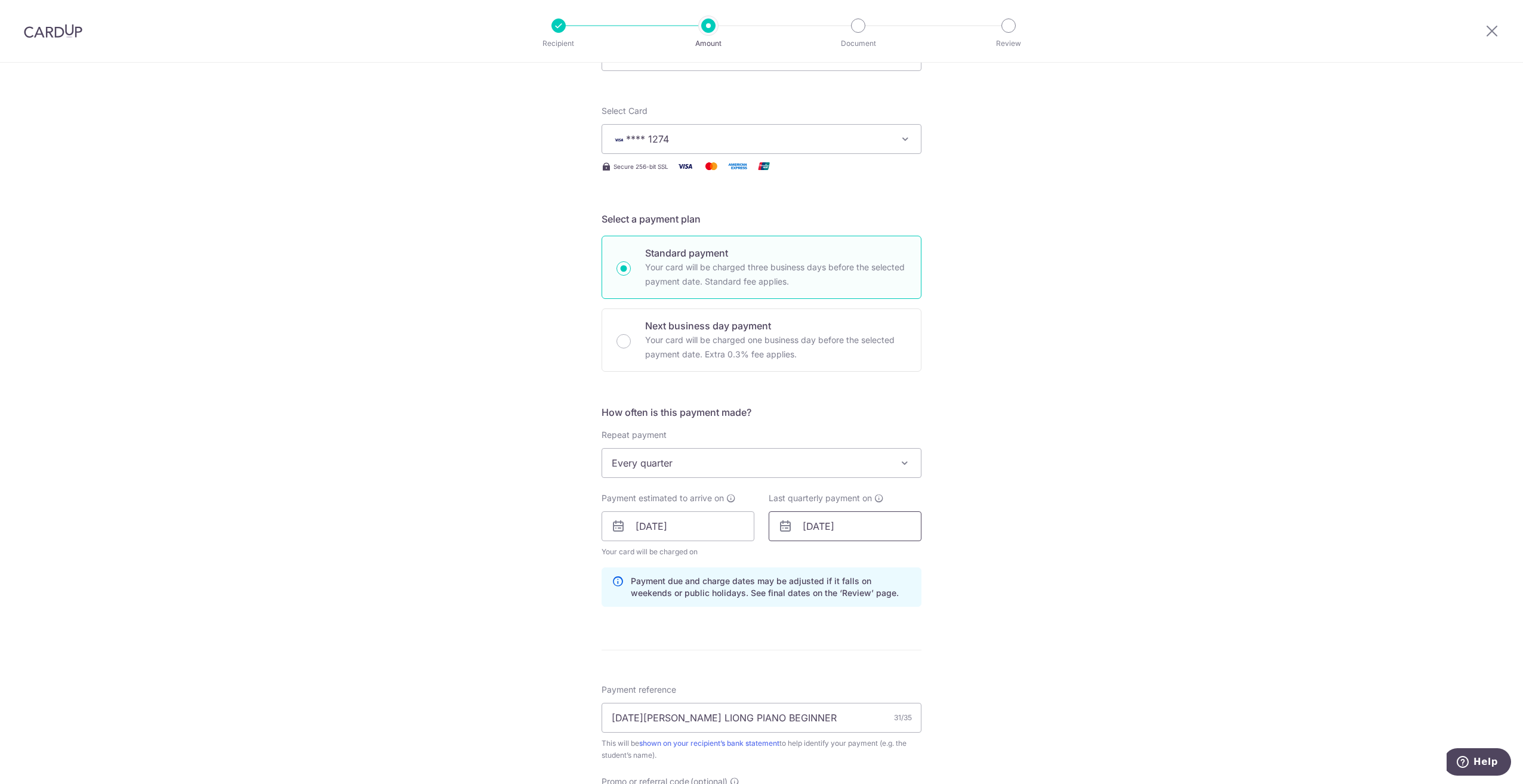
click at [858, 520] on input "[DATE]" at bounding box center [845, 526] width 153 height 30
click at [904, 558] on select "2025 2026 2027 2028 2029 2030 2031 2032 2033 2034 2035" at bounding box center [891, 558] width 32 height 9
click at [641, 656] on form "Enter payment amount SGD 675.80 675.80 Select Card **** 1274 Add credit card Yo…" at bounding box center [761, 545] width 320 height 1047
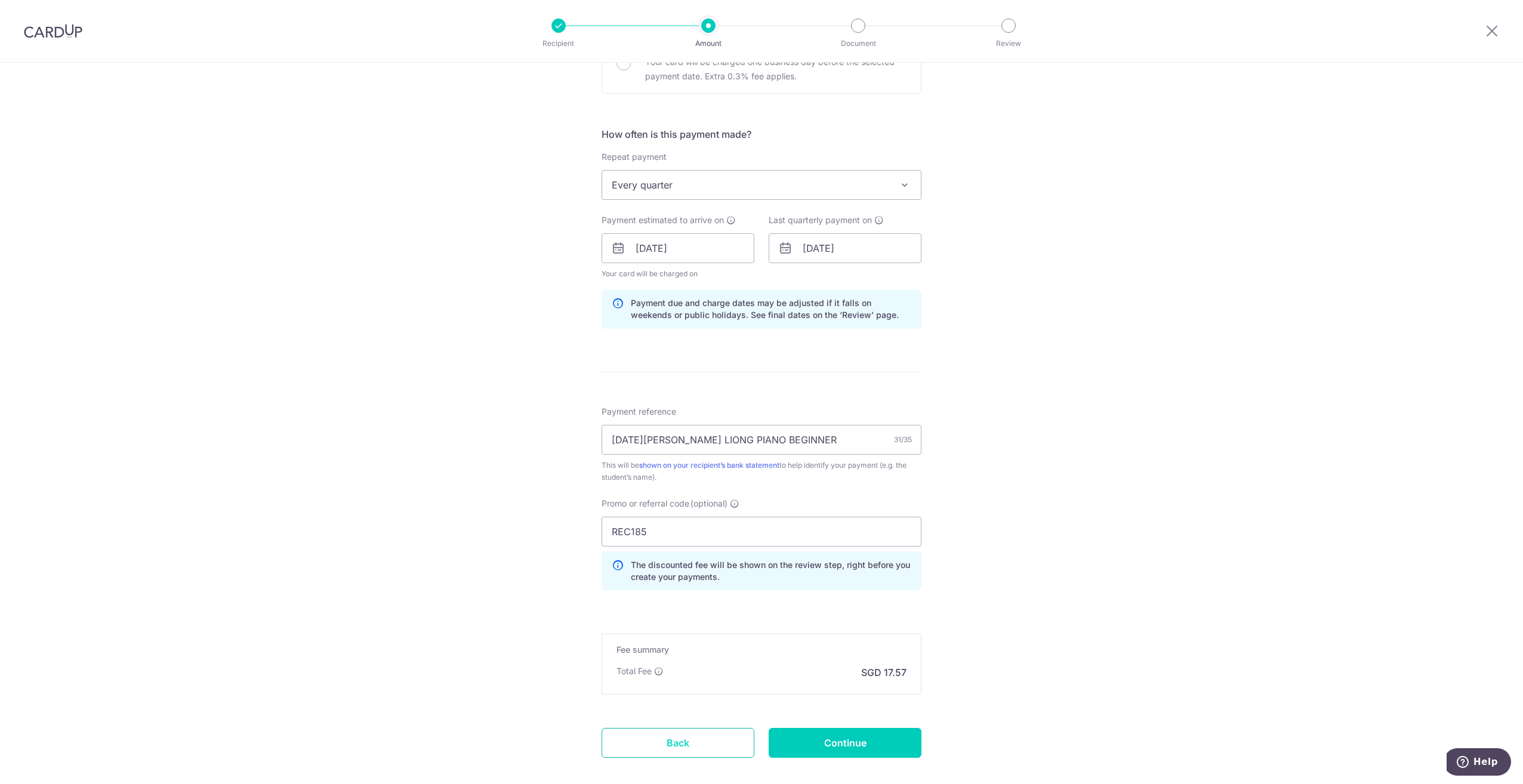
scroll to position [461, 0]
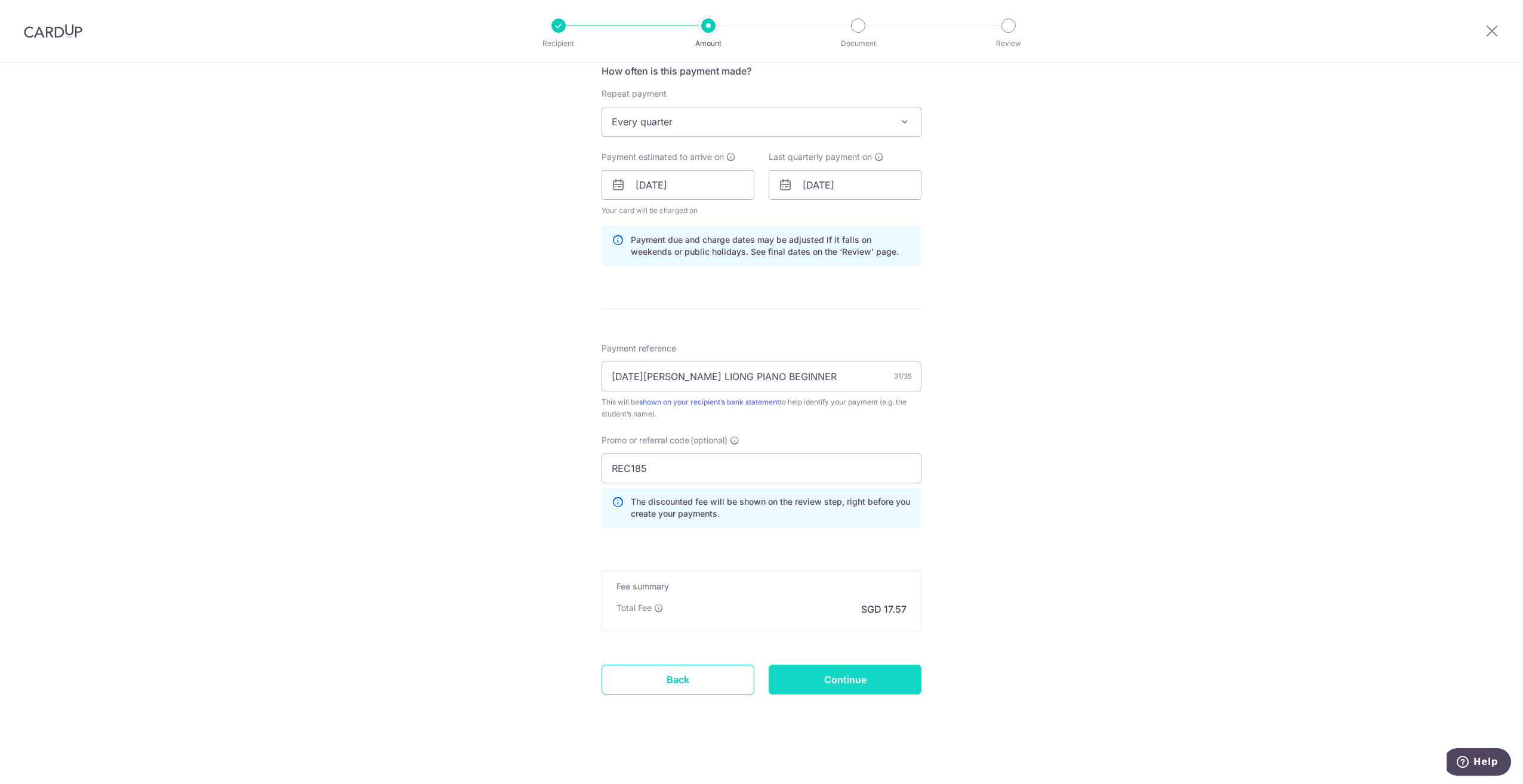
click at [817, 665] on input "Continue" at bounding box center [845, 680] width 153 height 30
type input "Update Schedule"
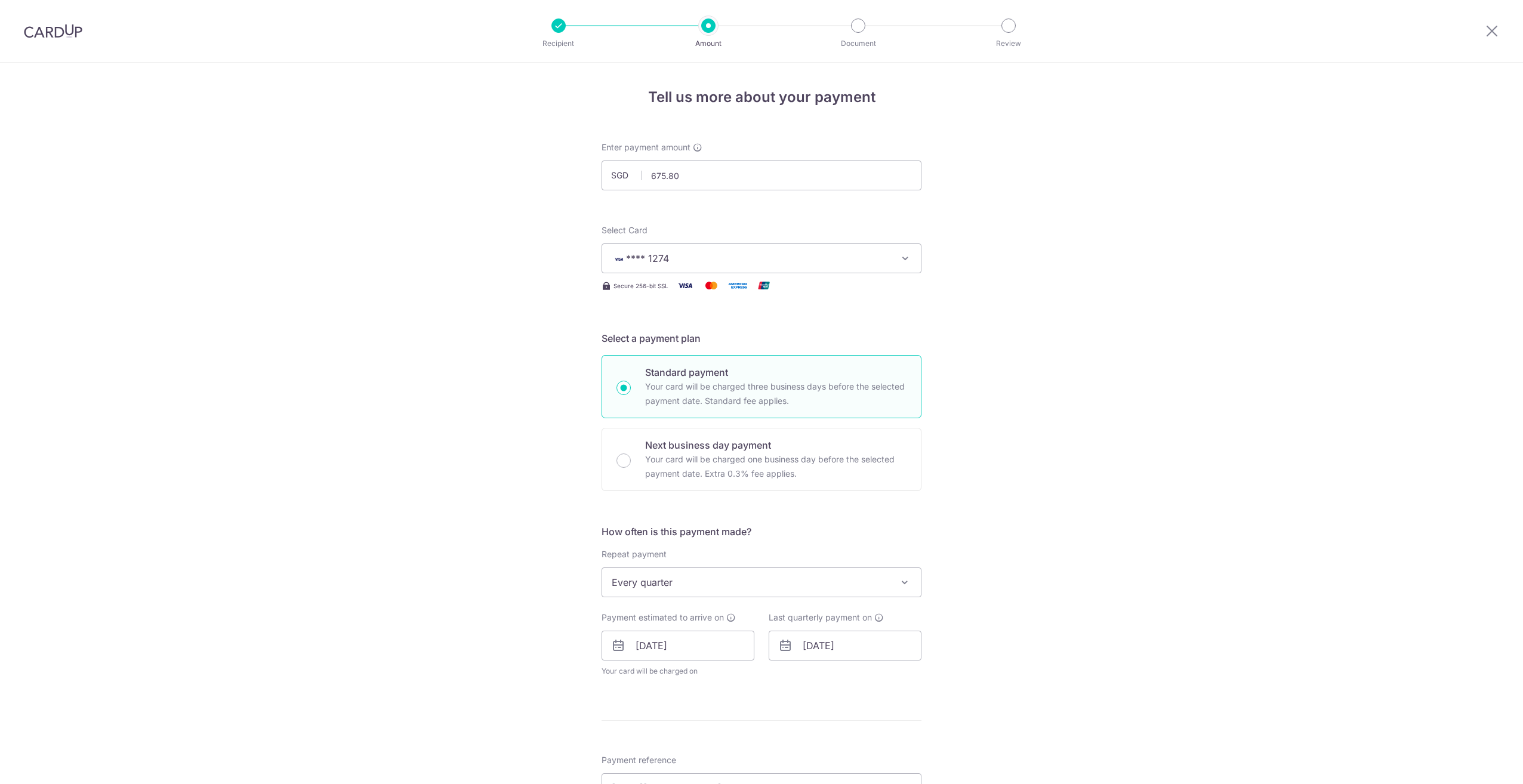
scroll to position [119, 0]
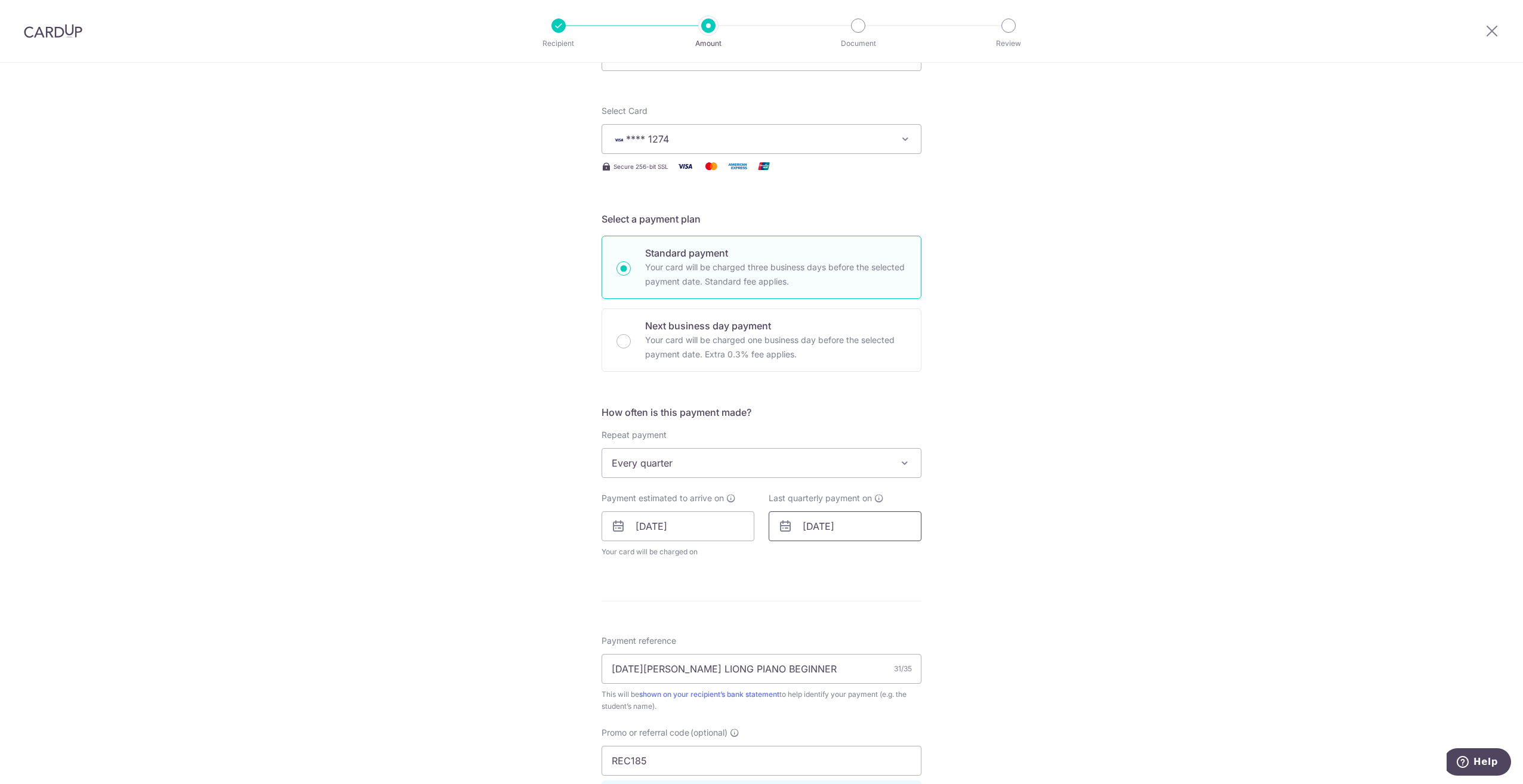
click at [856, 521] on input "[DATE]" at bounding box center [845, 526] width 153 height 30
click at [904, 557] on div "Prev Next Jan Feb Mar Apr May Jun [DATE] Aug Sep Oct Nov [DATE] 2026 2027 2028 …" at bounding box center [864, 558] width 190 height 29
click at [904, 556] on select "2025 2026 2027 2028 2029 2030 2031 2032 2033 2034 2035" at bounding box center [891, 558] width 32 height 9
click at [857, 701] on link "31" at bounding box center [864, 706] width 19 height 19
type input "[DATE]"
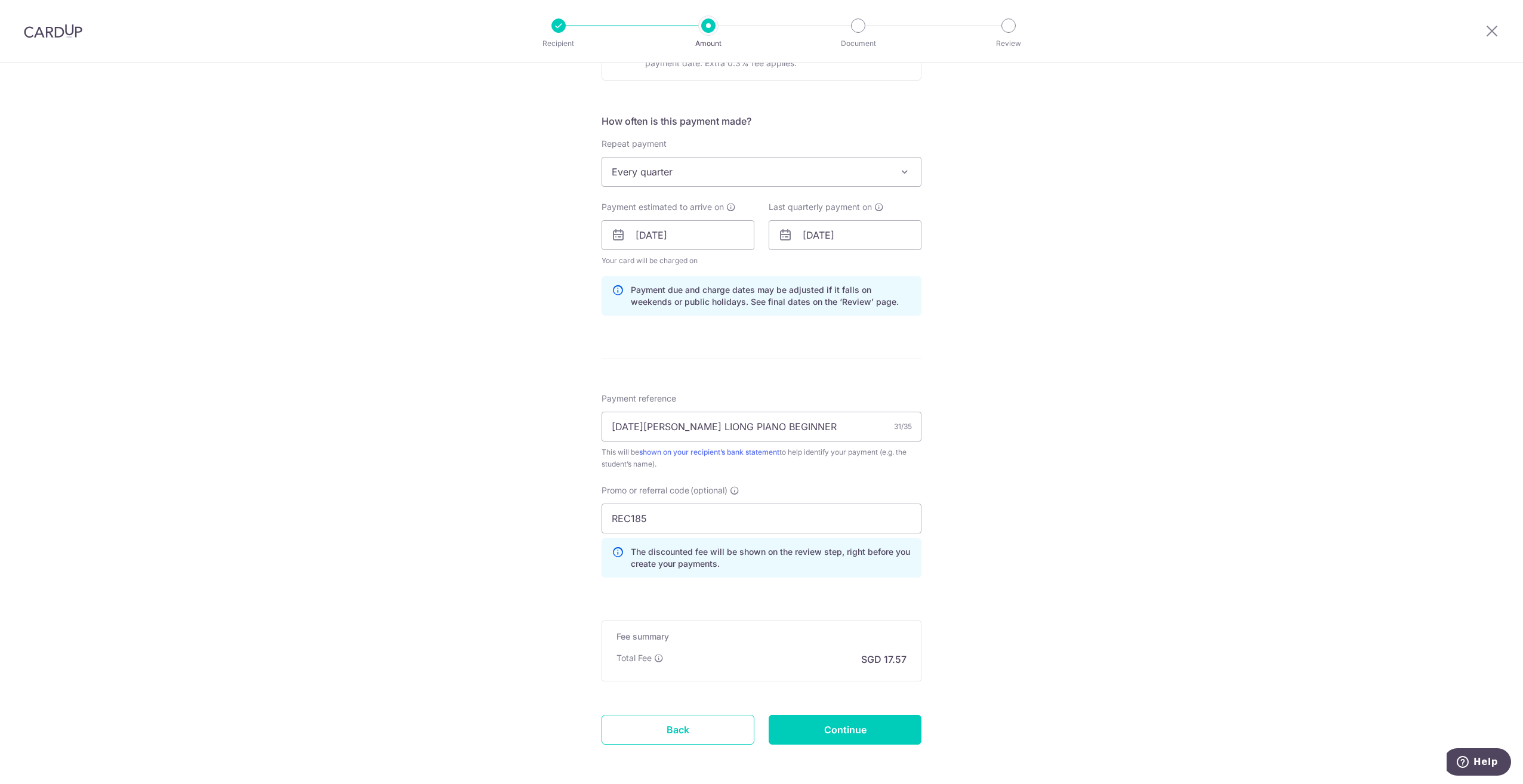
scroll to position [461, 0]
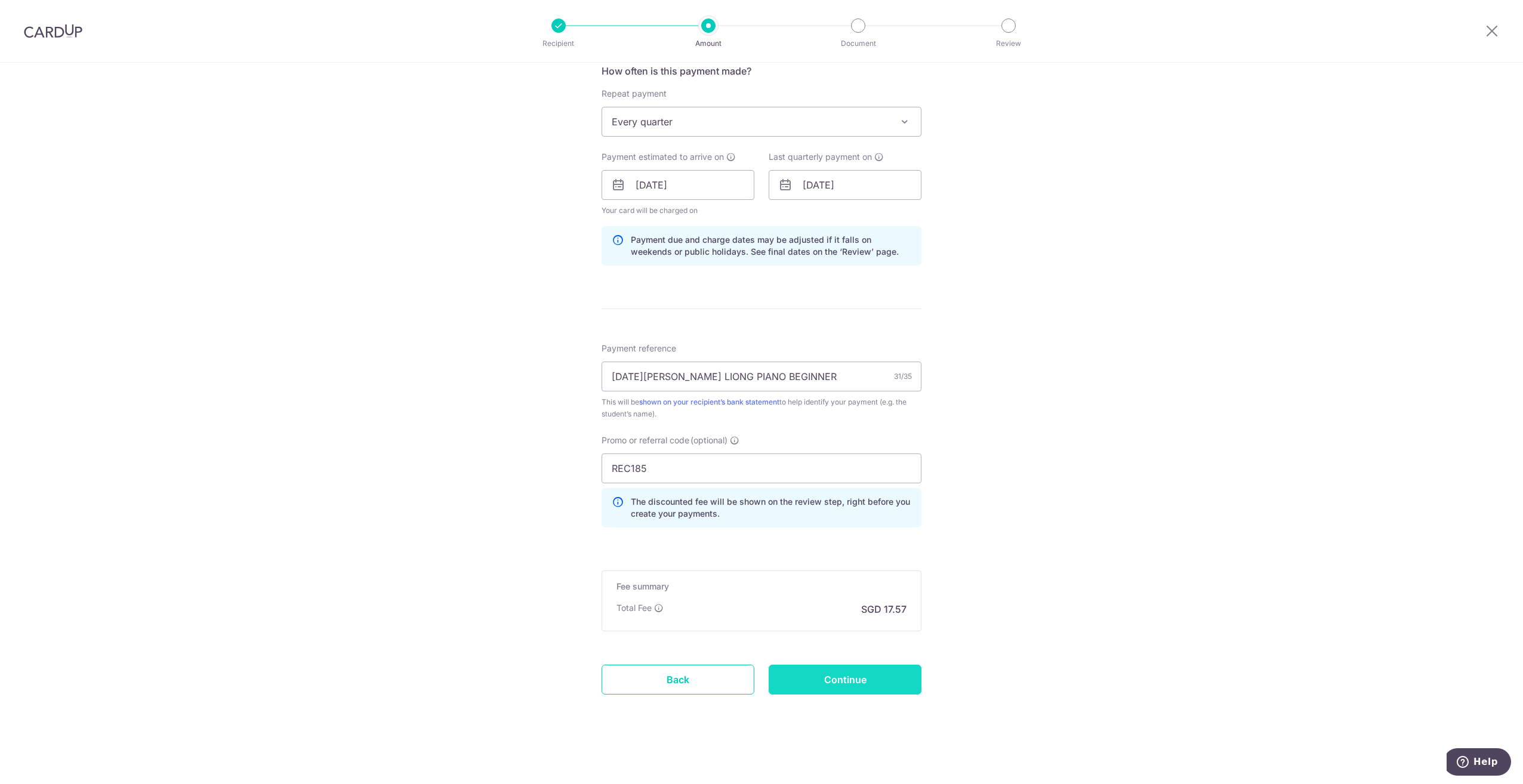
click at [812, 673] on input "Continue" at bounding box center [845, 680] width 153 height 30
type input "Update Schedule"
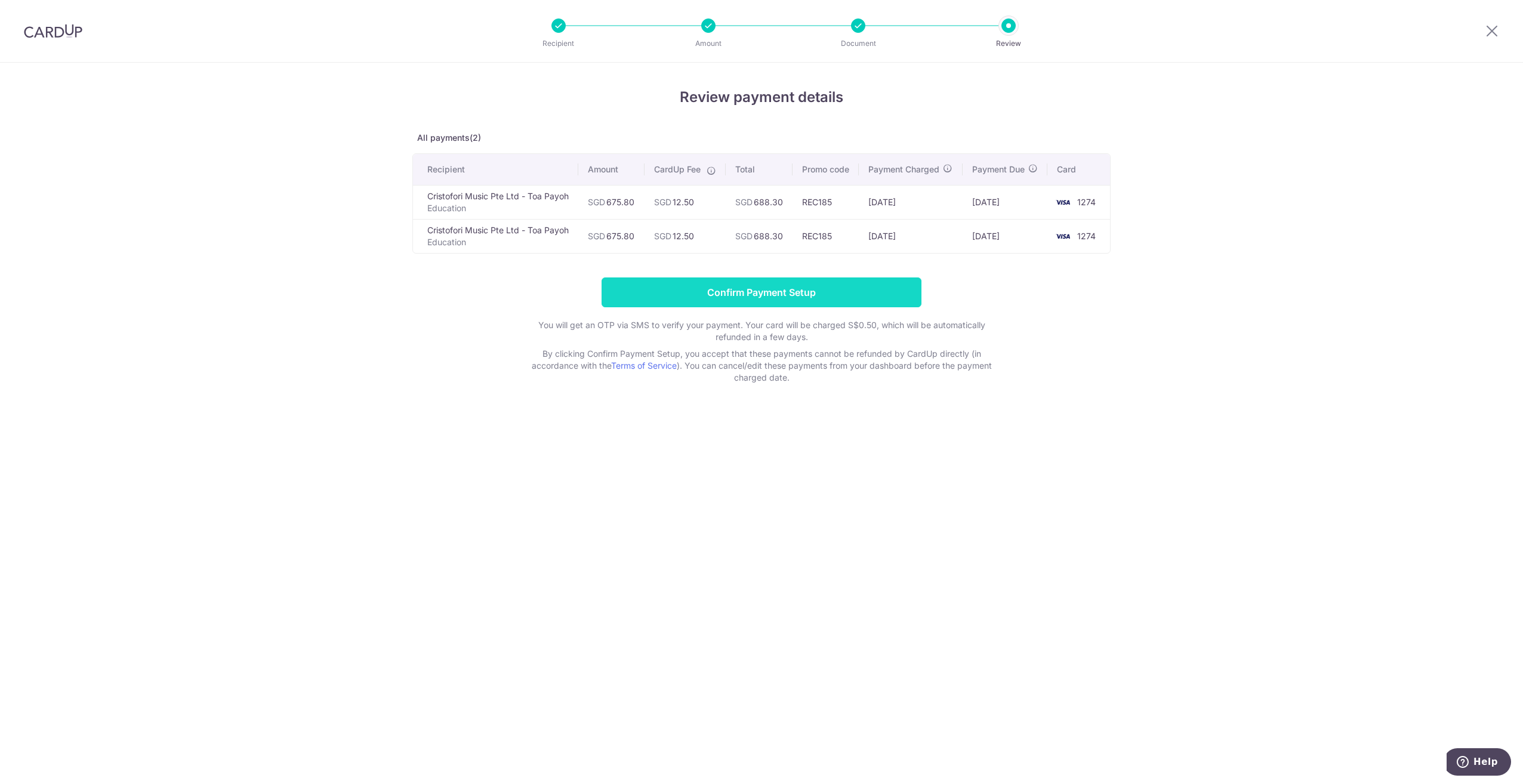
click at [789, 302] on input "Confirm Payment Setup" at bounding box center [761, 292] width 320 height 30
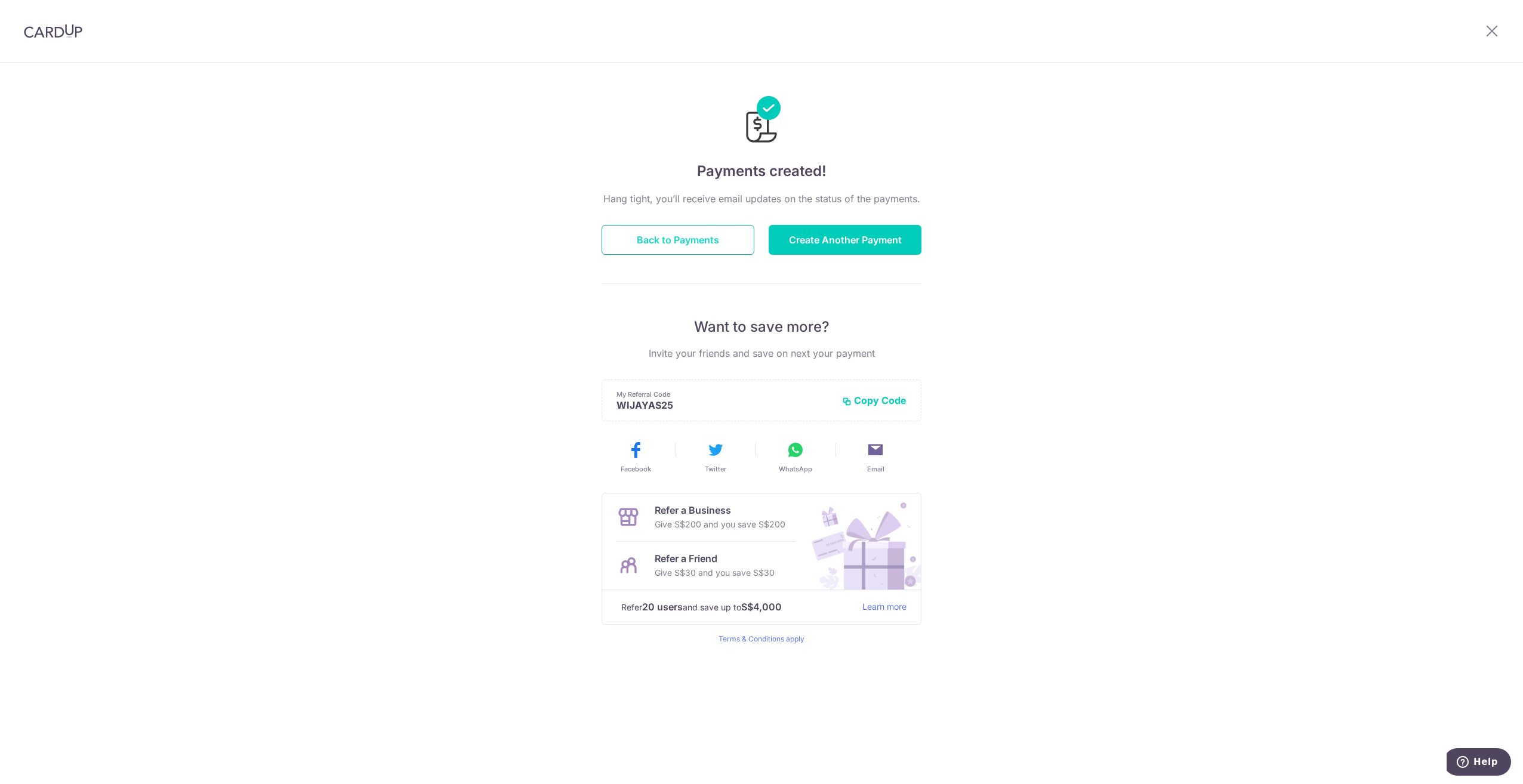
click at [736, 243] on button "Back to Payments" at bounding box center [678, 240] width 153 height 30
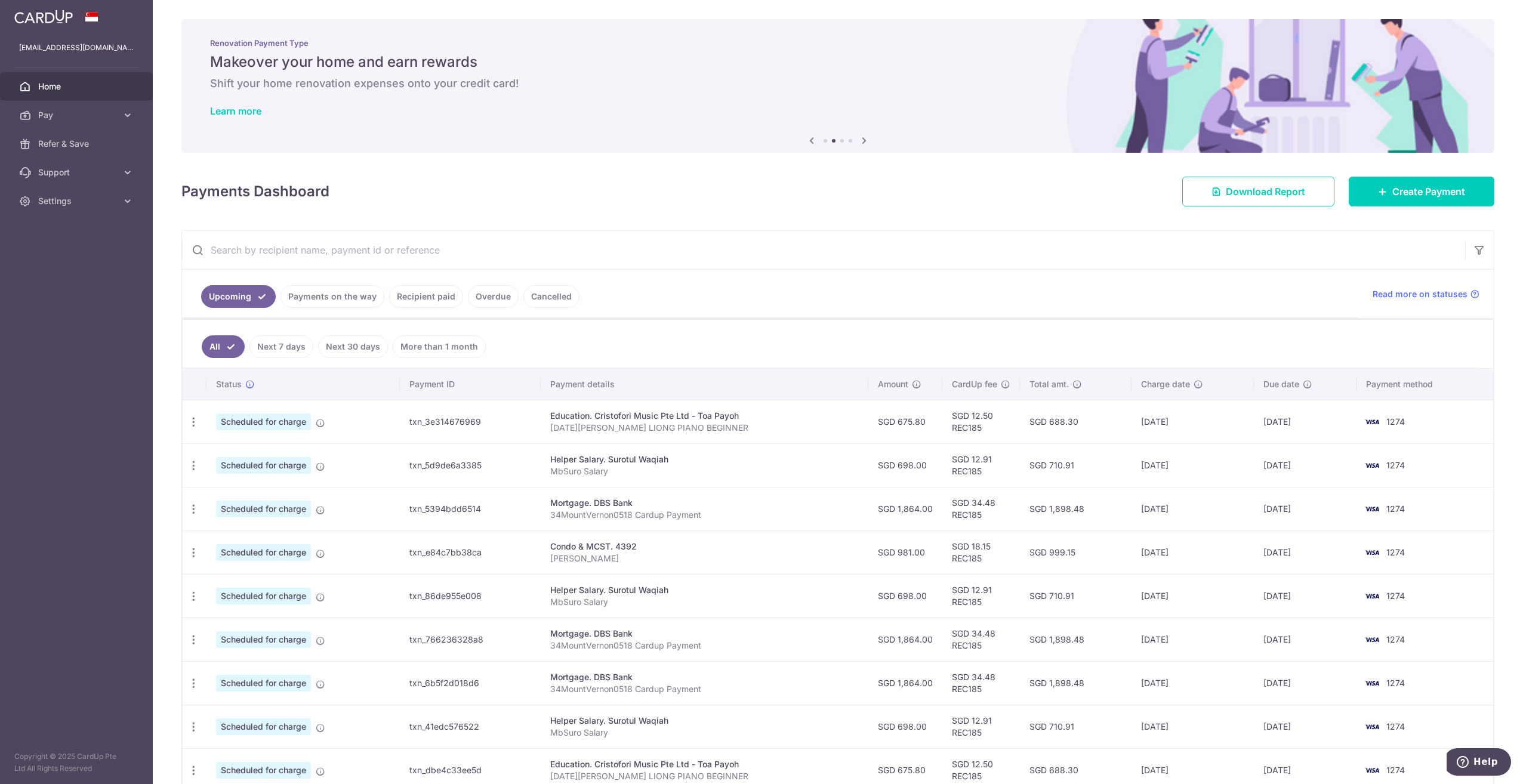
drag, startPoint x: 971, startPoint y: 383, endPoint x: 1414, endPoint y: 346, distance: 444.5
click at [1414, 346] on ul "All Next 7 days Next 30 days More than 1 month" at bounding box center [831, 344] width 1296 height 48
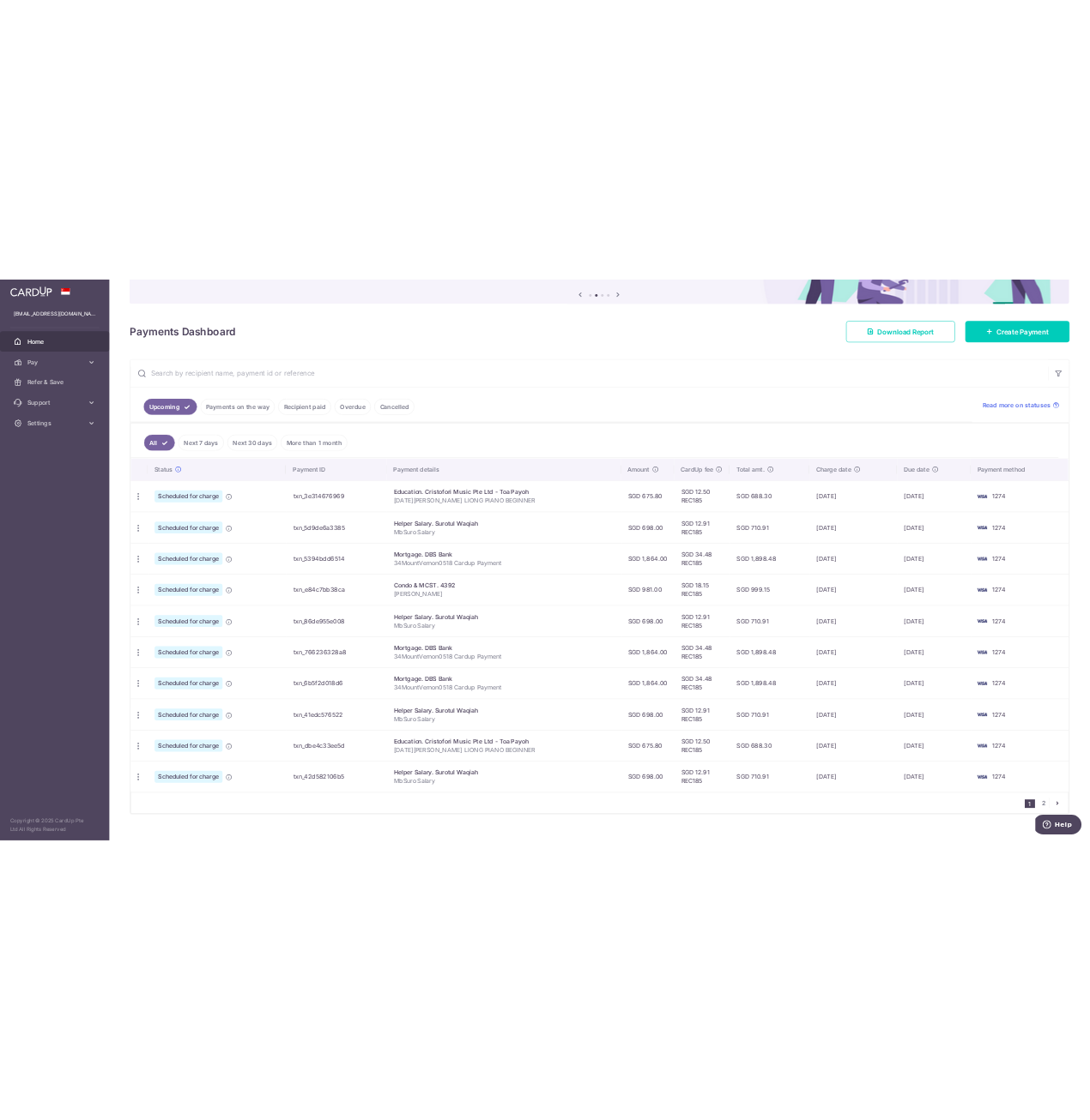
scroll to position [172, 0]
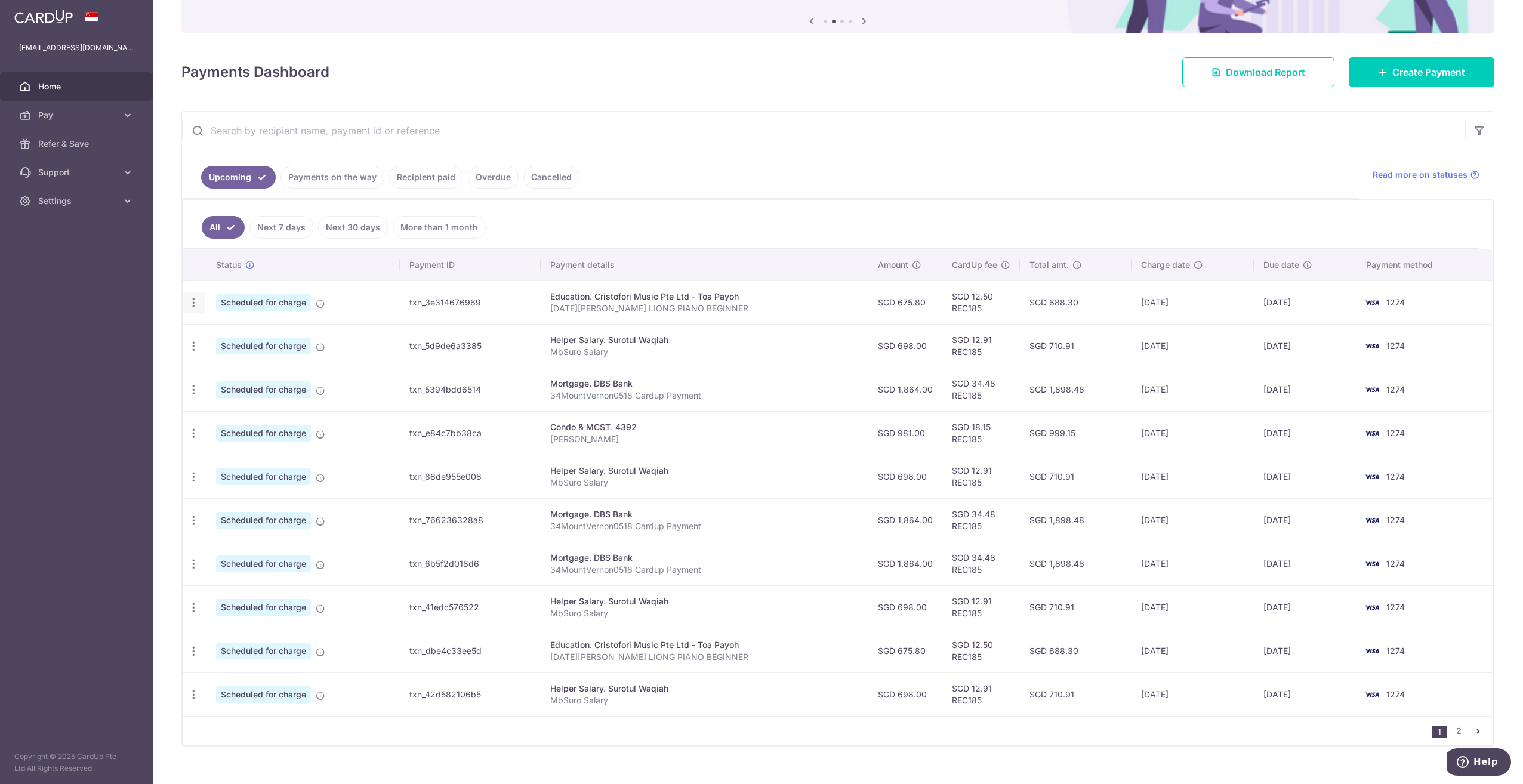
click at [193, 298] on icon "button" at bounding box center [193, 303] width 12 height 12
click at [1473, 131] on icon "button" at bounding box center [1479, 131] width 12 height 12
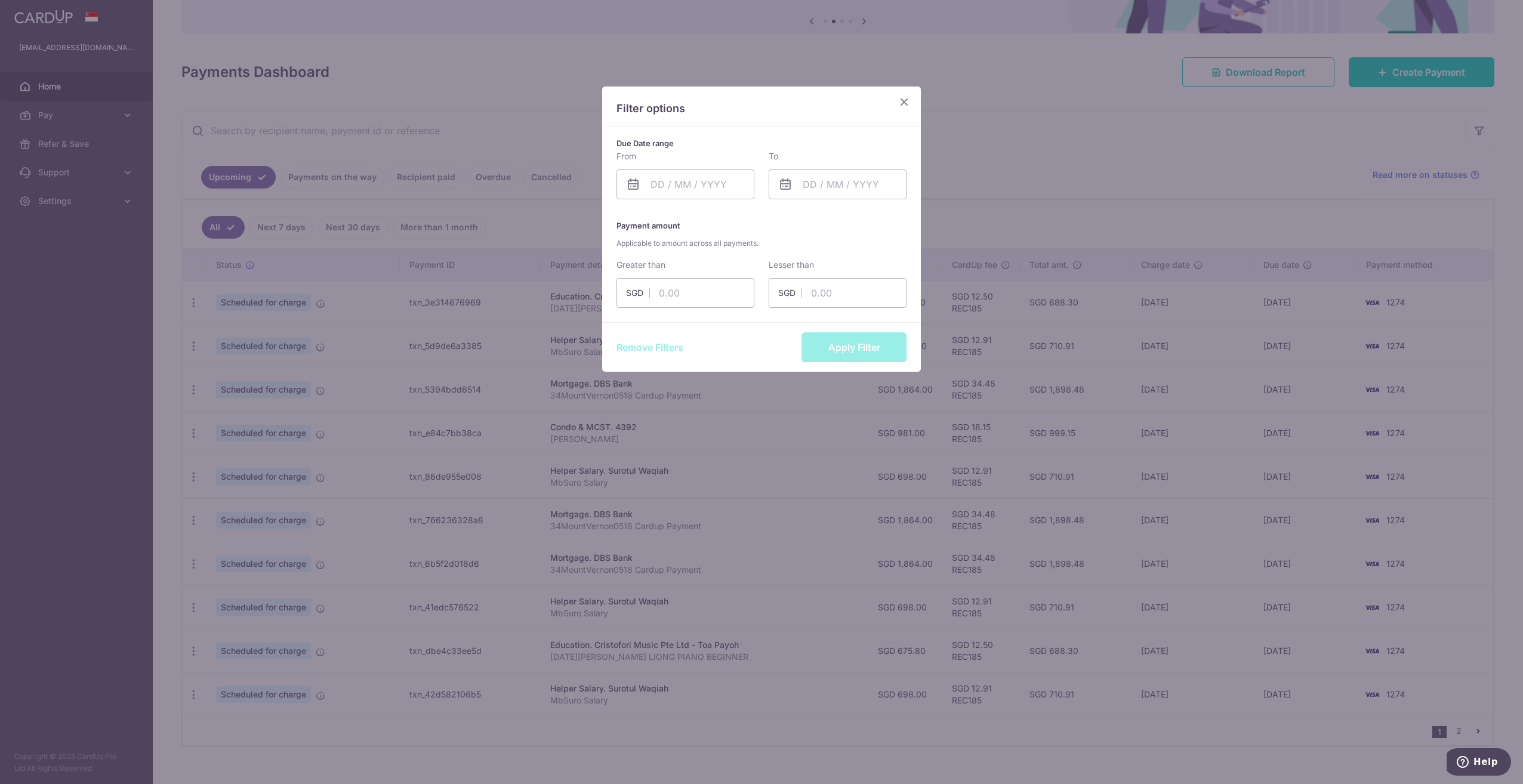
click at [904, 99] on icon "Close" at bounding box center [904, 102] width 14 height 15
